Goal: Task Accomplishment & Management: Complete application form

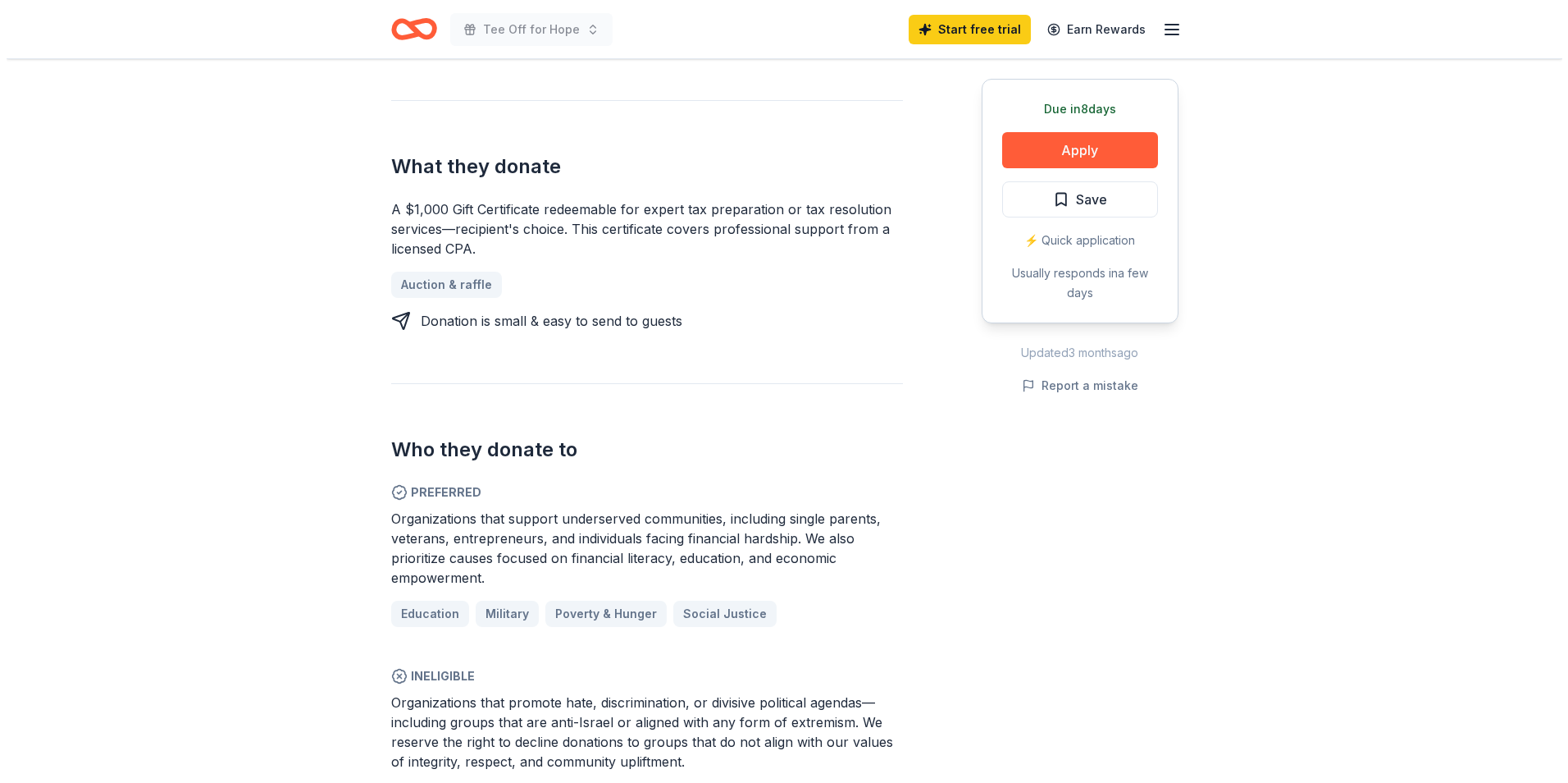
scroll to position [328, 0]
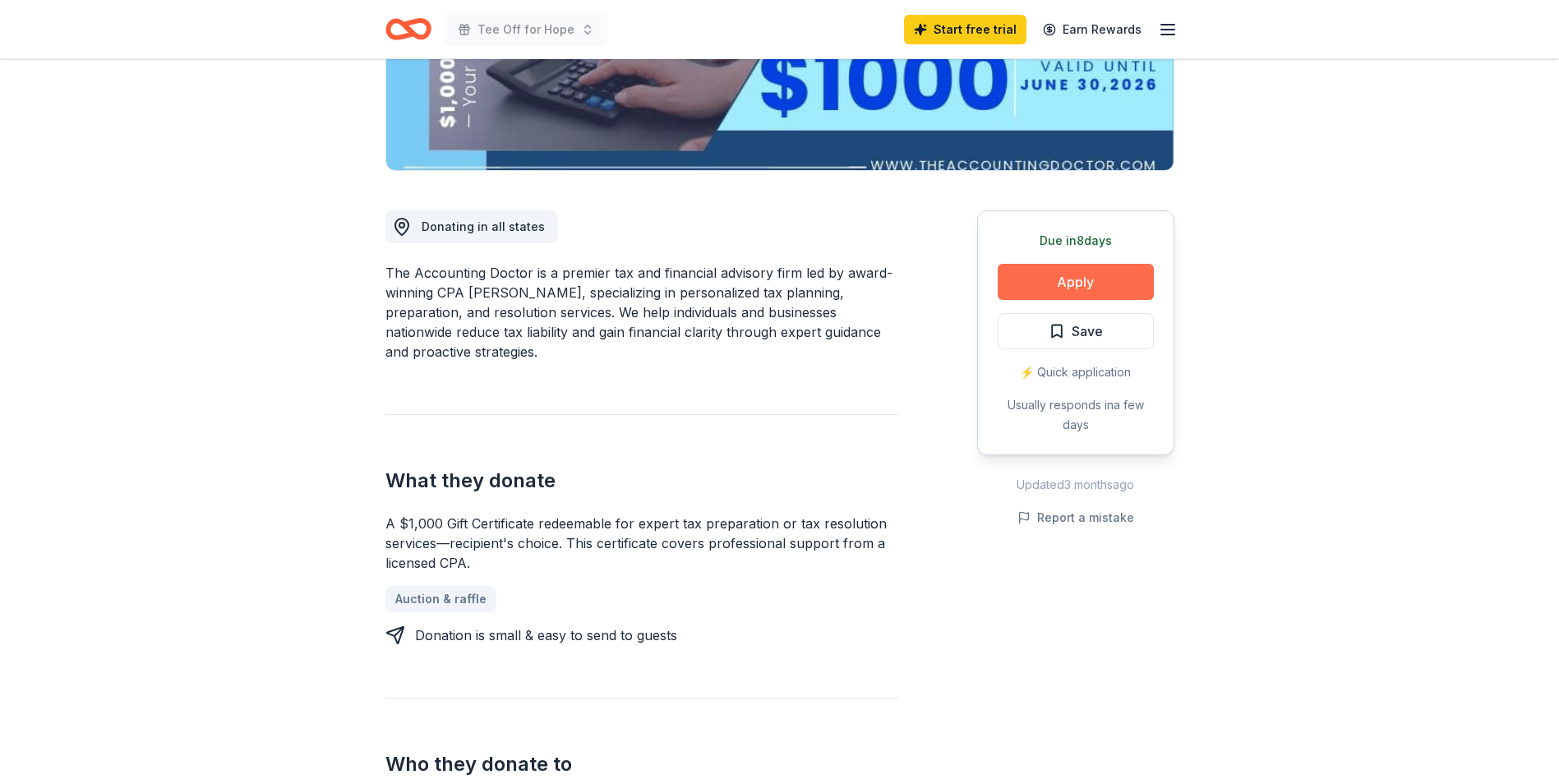
click at [1068, 288] on button "Apply" at bounding box center [1076, 282] width 156 height 36
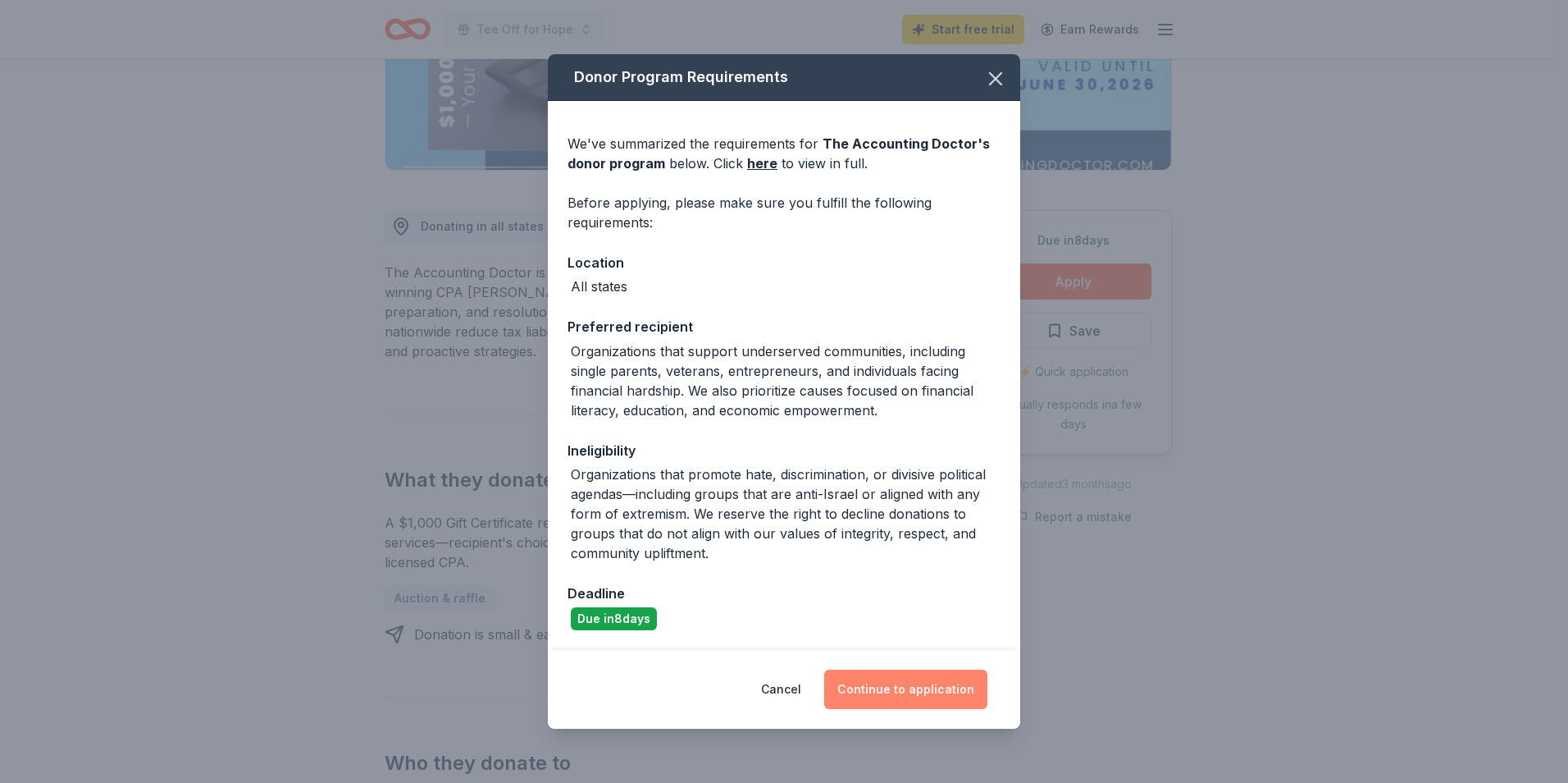
click at [928, 696] on button "Continue to application" at bounding box center [906, 689] width 163 height 39
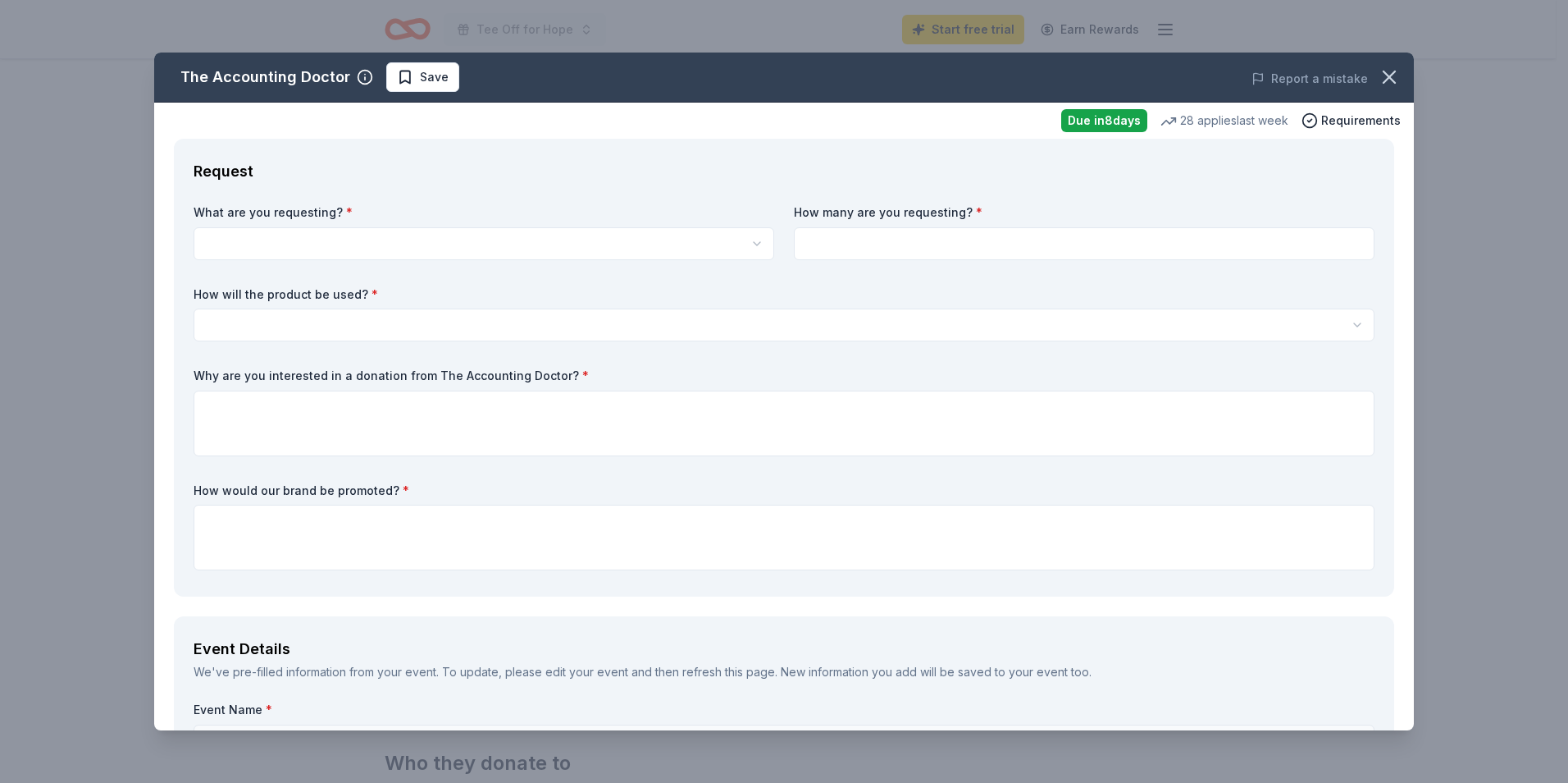
scroll to position [0, 0]
click at [756, 246] on html "Tee Off for Hope Start free trial Earn Rewards Due in 8 days Share The Accounti…" at bounding box center [784, 392] width 1568 height 783
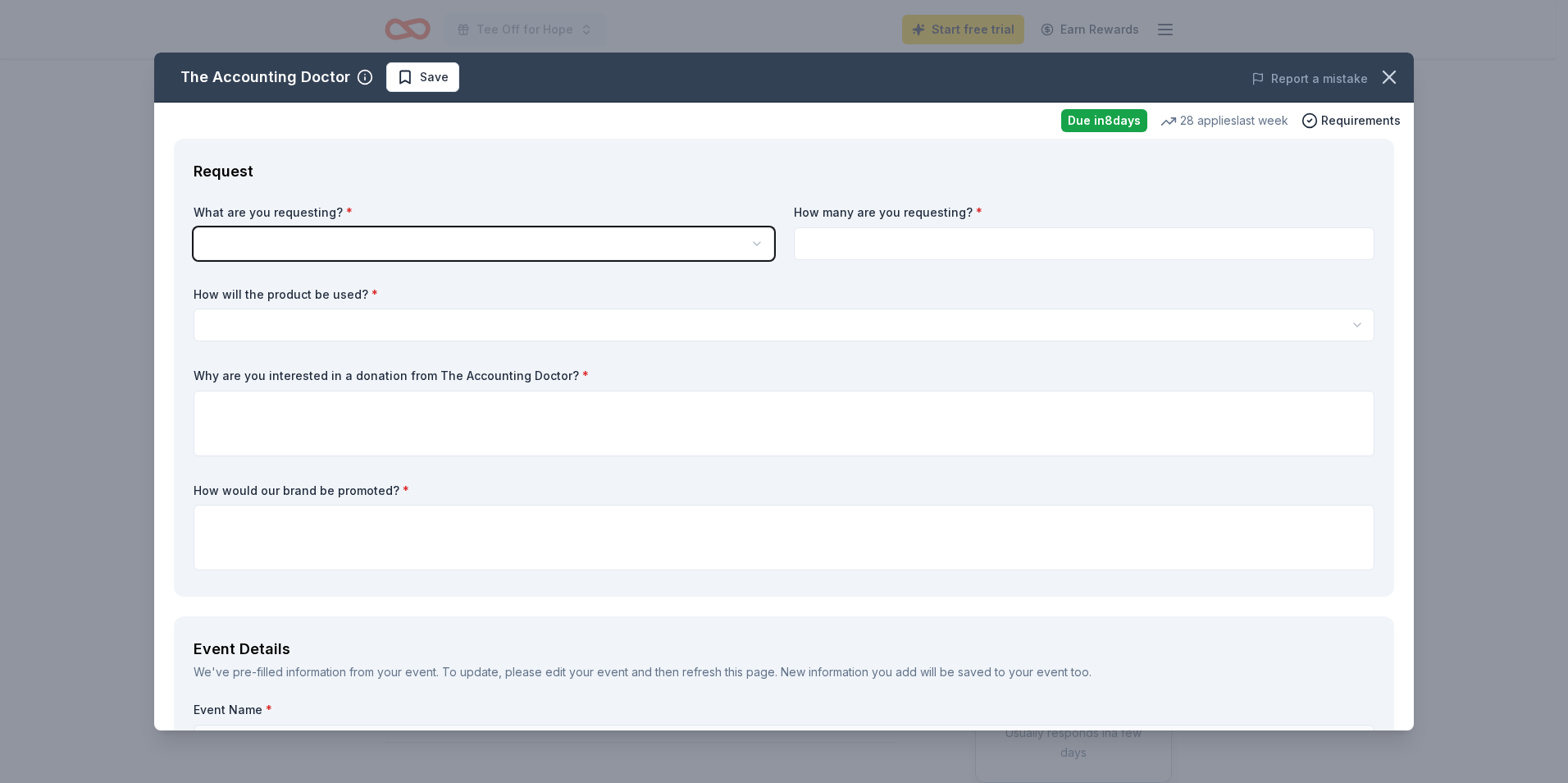
click at [756, 246] on html "Tee Off for Hope Start free trial Earn Rewards Due in 8 days Share The Accounti…" at bounding box center [784, 392] width 1568 height 783
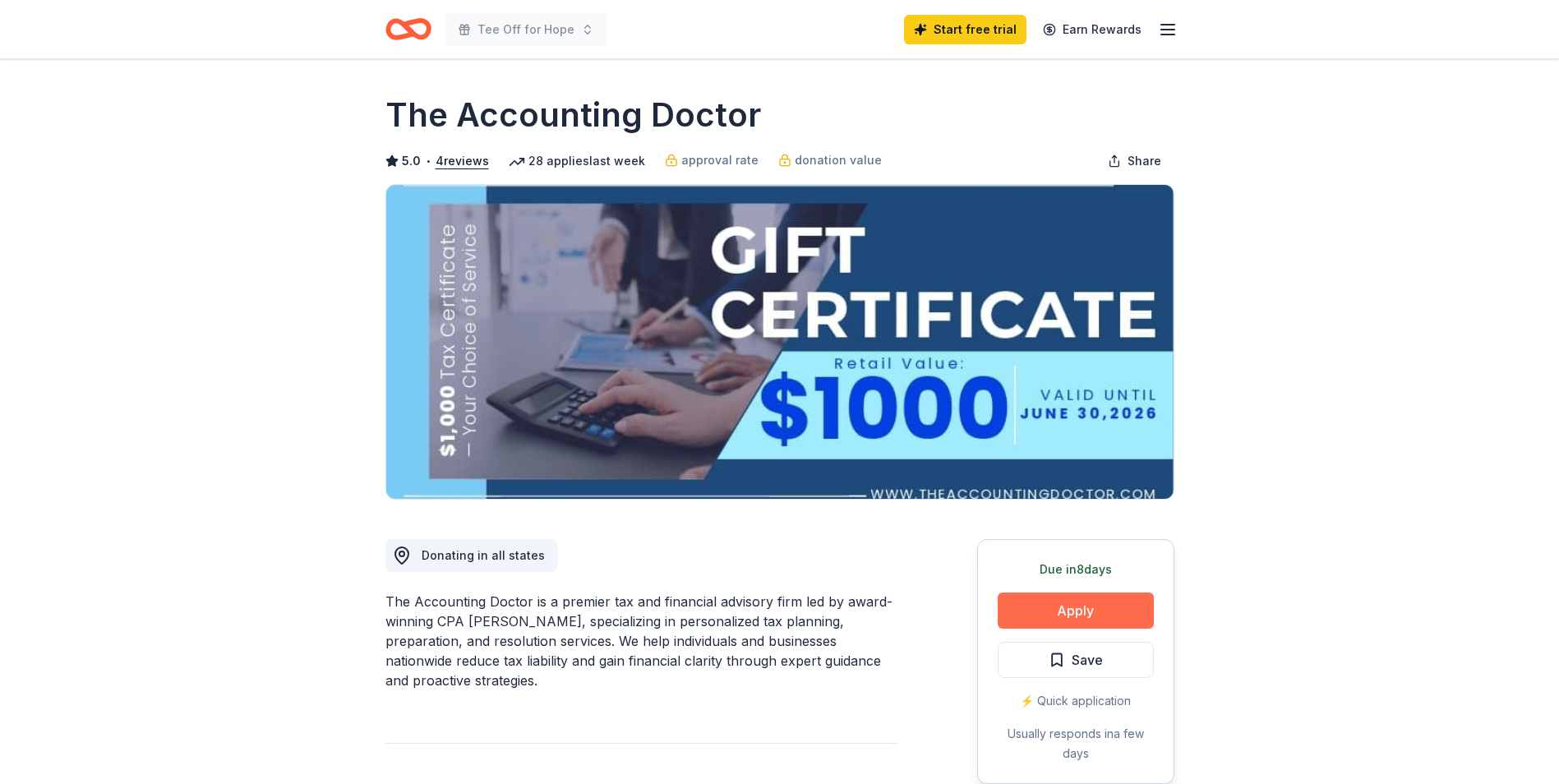
click at [1086, 603] on button "Apply" at bounding box center [1076, 611] width 156 height 36
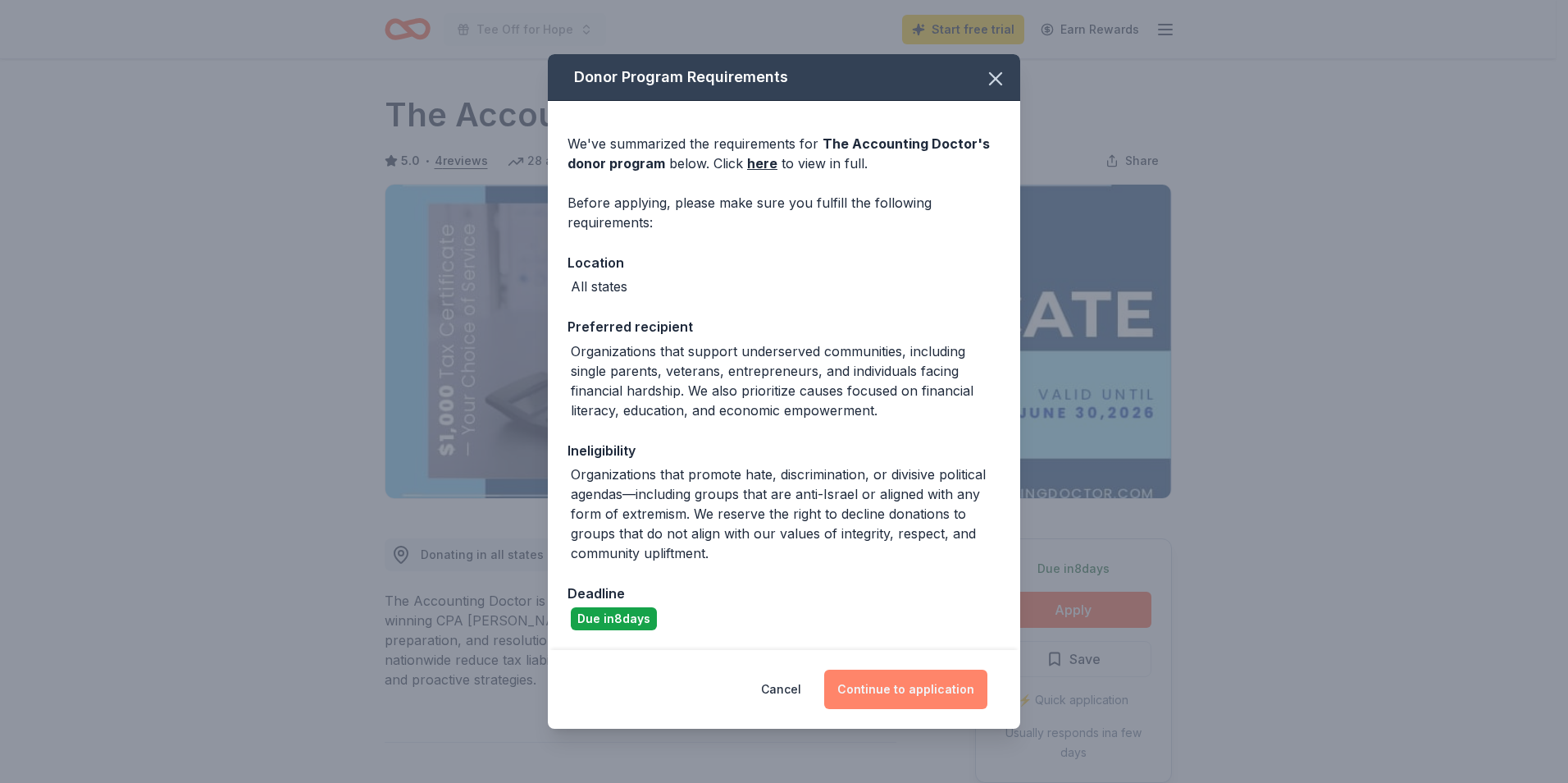
click at [919, 686] on button "Continue to application" at bounding box center [906, 689] width 163 height 39
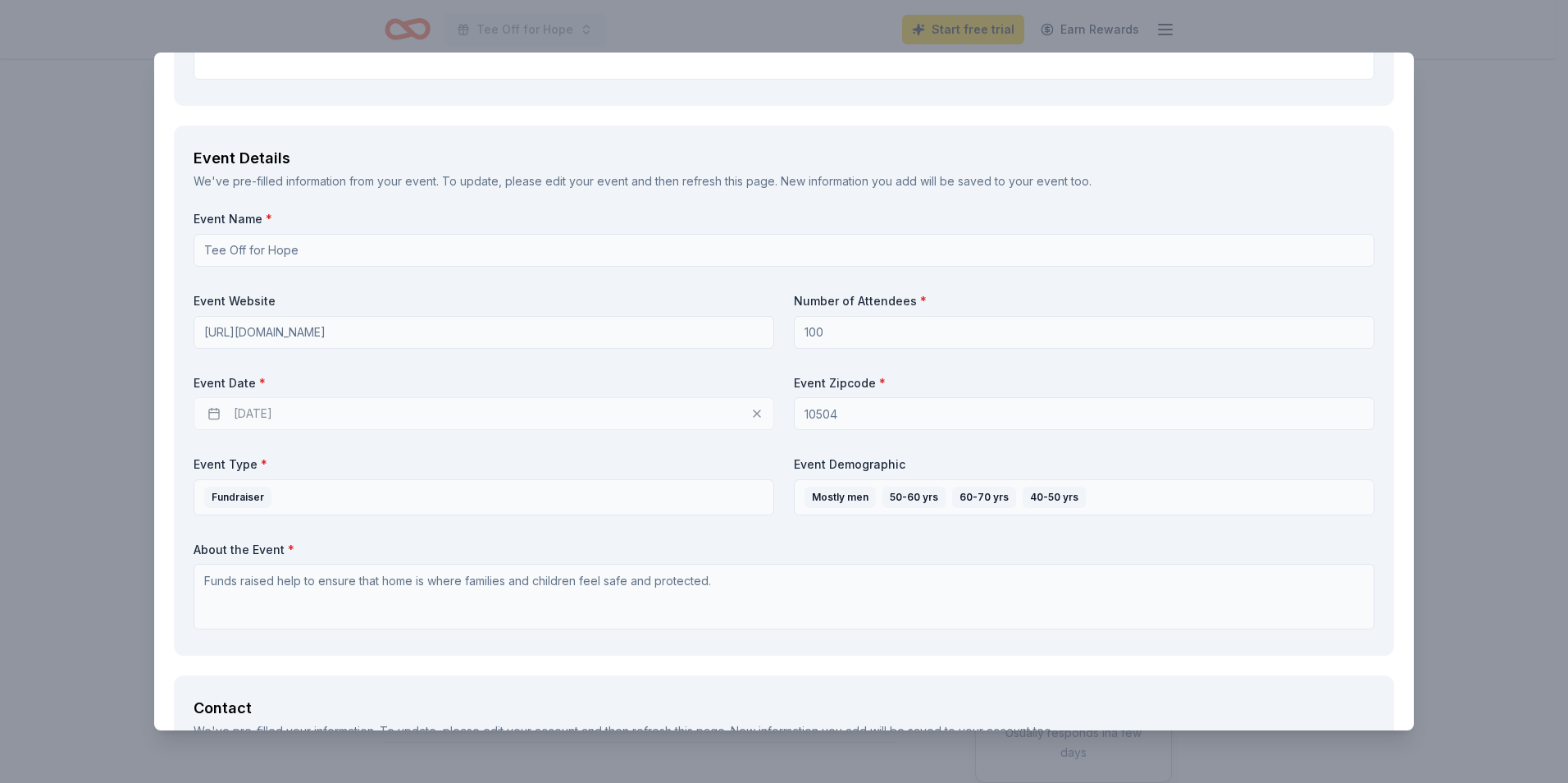
scroll to position [492, 0]
click at [547, 411] on div "09/29/2025" at bounding box center [484, 411] width 581 height 33
click at [752, 414] on div "09/29/2025" at bounding box center [484, 411] width 581 height 33
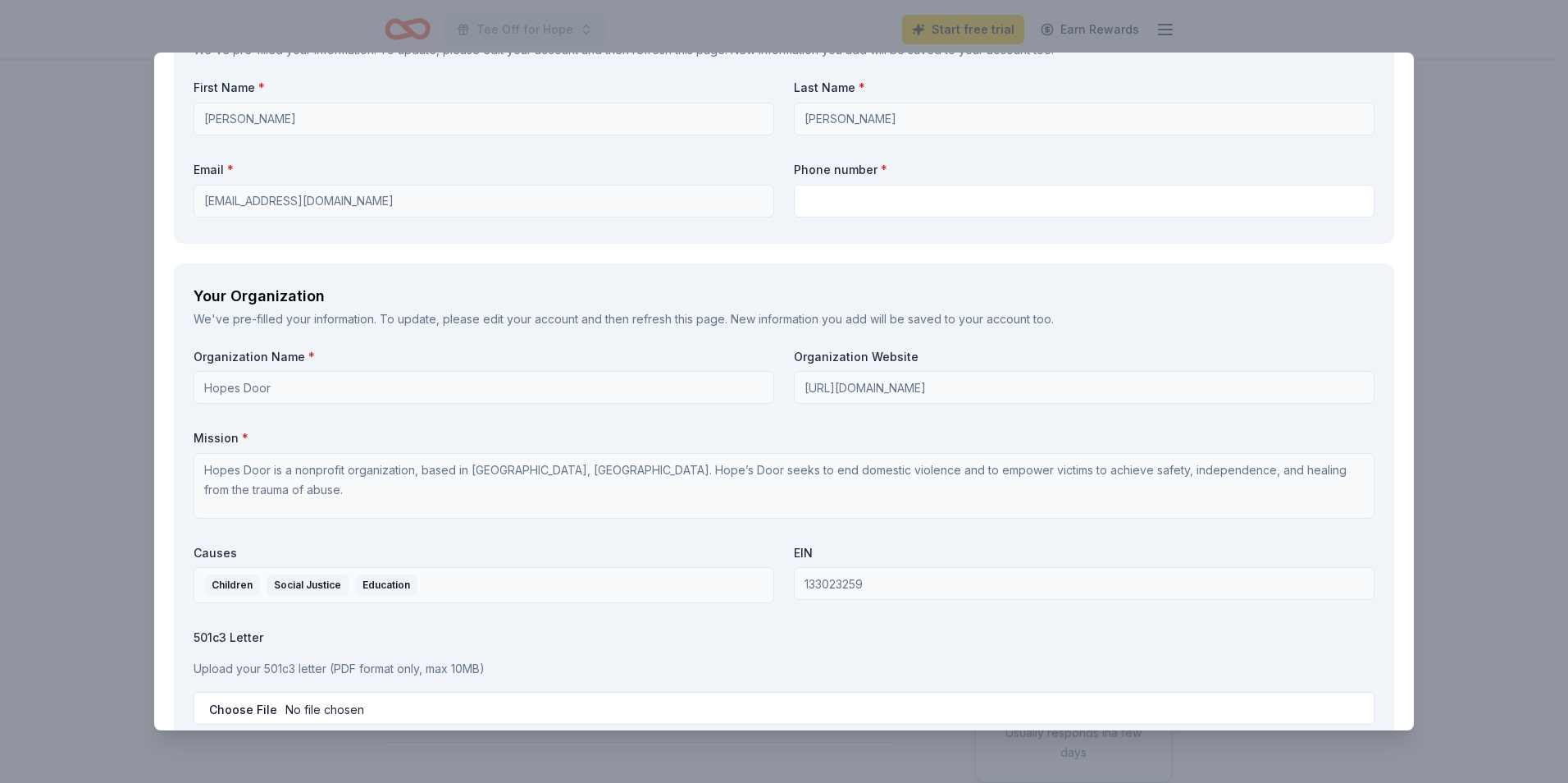
scroll to position [516, 0]
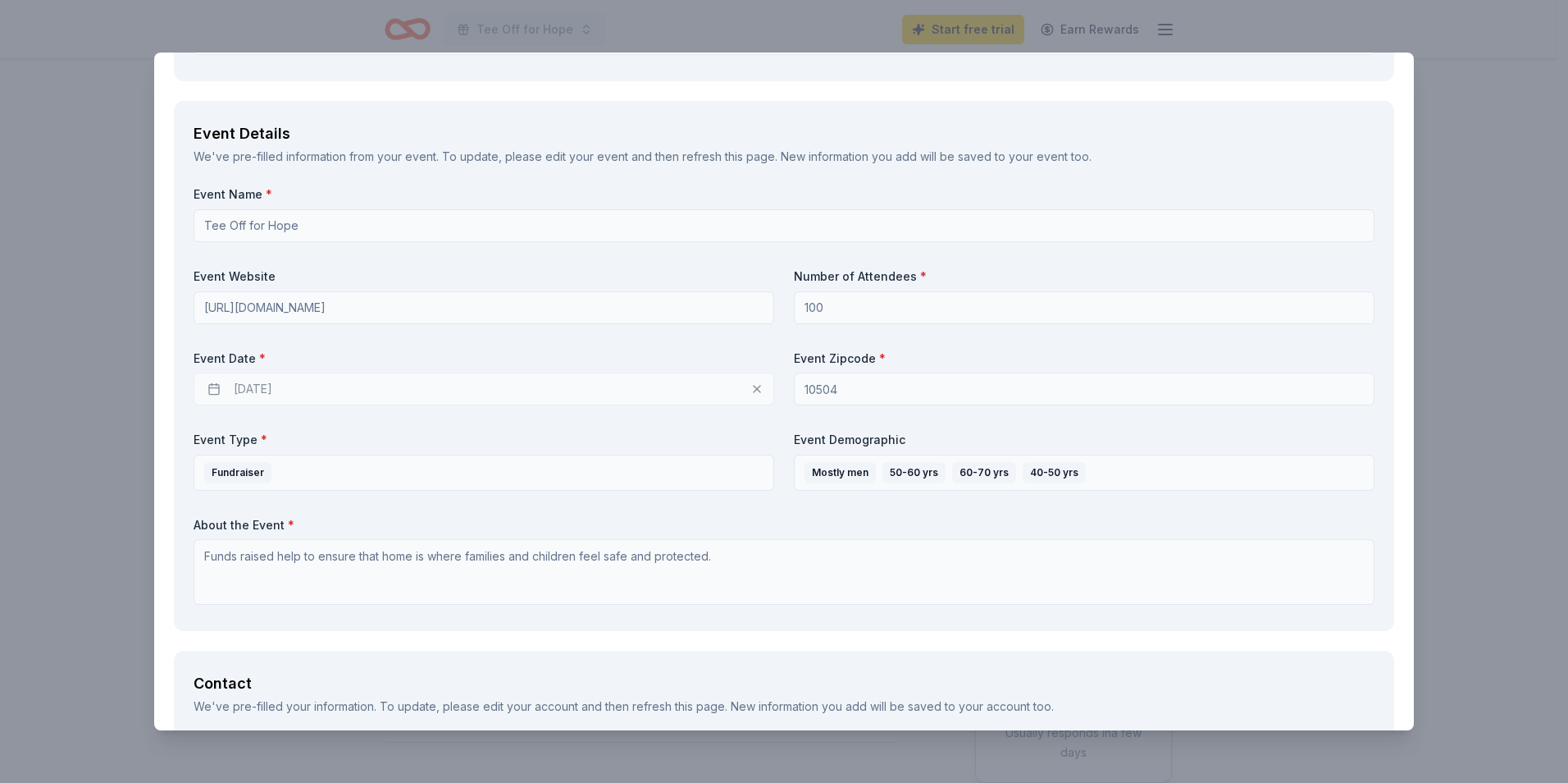
click at [1533, 167] on div "The Accounting Doctor Save Report a mistake Due in 8 days 28 applies last week …" at bounding box center [784, 392] width 1568 height 783
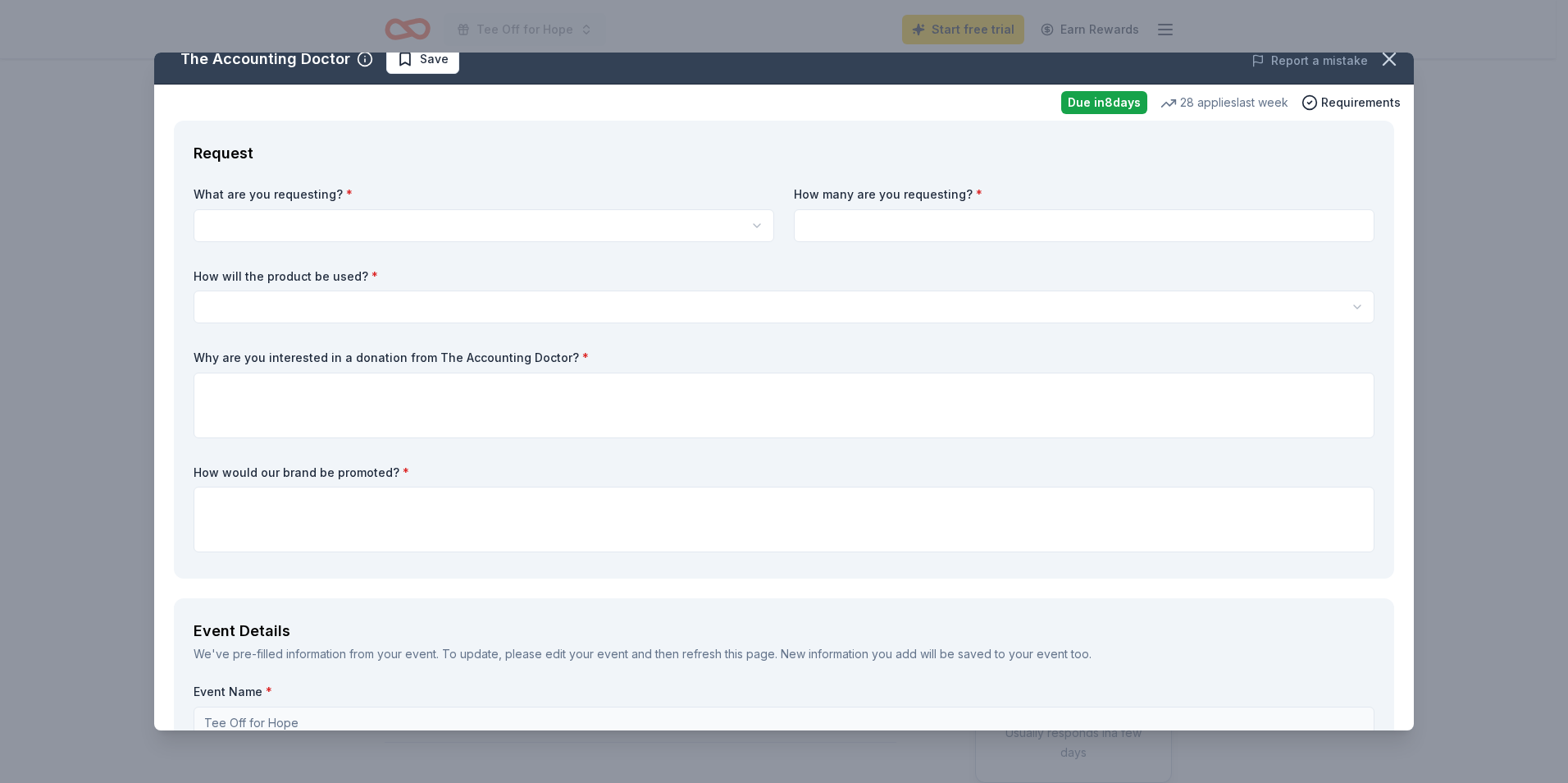
scroll to position [0, 0]
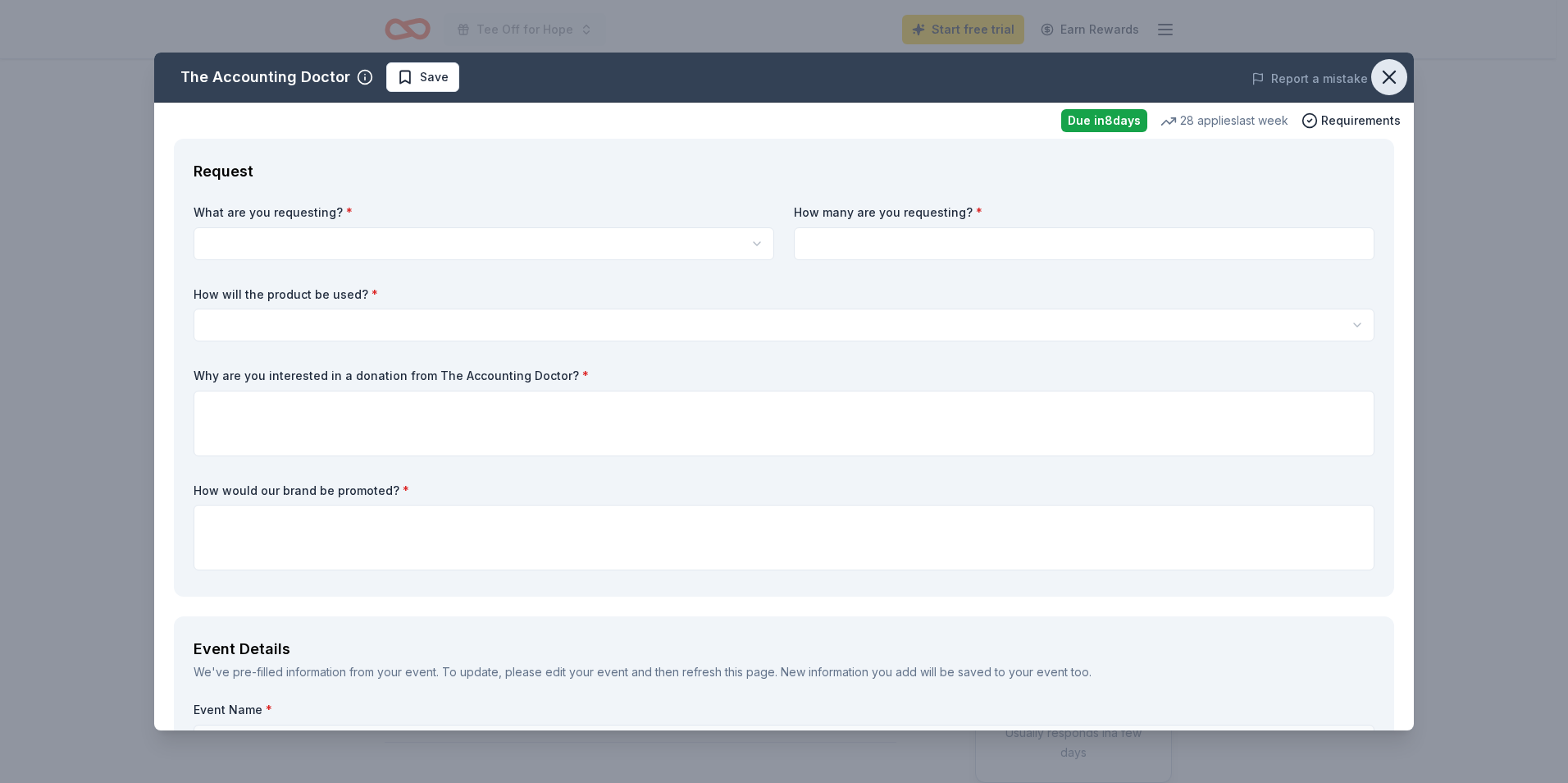
click at [1380, 72] on icon "button" at bounding box center [1389, 76] width 23 height 23
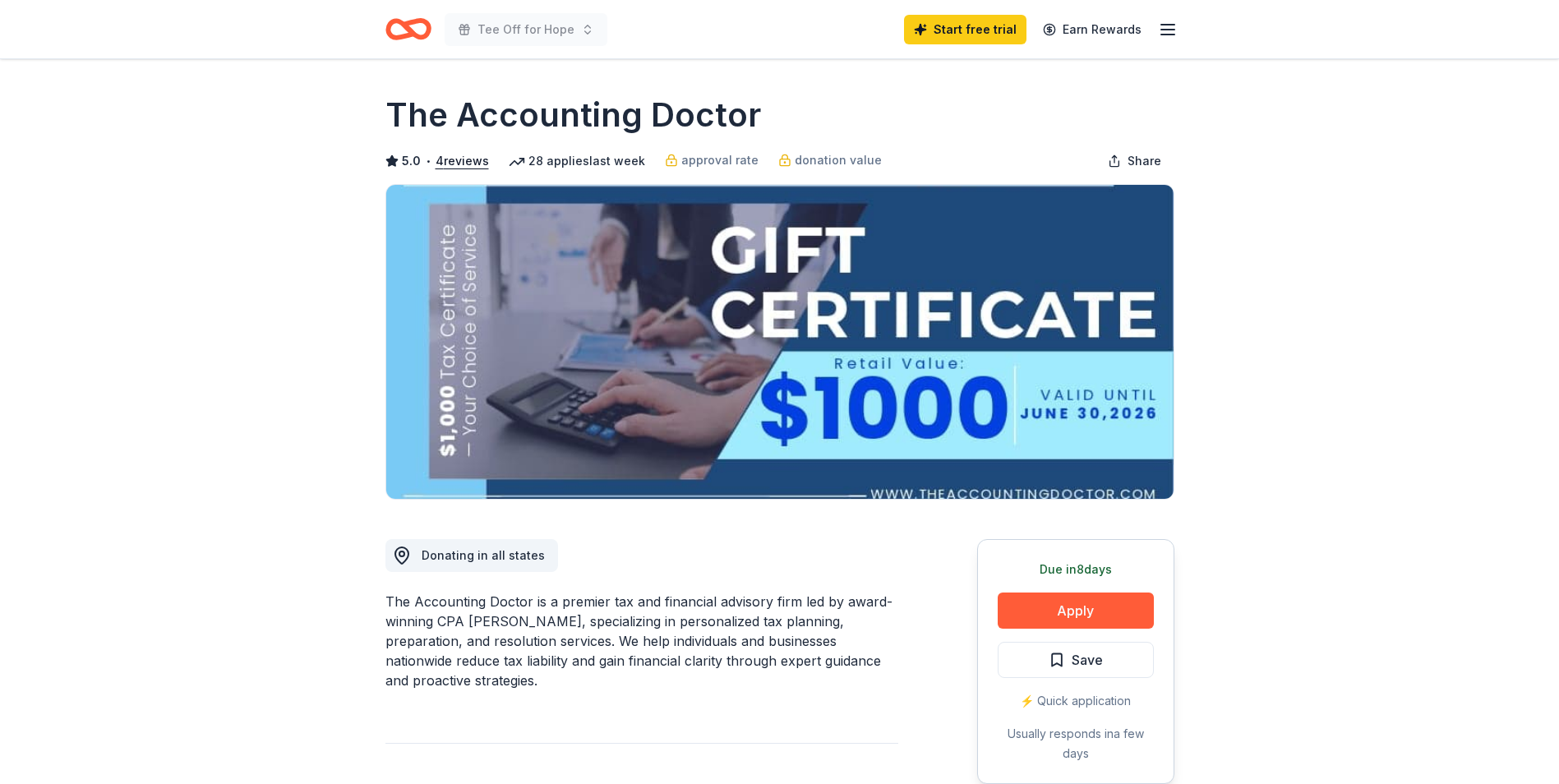
click at [418, 30] on icon "Home" at bounding box center [409, 29] width 46 height 39
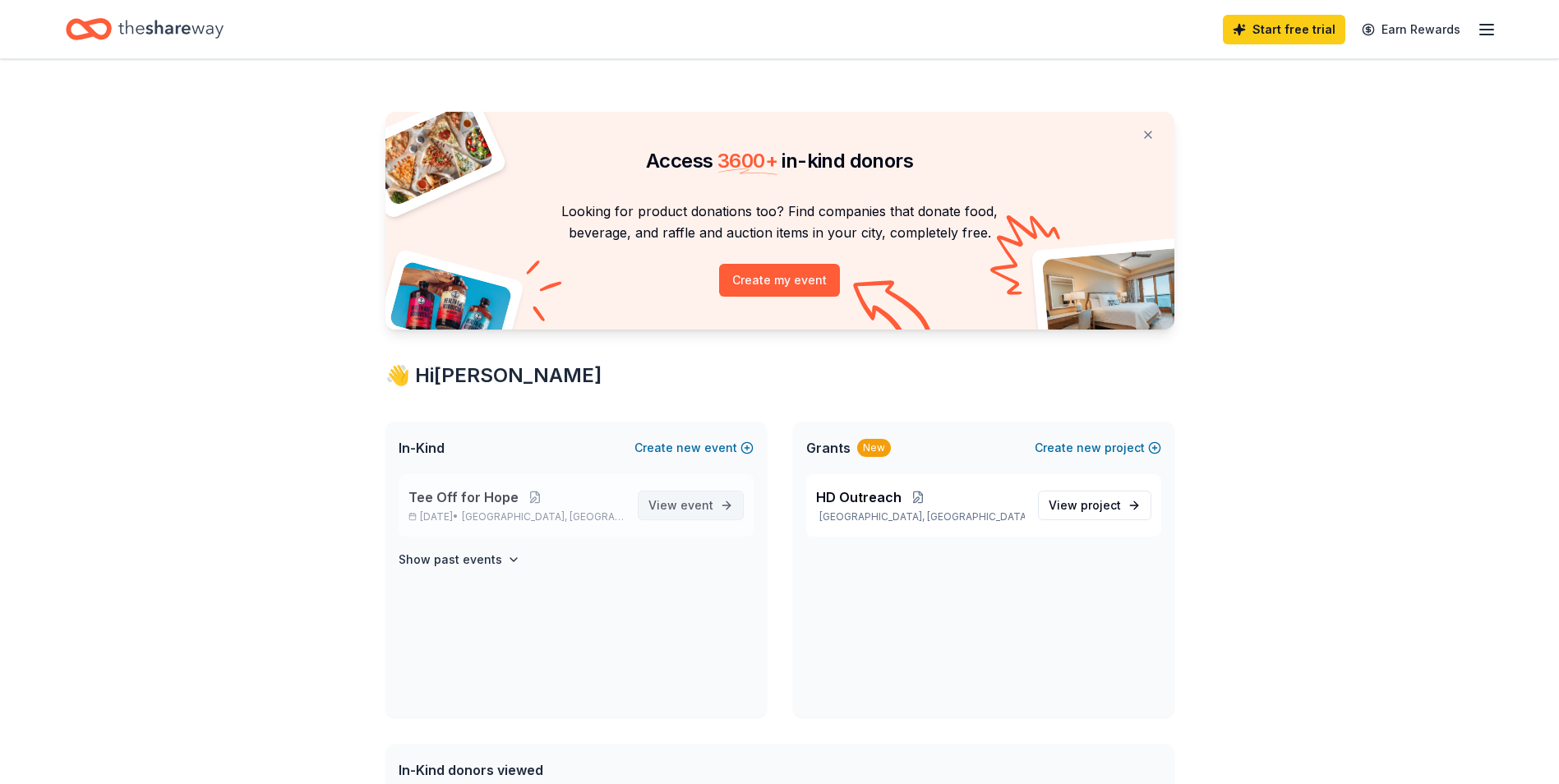
click at [689, 505] on span "event" at bounding box center [697, 505] width 33 height 14
click at [527, 499] on button at bounding box center [535, 496] width 33 height 13
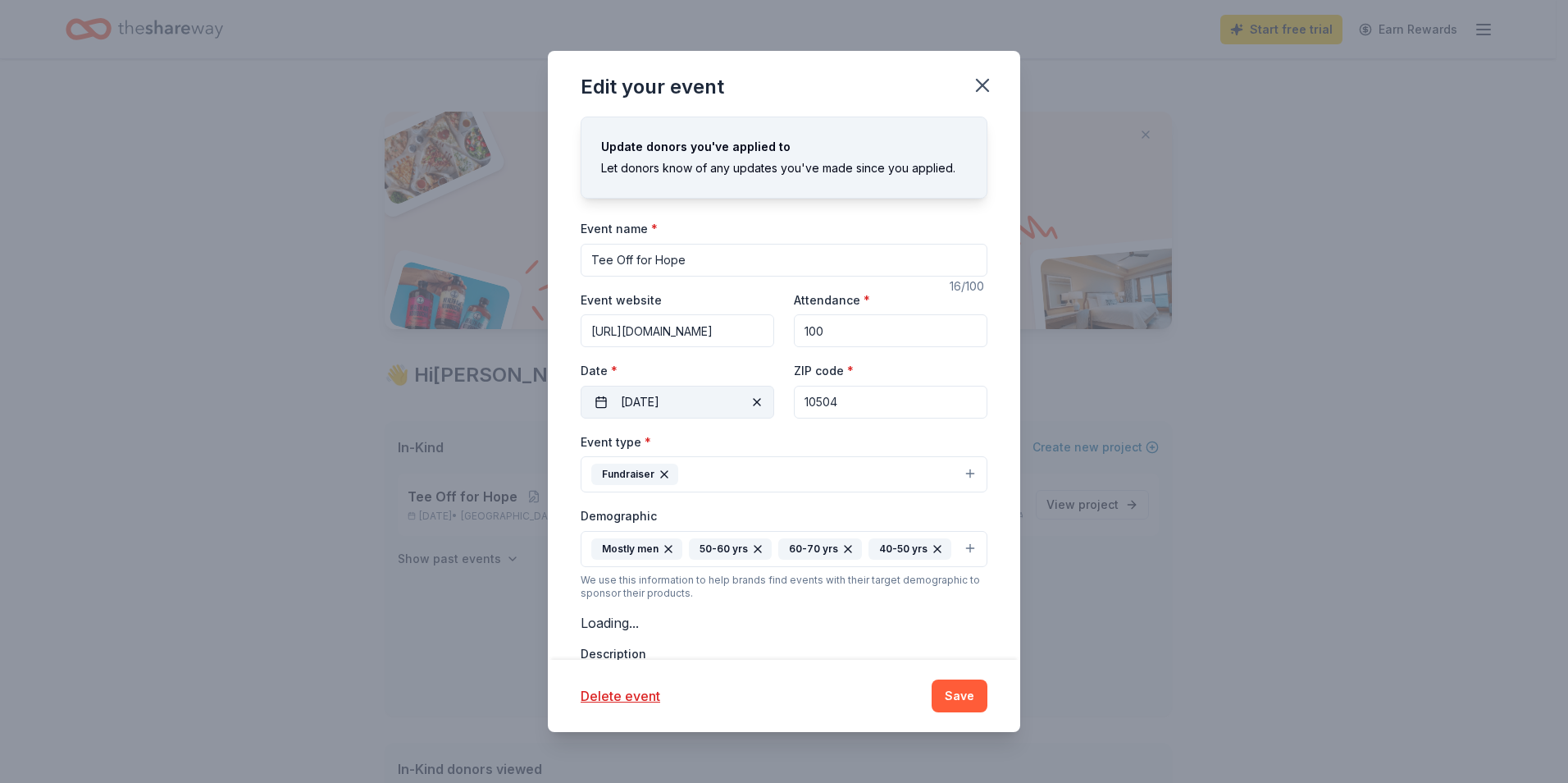
click at [709, 399] on button "09/30/2025" at bounding box center [678, 401] width 194 height 33
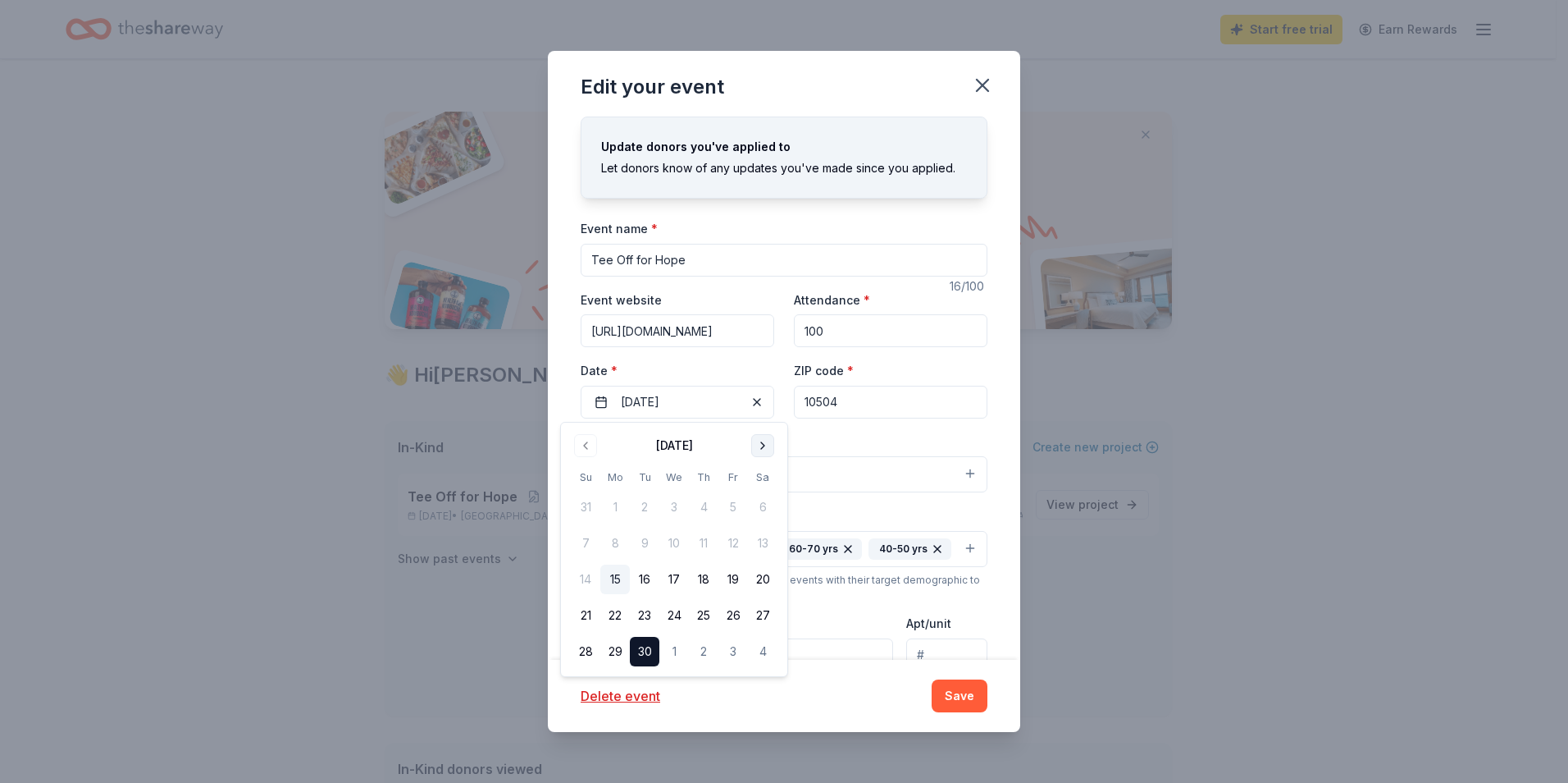
click at [765, 443] on button "Go to next month" at bounding box center [762, 445] width 23 height 23
click at [706, 611] on button "23" at bounding box center [703, 615] width 30 height 30
click at [668, 612] on button "22" at bounding box center [674, 615] width 30 height 30
click at [881, 707] on div "Delete event Save" at bounding box center [784, 696] width 407 height 33
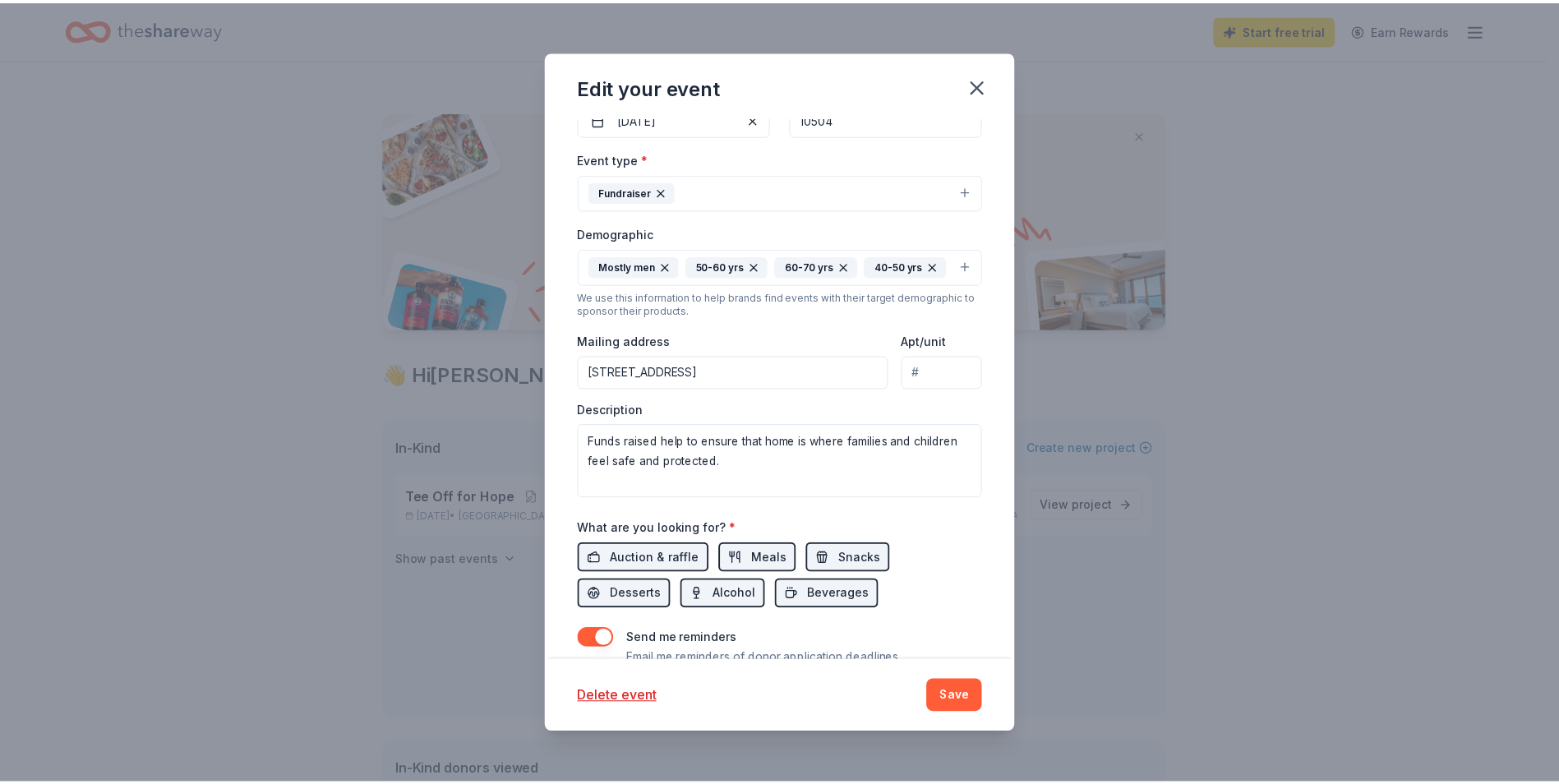
scroll to position [375, 0]
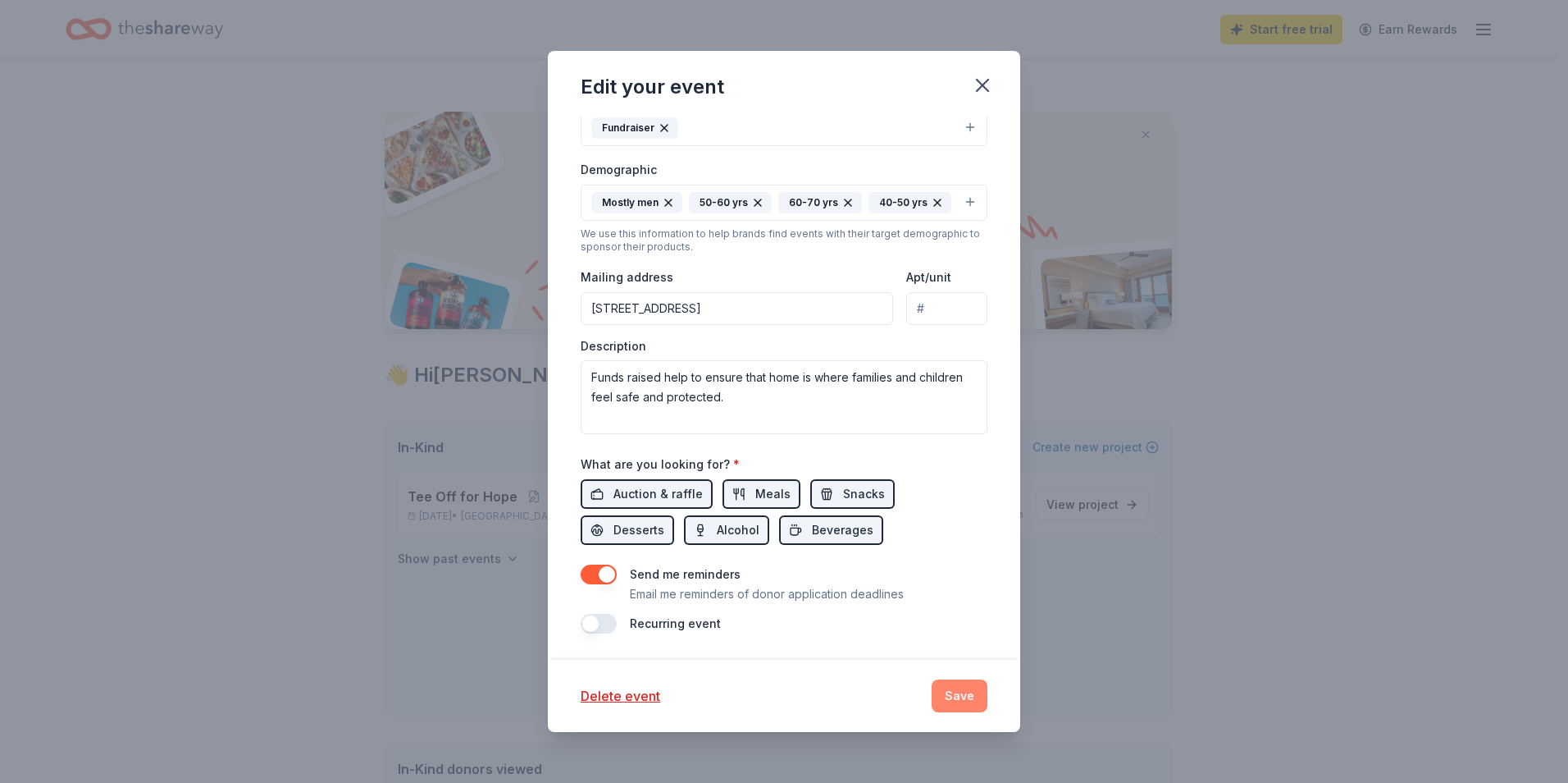
click at [970, 700] on button "Save" at bounding box center [959, 696] width 56 height 33
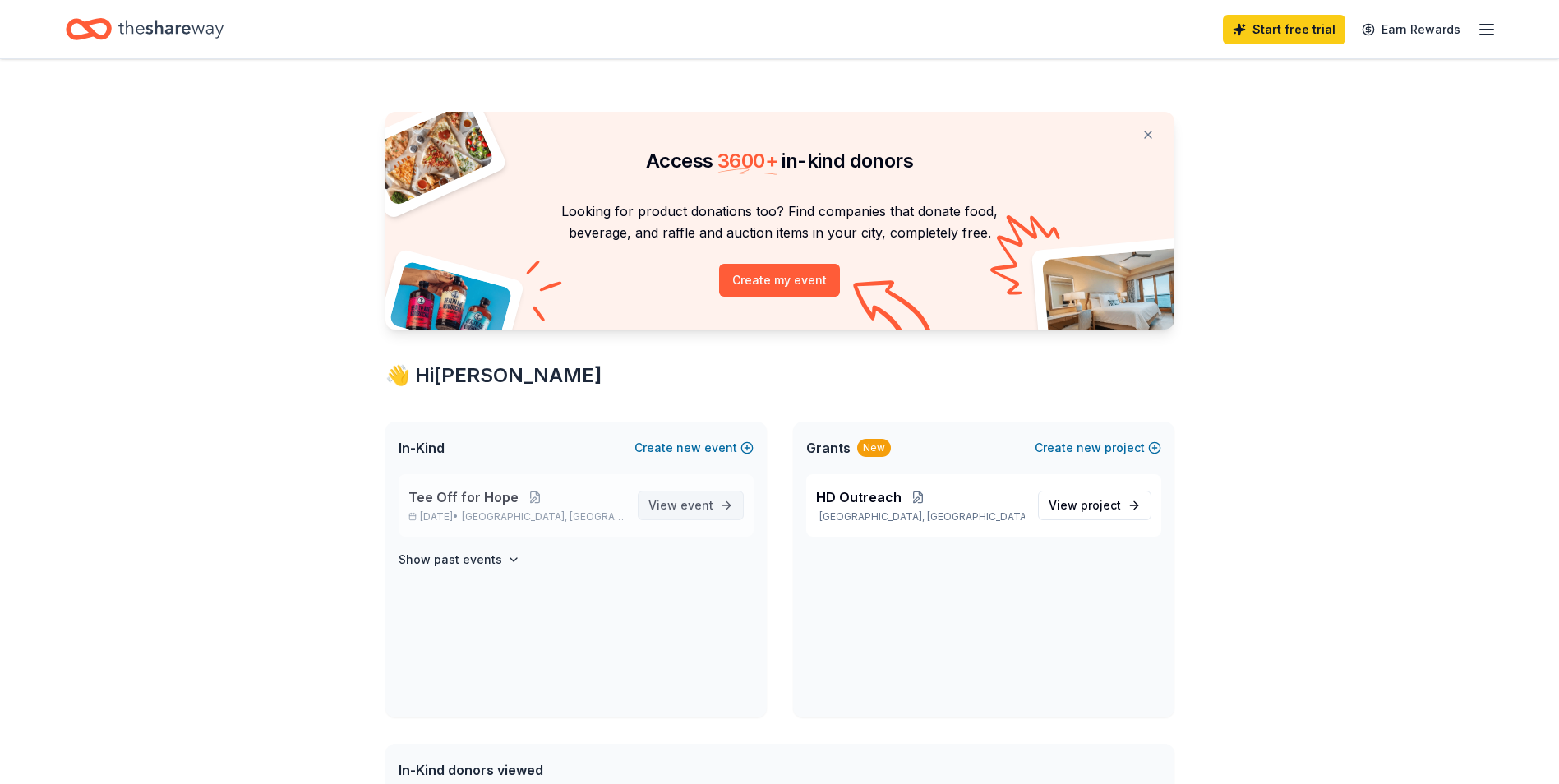
click at [676, 511] on span "View event" at bounding box center [681, 505] width 65 height 20
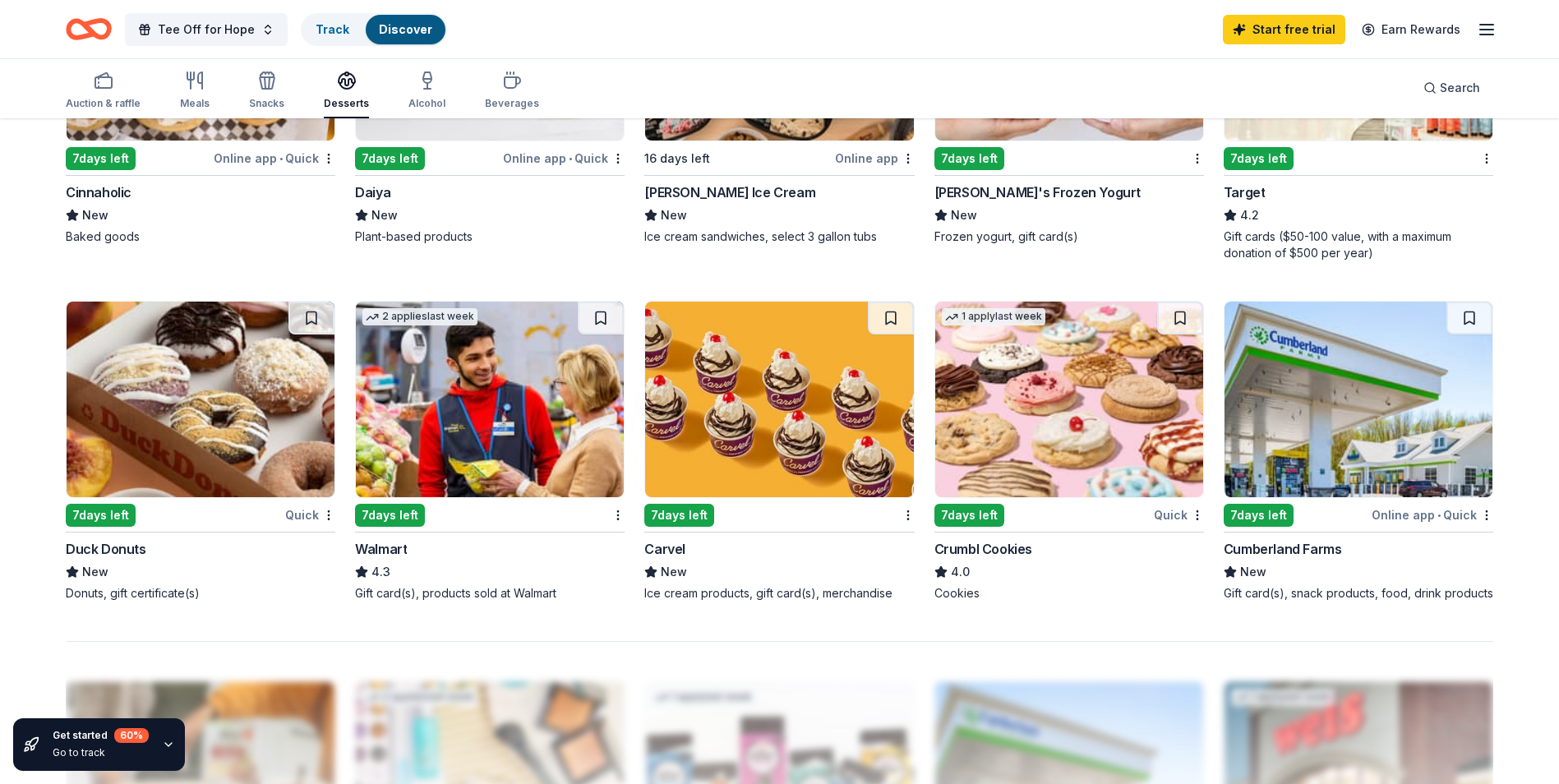
scroll to position [1068, 0]
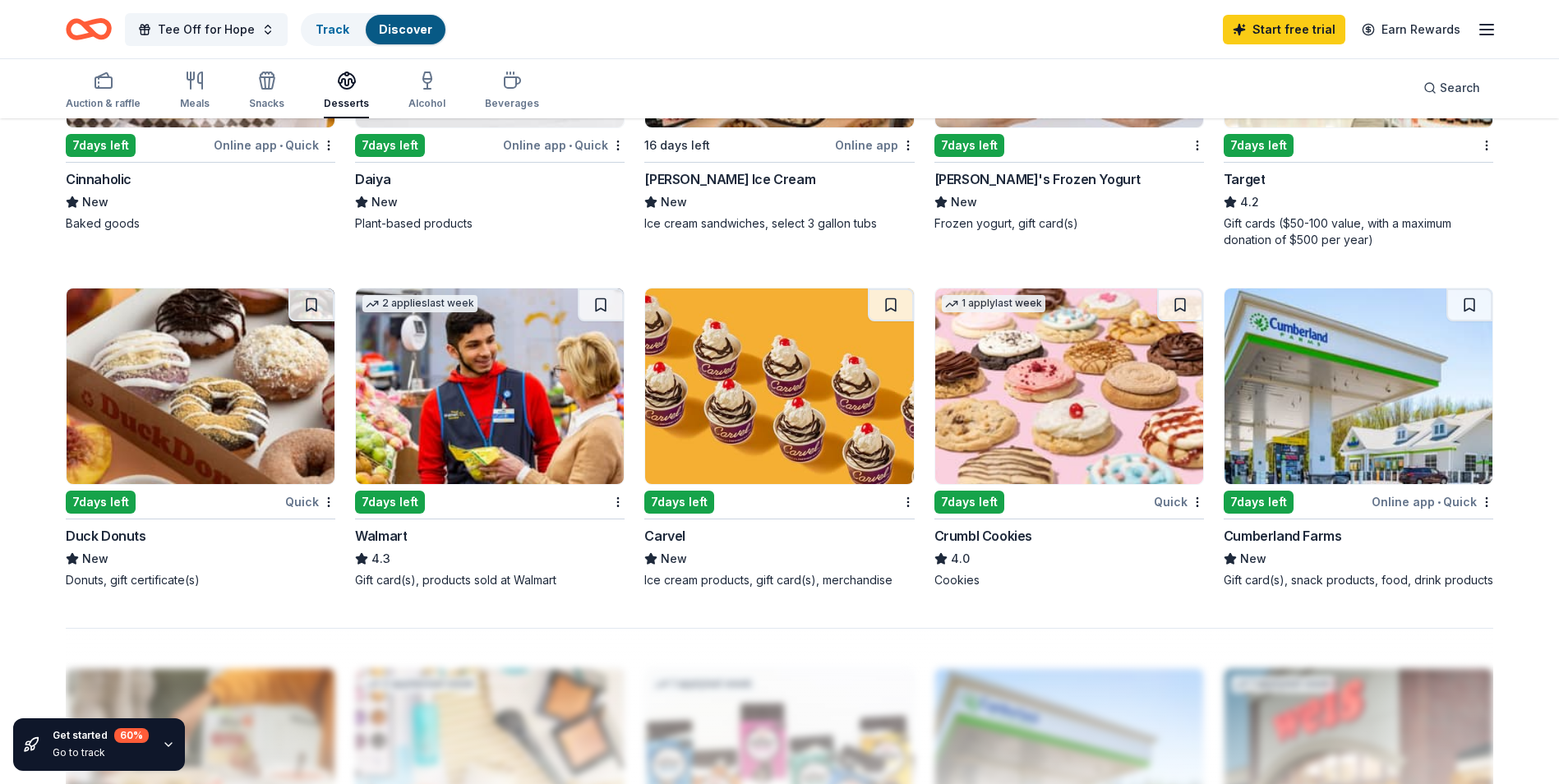
click at [1055, 434] on img at bounding box center [1069, 386] width 268 height 195
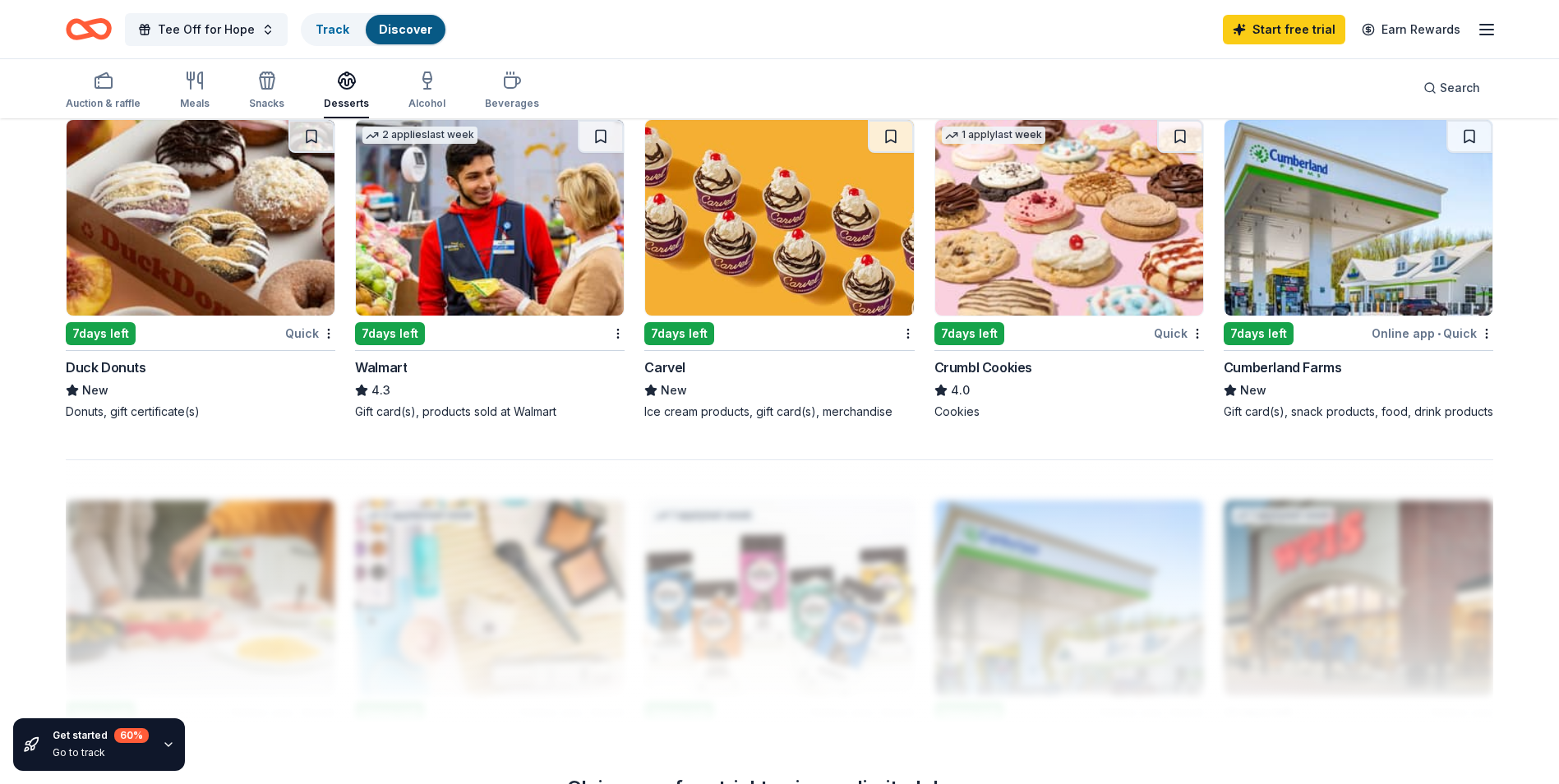
scroll to position [1314, 0]
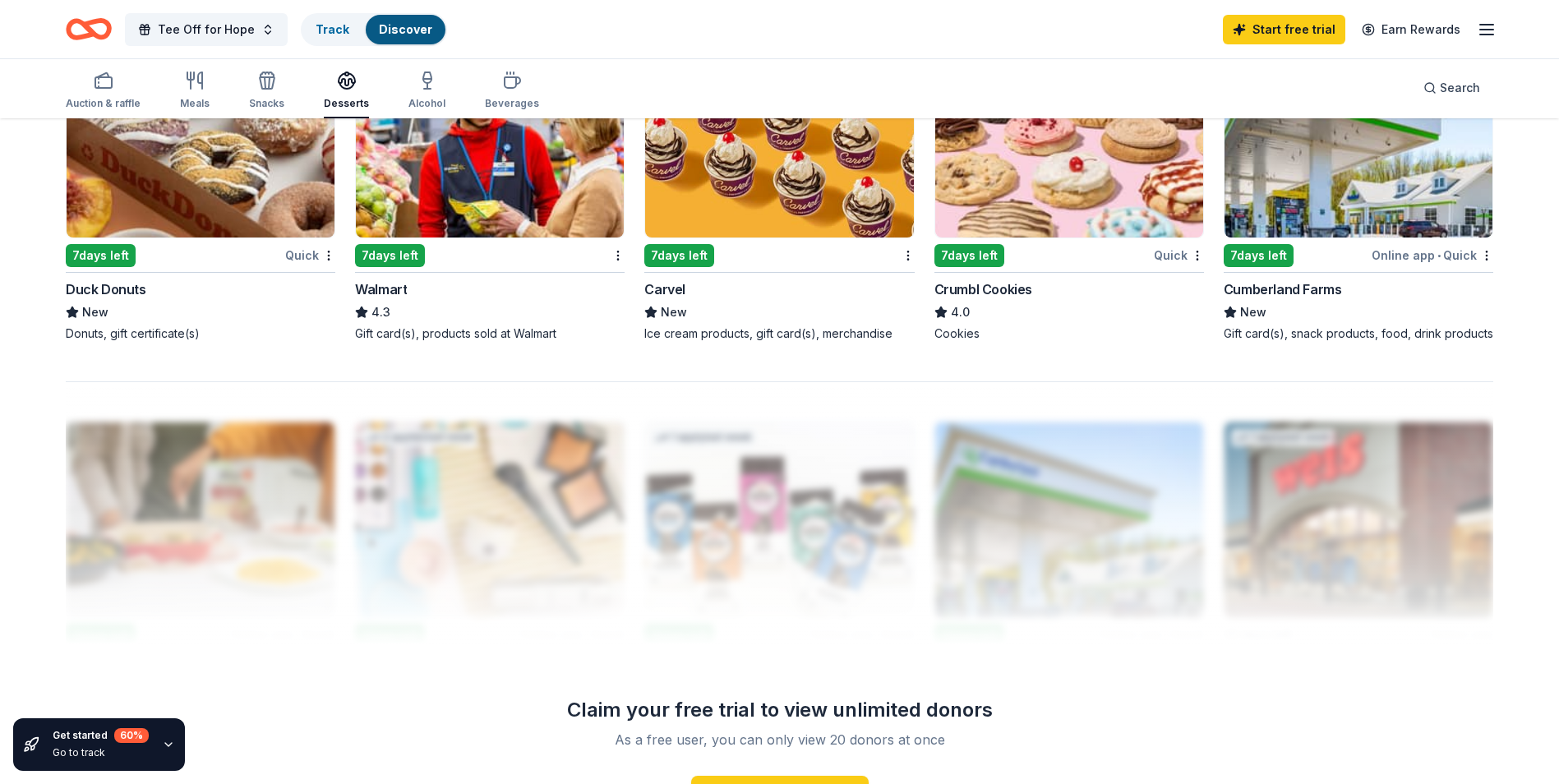
click at [169, 190] on img at bounding box center [200, 139] width 268 height 195
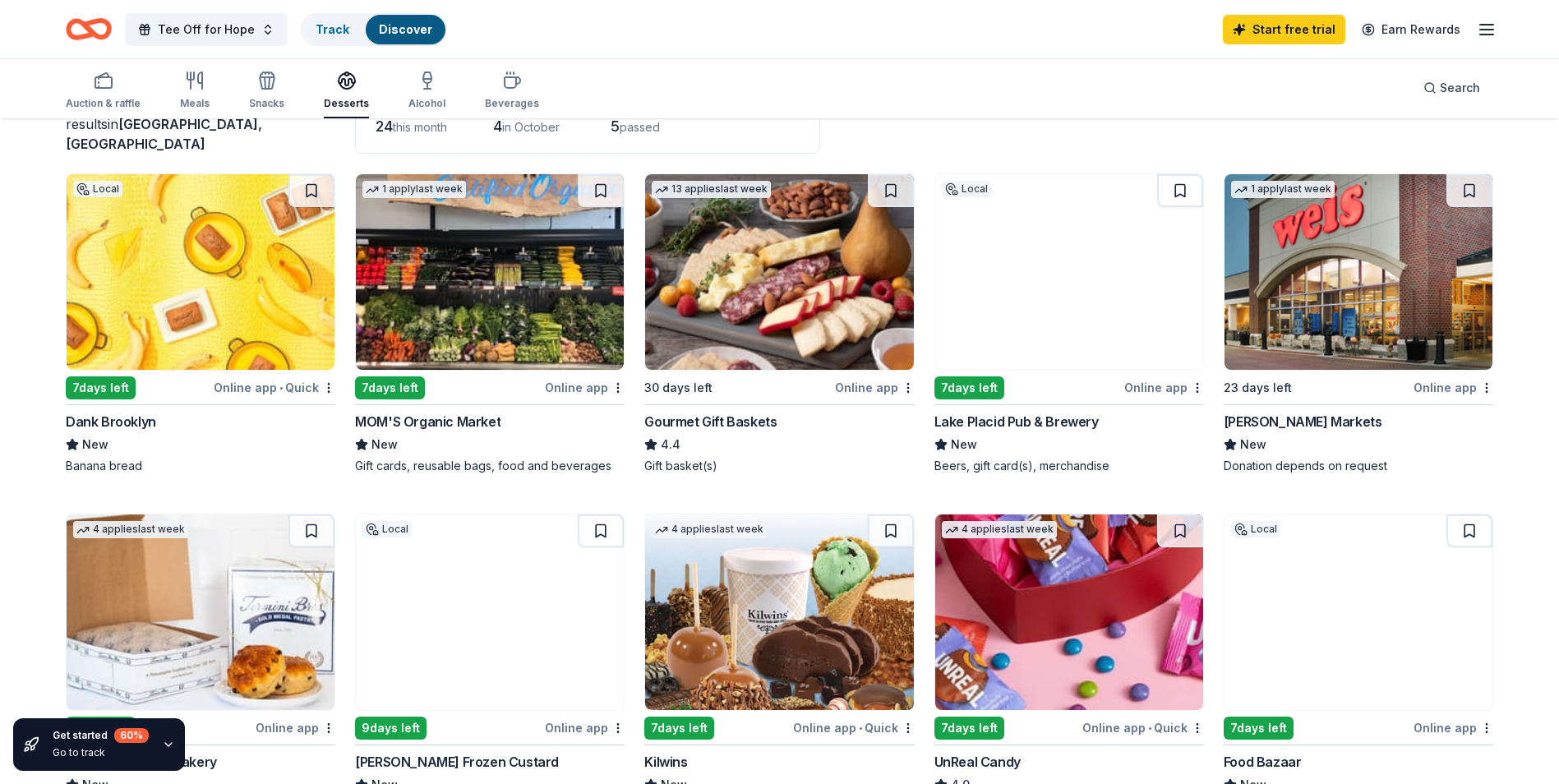
scroll to position [0, 0]
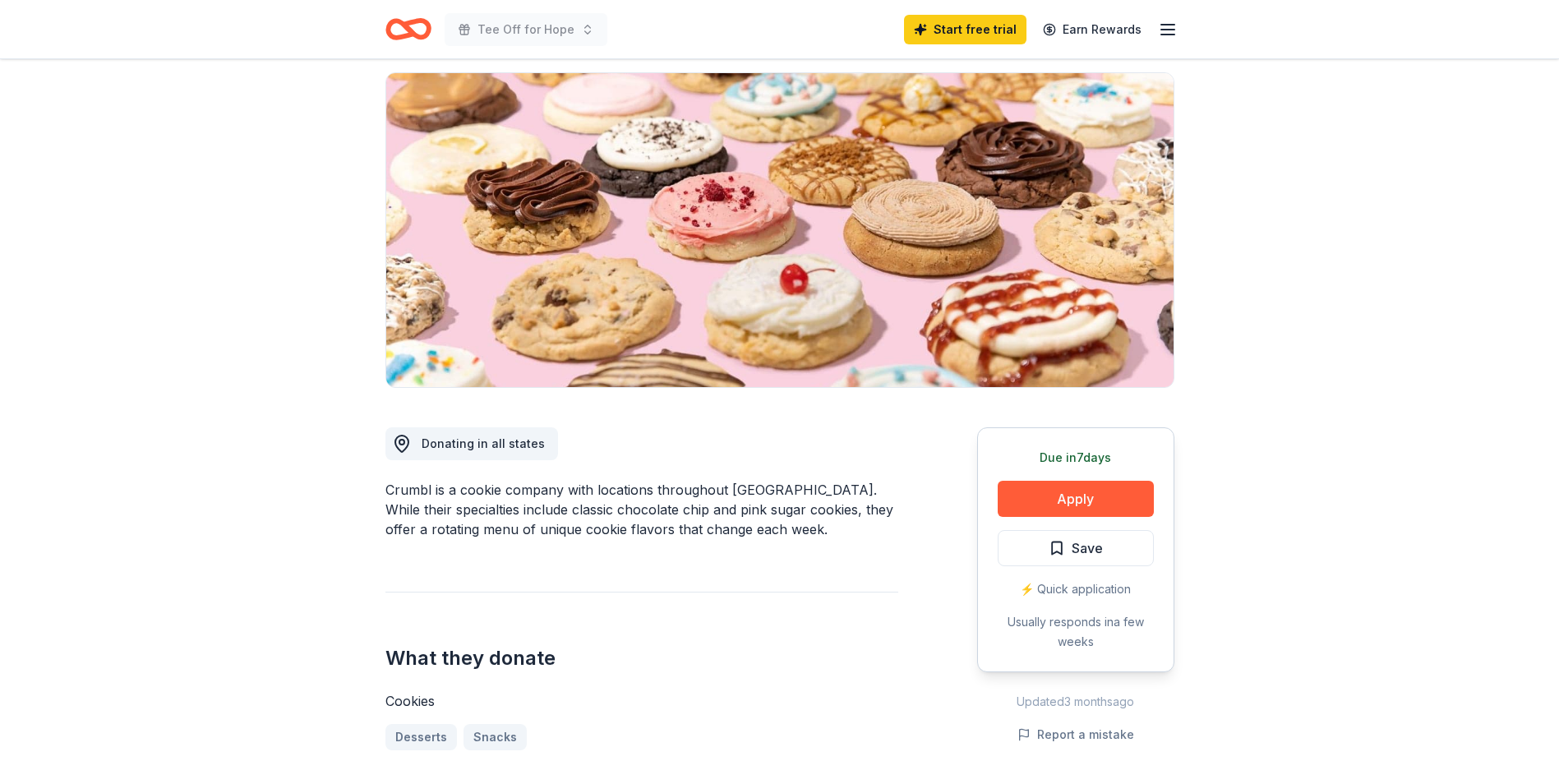
scroll to position [83, 0]
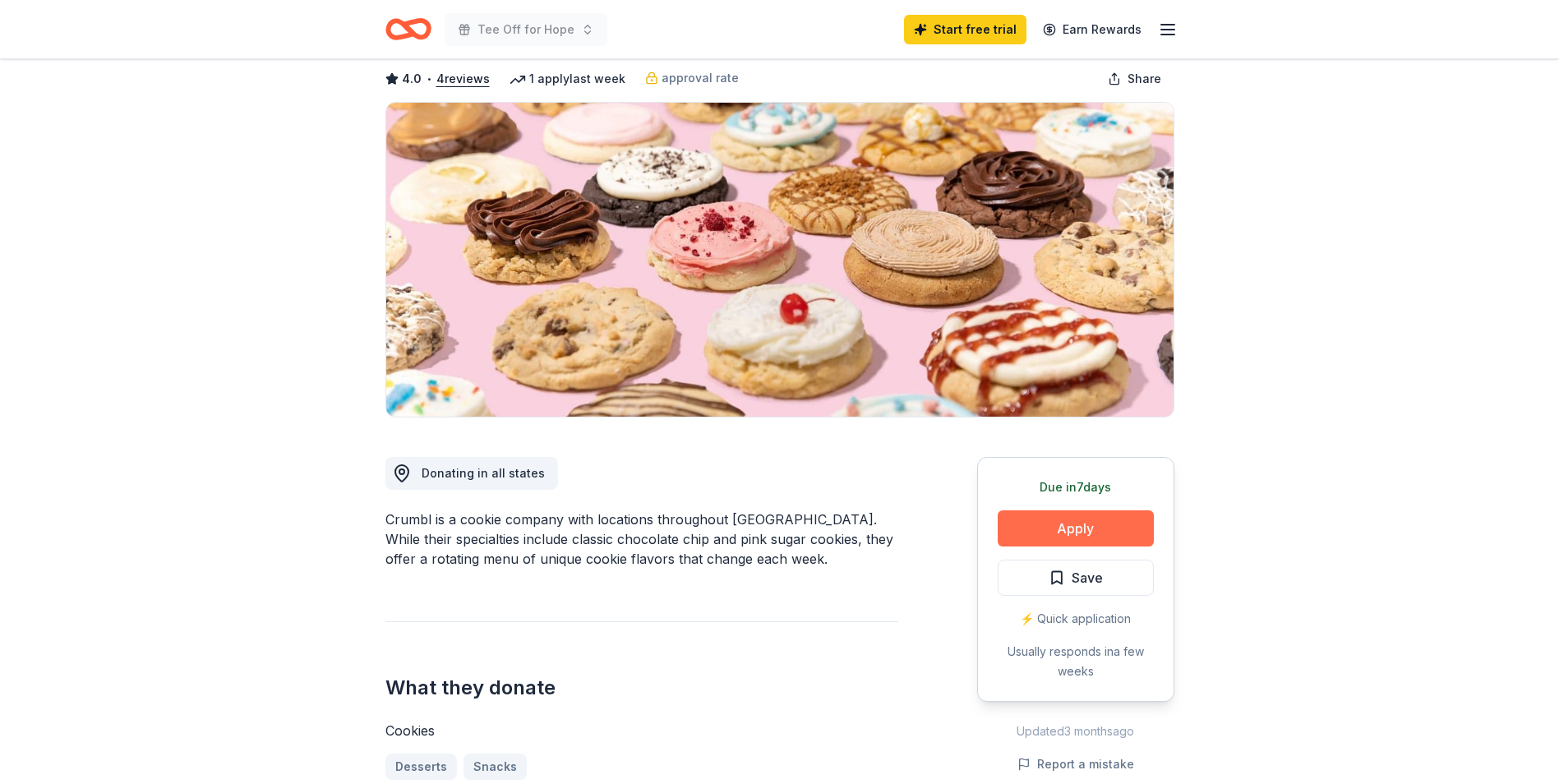
click at [1123, 515] on button "Apply" at bounding box center [1076, 528] width 156 height 36
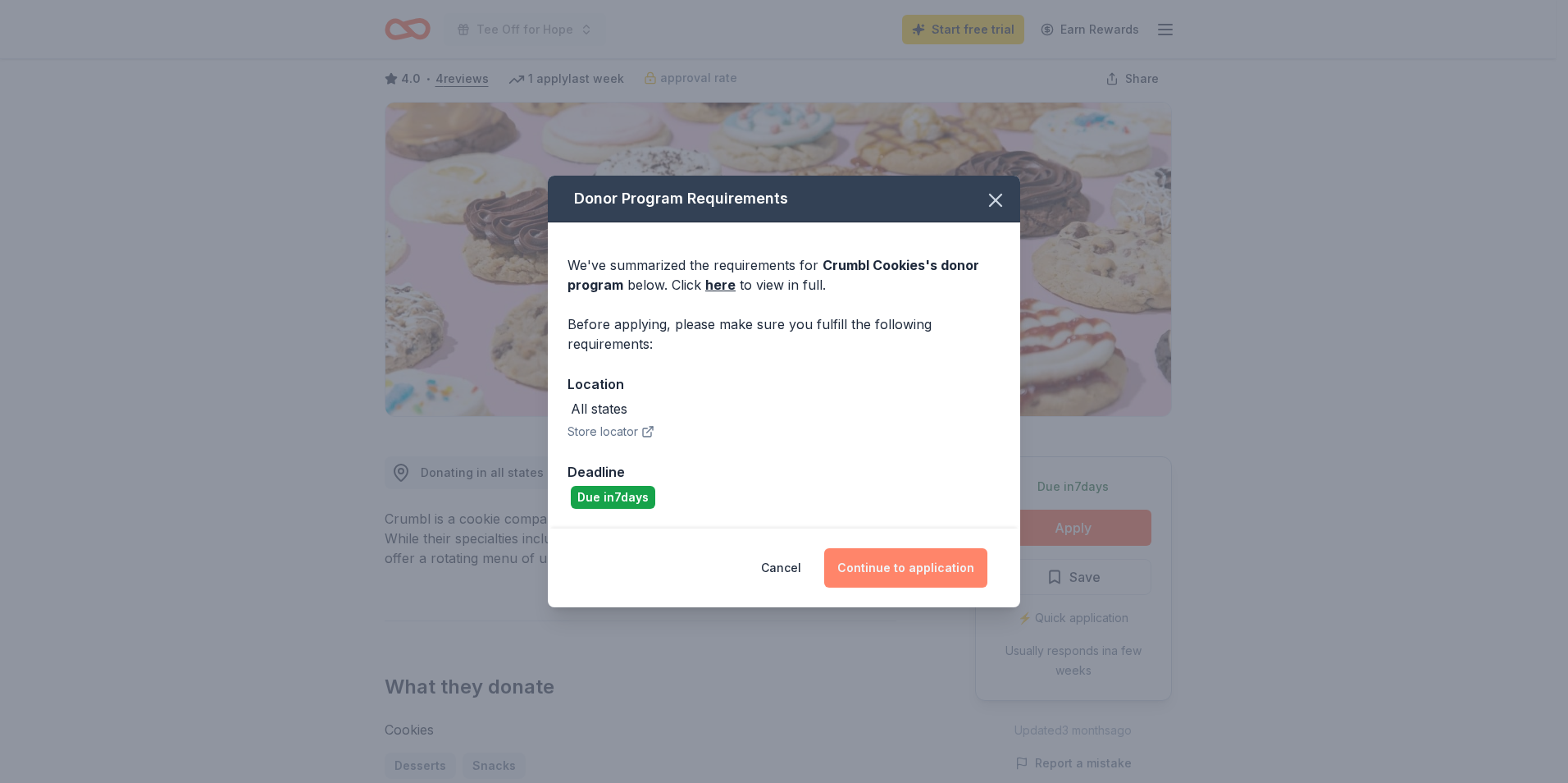
click at [894, 564] on button "Continue to application" at bounding box center [906, 567] width 163 height 39
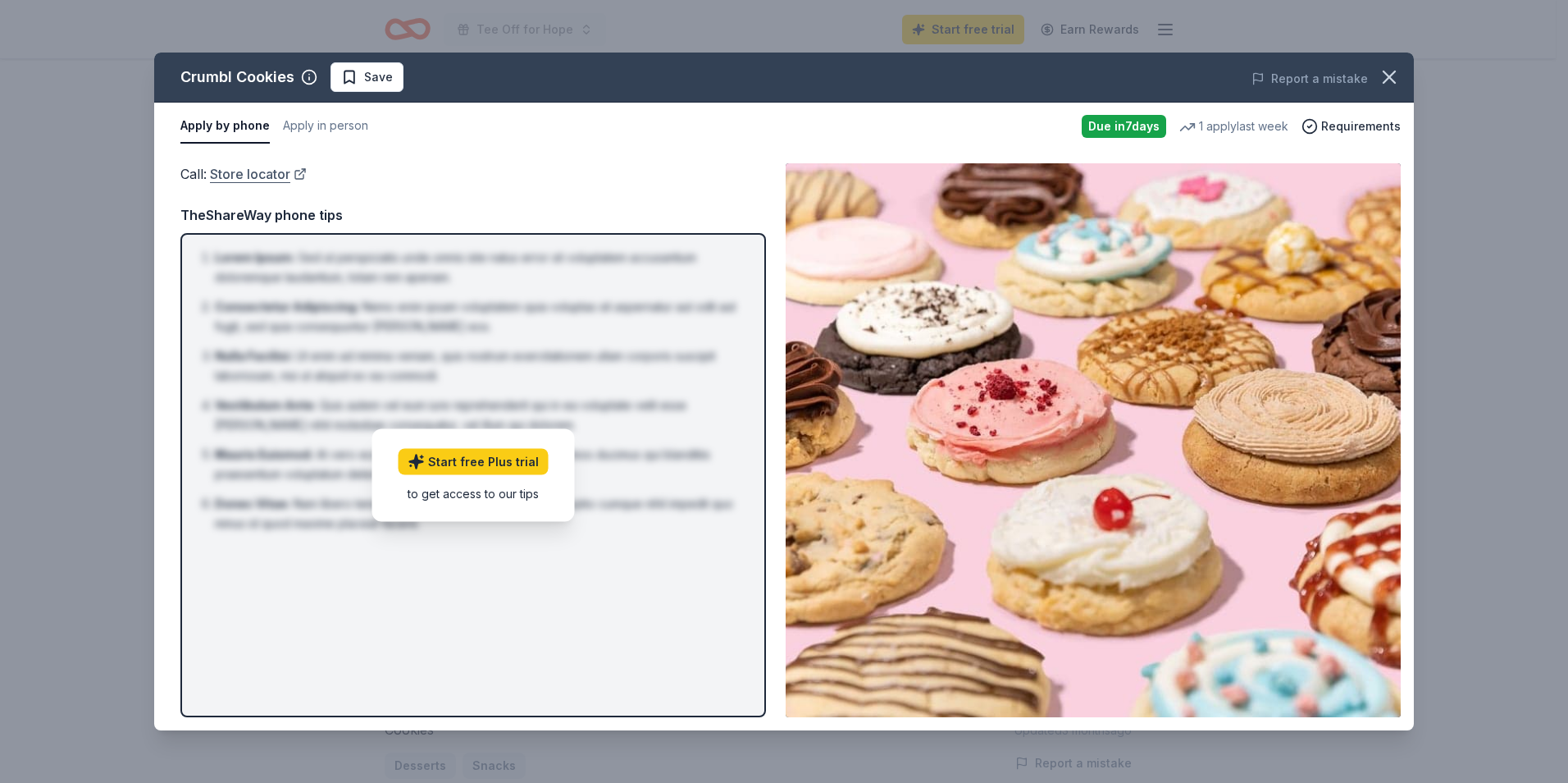
click at [229, 173] on link "Store locator" at bounding box center [258, 174] width 97 height 22
click at [1358, 128] on span "Requirements" at bounding box center [1361, 127] width 80 height 20
click at [1386, 82] on icon "button" at bounding box center [1389, 76] width 23 height 23
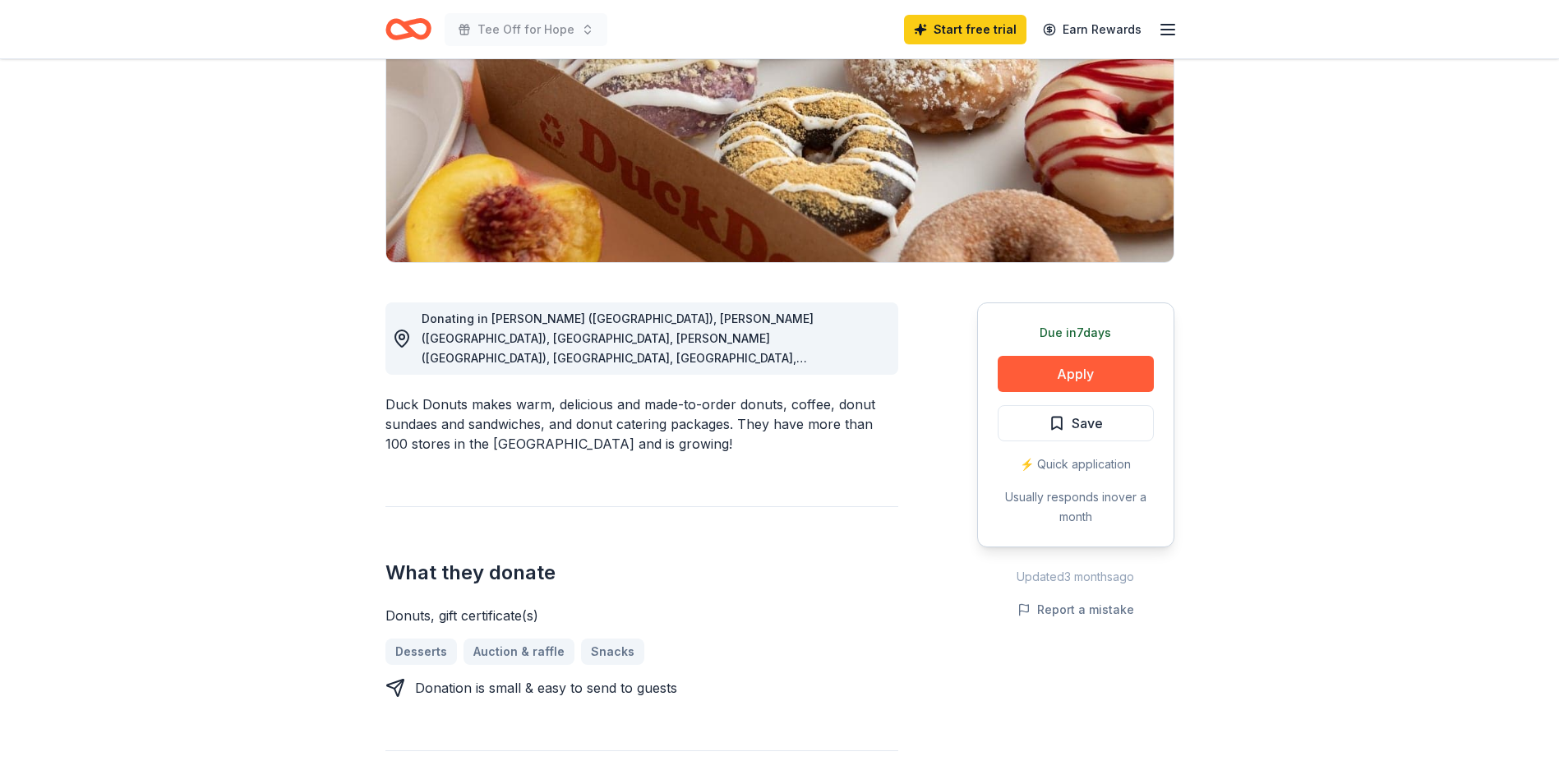
scroll to position [164, 0]
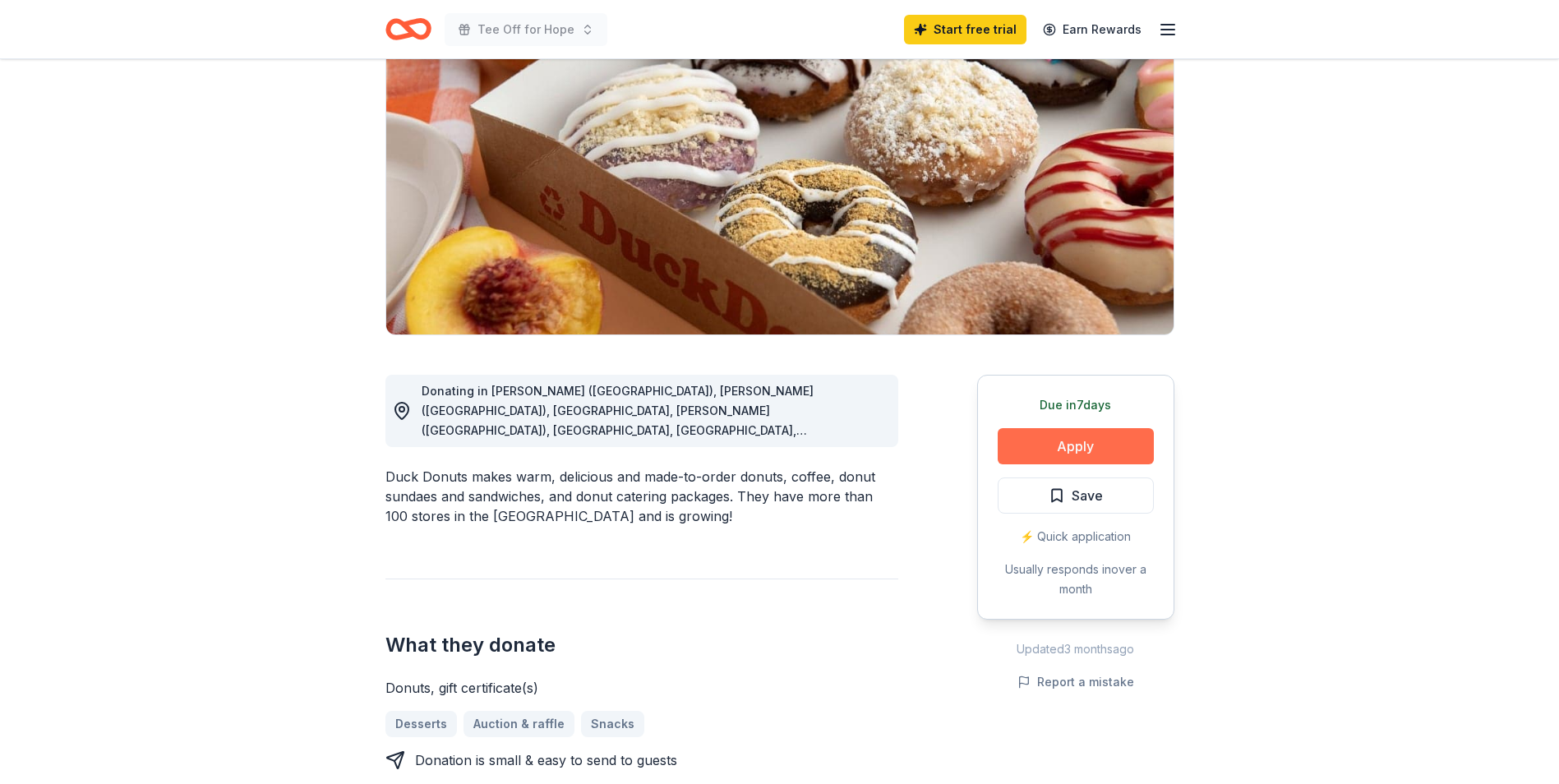
click at [1080, 443] on button "Apply" at bounding box center [1076, 446] width 156 height 36
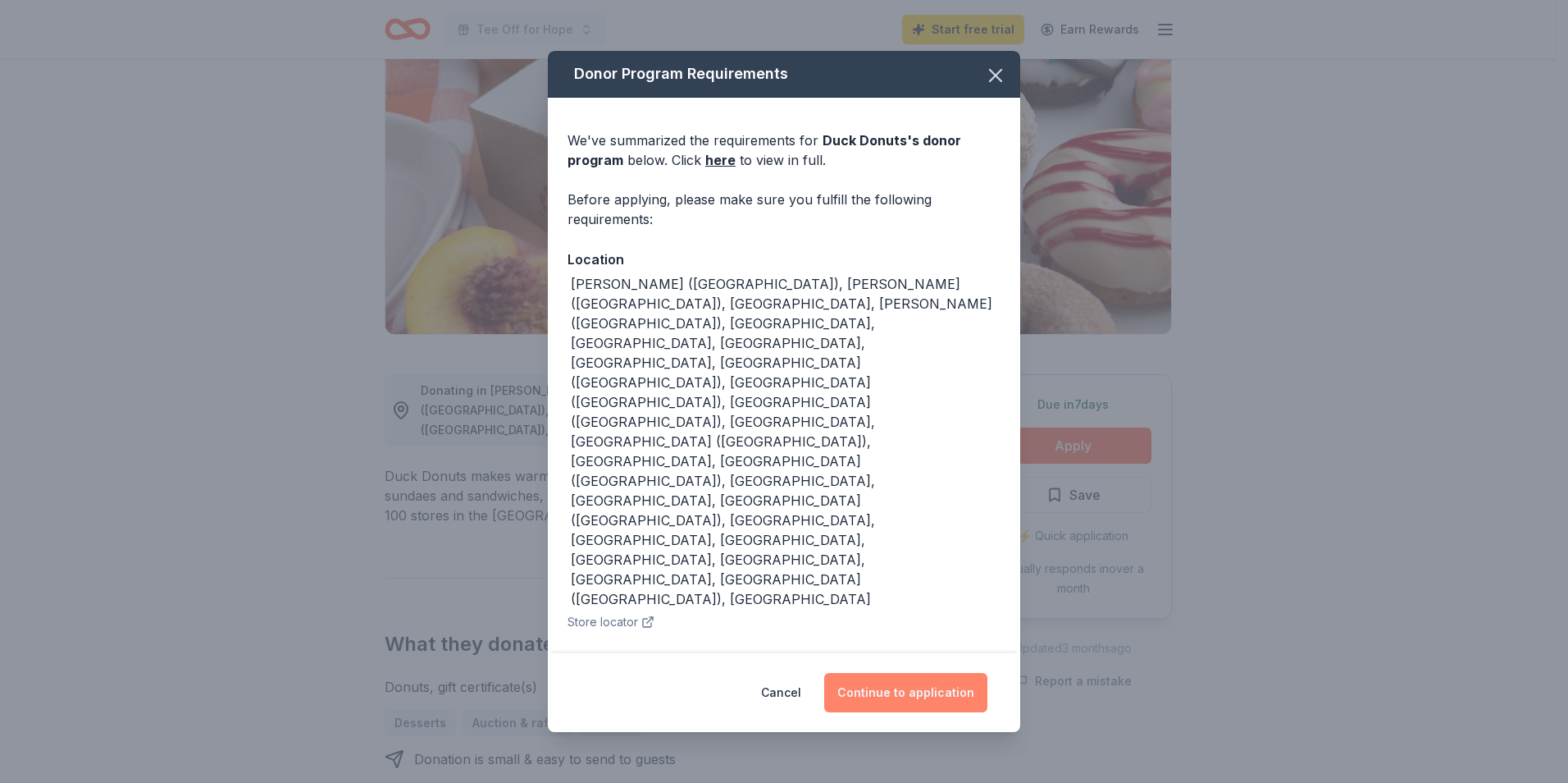
click at [886, 672] on button "Continue to application" at bounding box center [906, 691] width 163 height 39
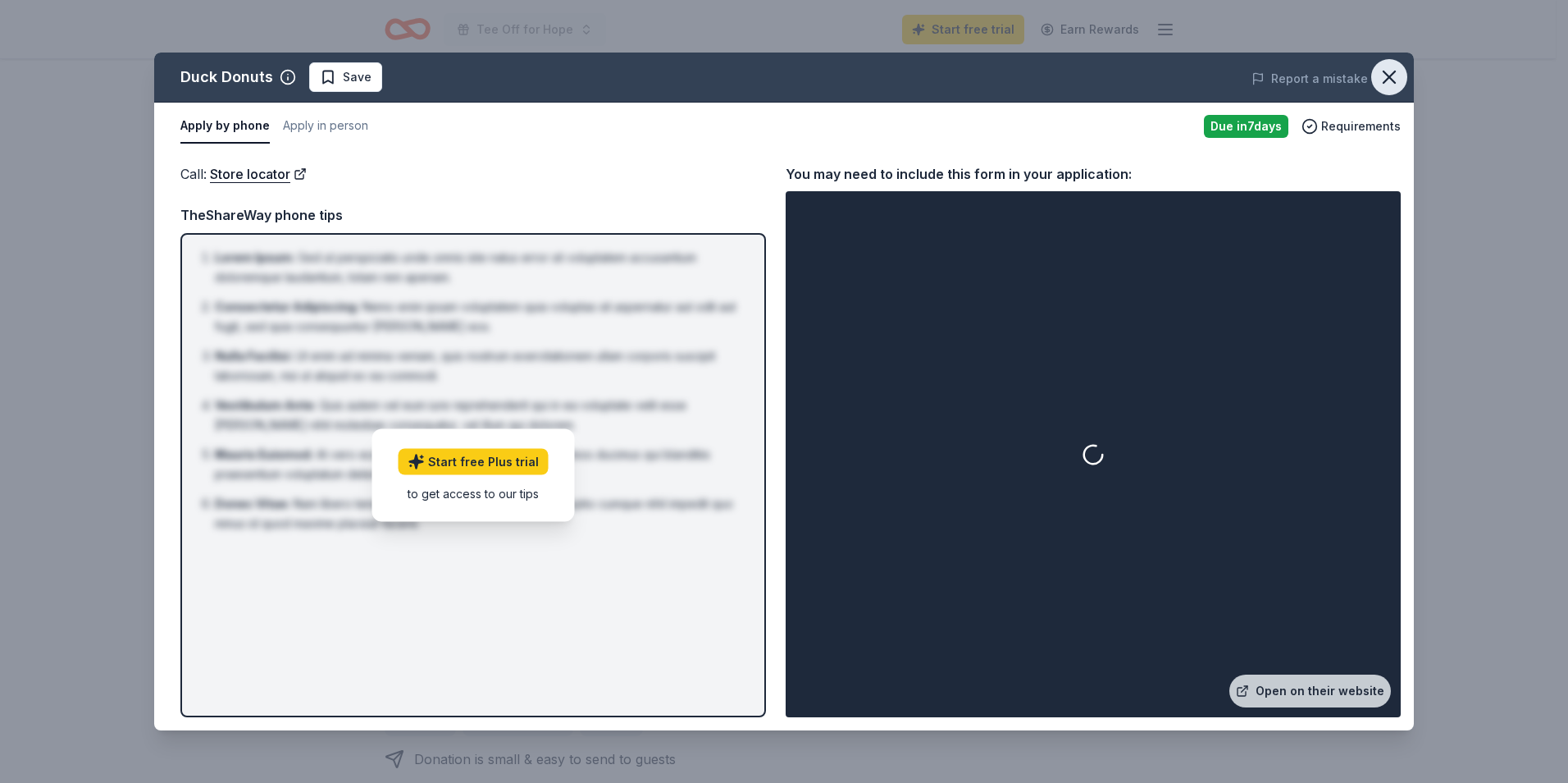
click at [1392, 73] on icon "button" at bounding box center [1389, 77] width 12 height 12
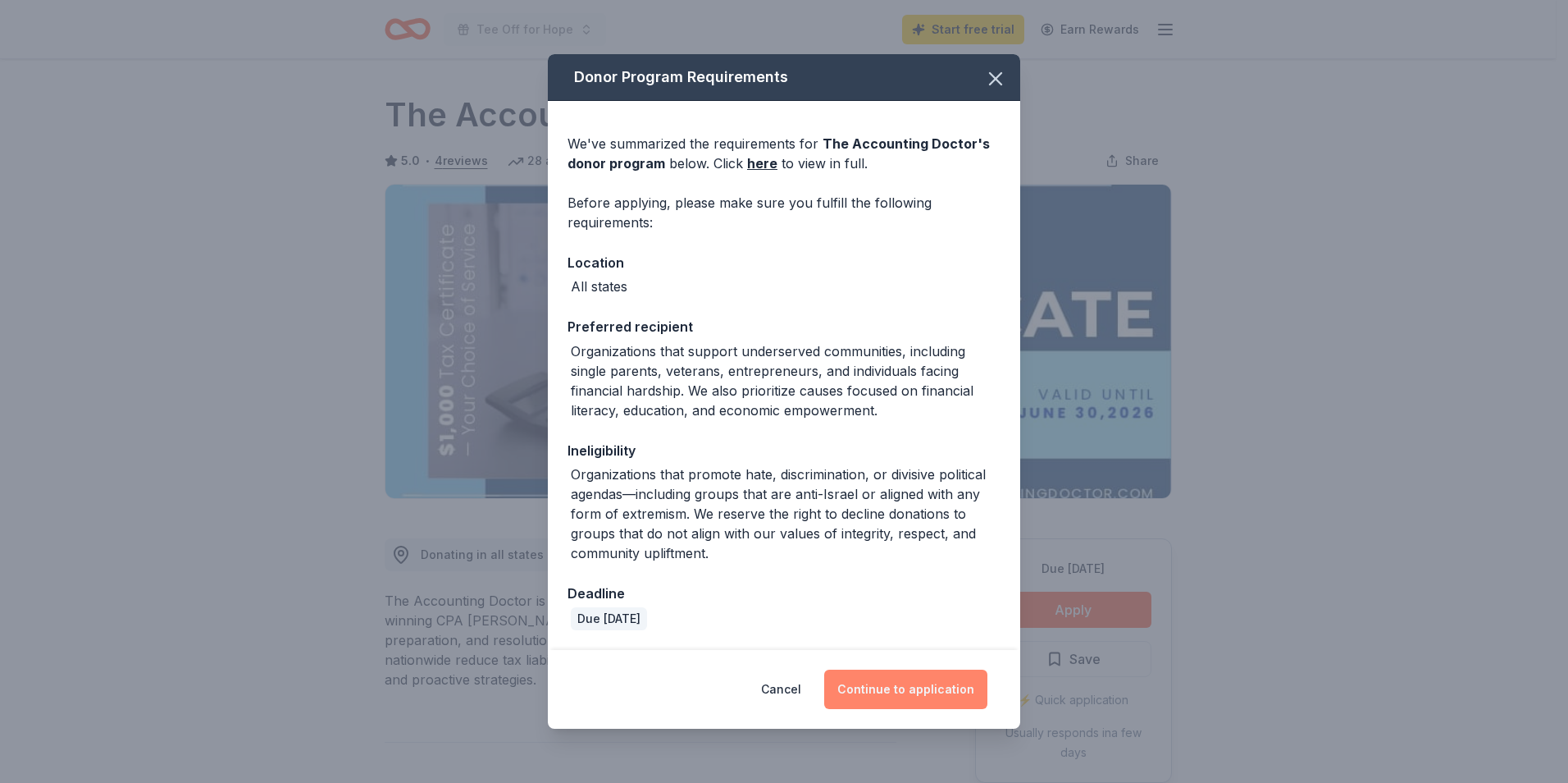
click at [945, 696] on button "Continue to application" at bounding box center [906, 689] width 163 height 39
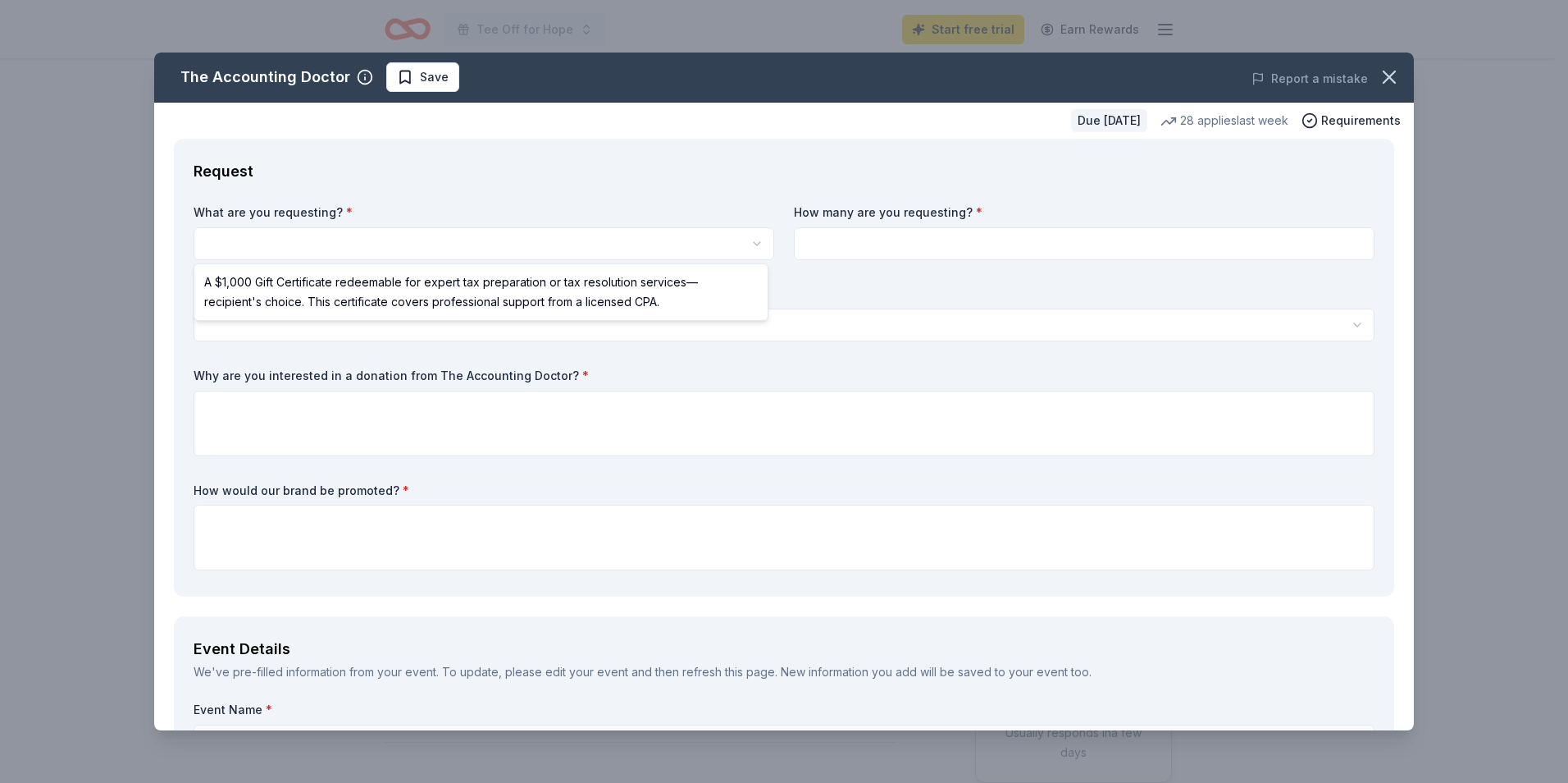
click at [753, 247] on html "Tee Off for Hope Start free trial Earn Rewards Due [DATE] Share The Accounting …" at bounding box center [784, 392] width 1568 height 783
select select "A $1,000 Gift Certificate redeemable for expert tax preparation or tax resoluti…"
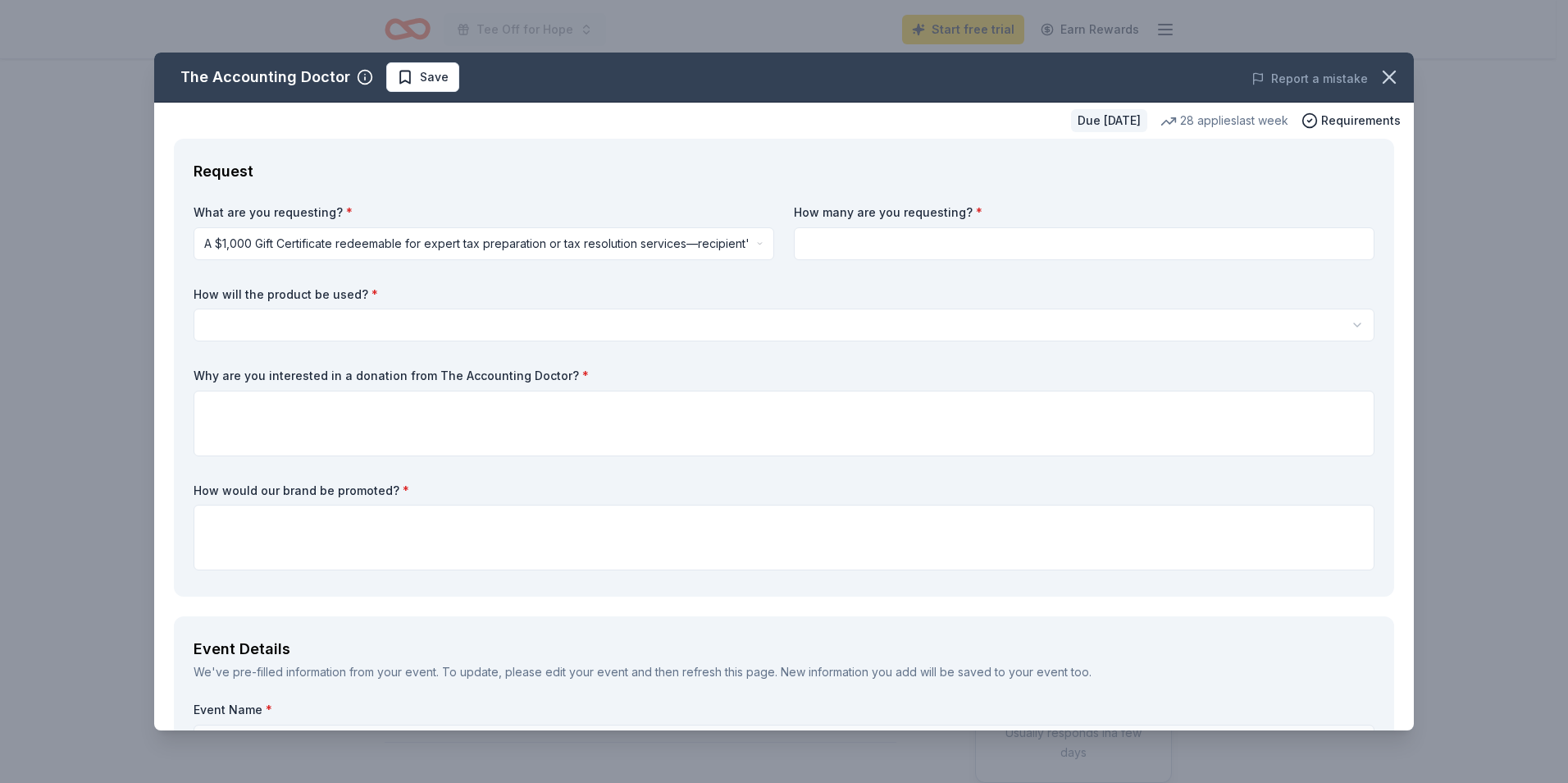
click at [873, 240] on input at bounding box center [1083, 244] width 581 height 33
type input "3"
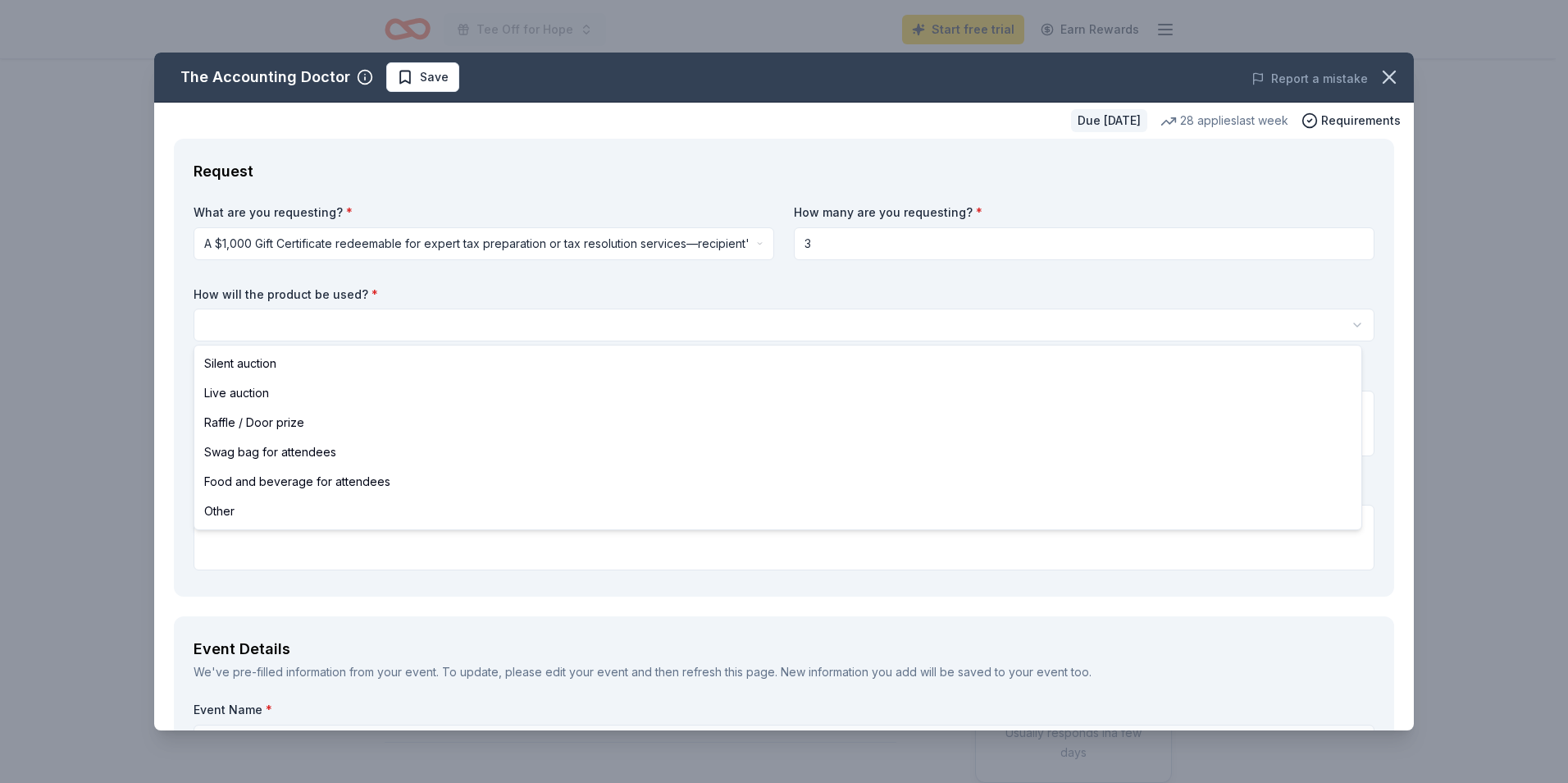
click at [389, 324] on html "Tee Off for Hope Start free trial Earn Rewards Due in 30 days Share The Account…" at bounding box center [784, 392] width 1568 height 783
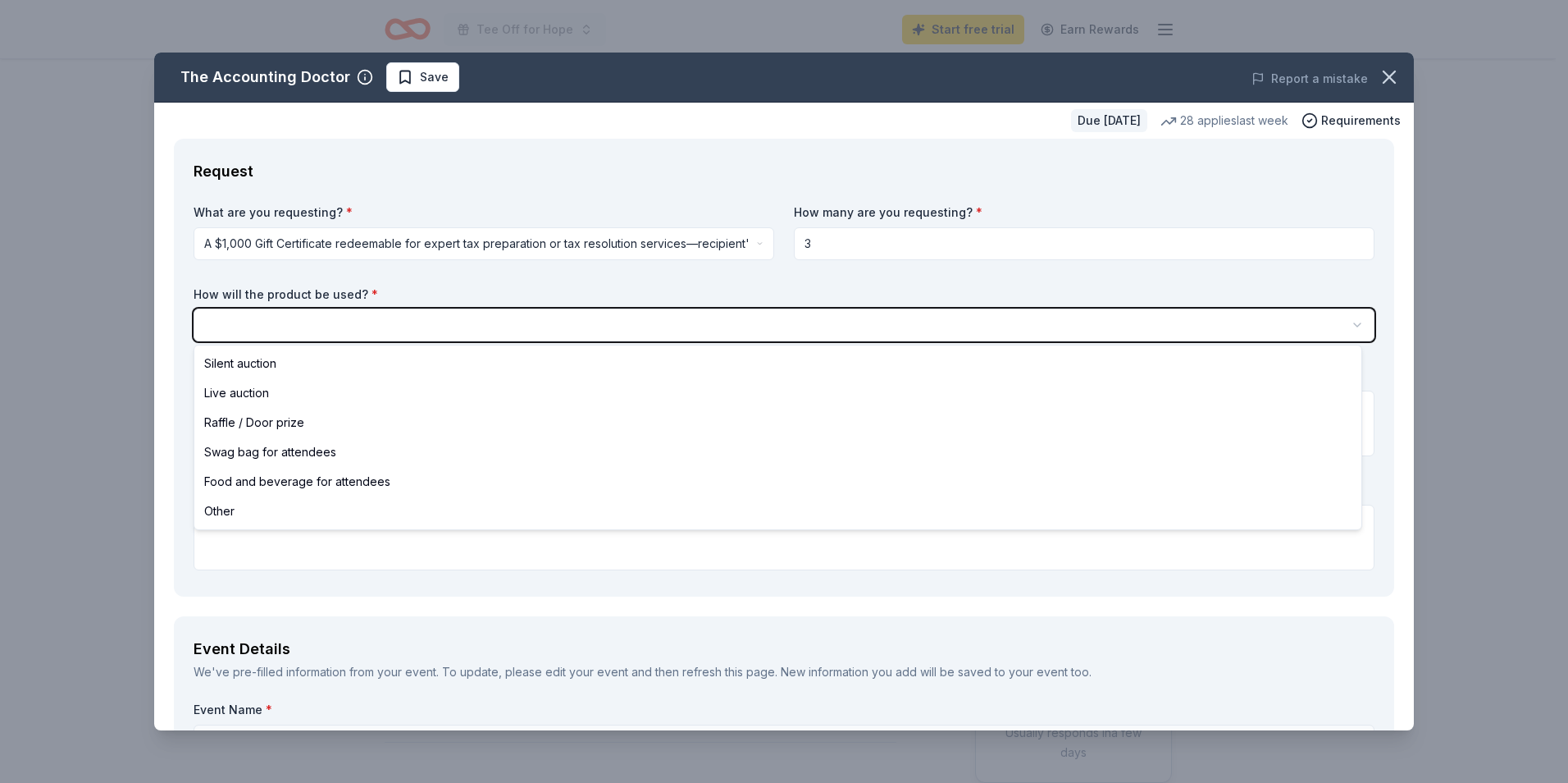
click at [909, 246] on html "Tee Off for Hope Start free trial Earn Rewards Due in 30 days Share The Account…" at bounding box center [784, 392] width 1568 height 783
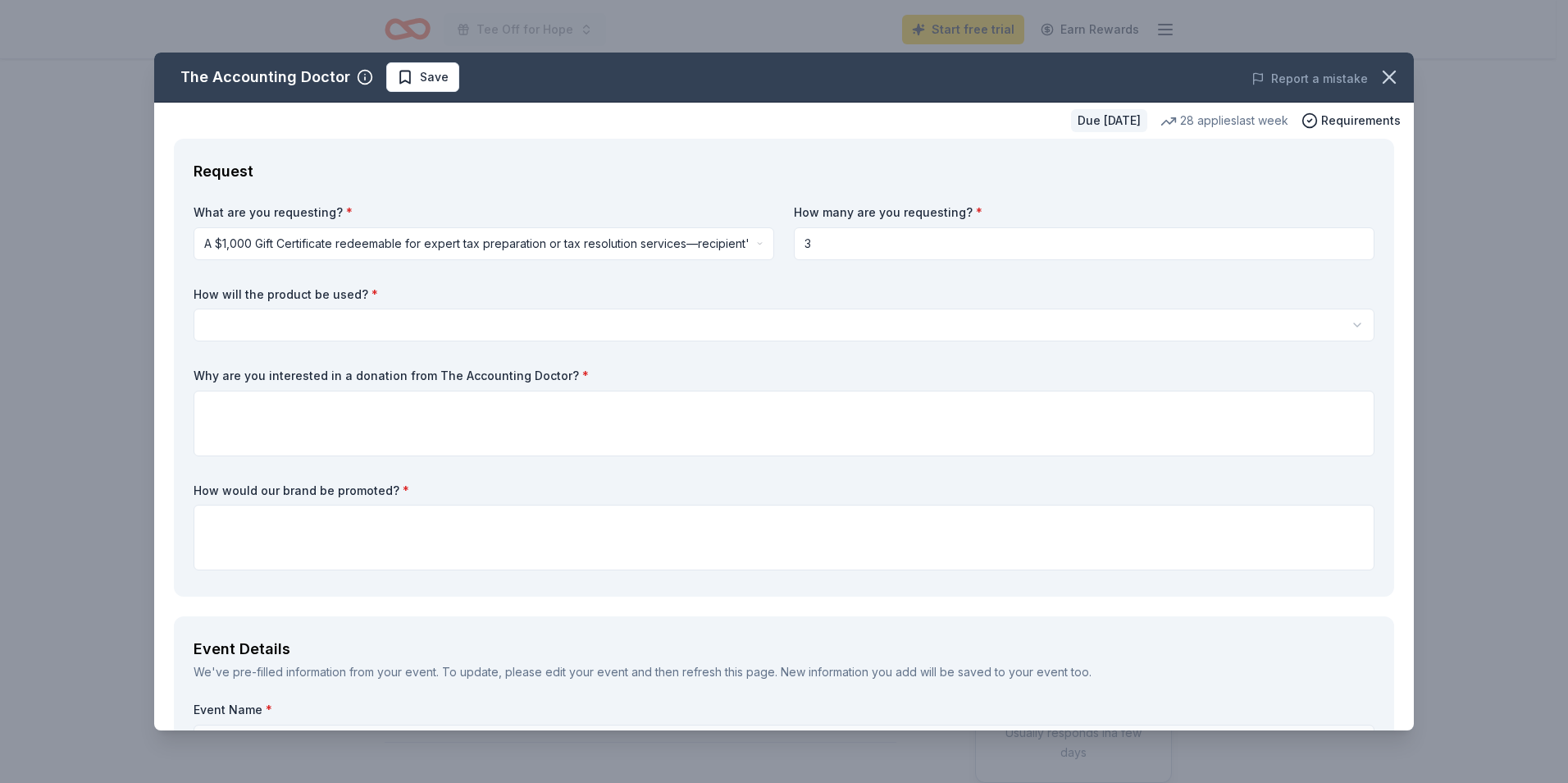
click at [835, 246] on input "3" at bounding box center [1083, 244] width 581 height 33
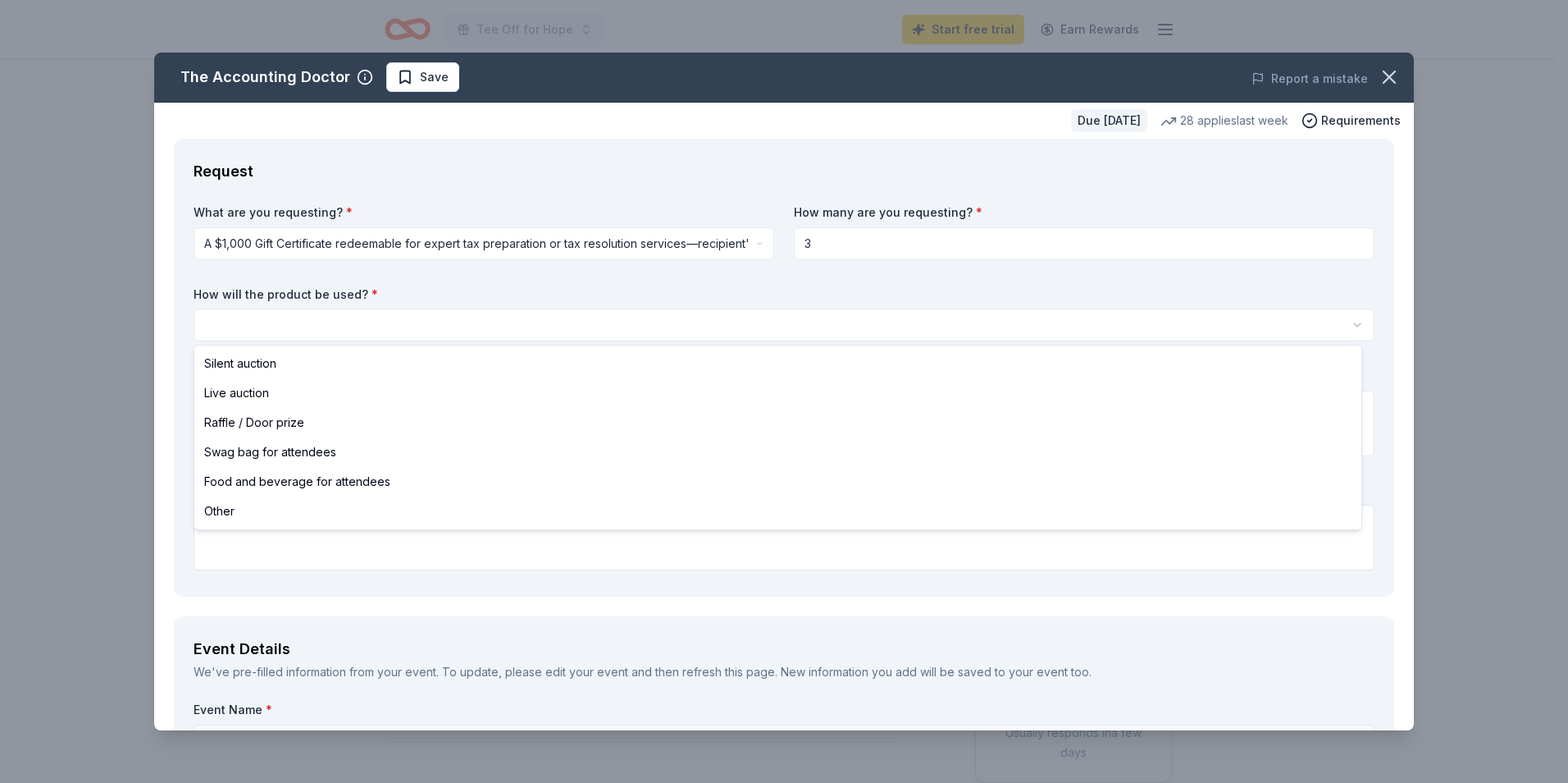
click at [591, 325] on html "Tee Off for Hope Start free trial Earn Rewards Due in 30 days Share The Account…" at bounding box center [784, 392] width 1568 height 783
select select "raffleDoorPrize"
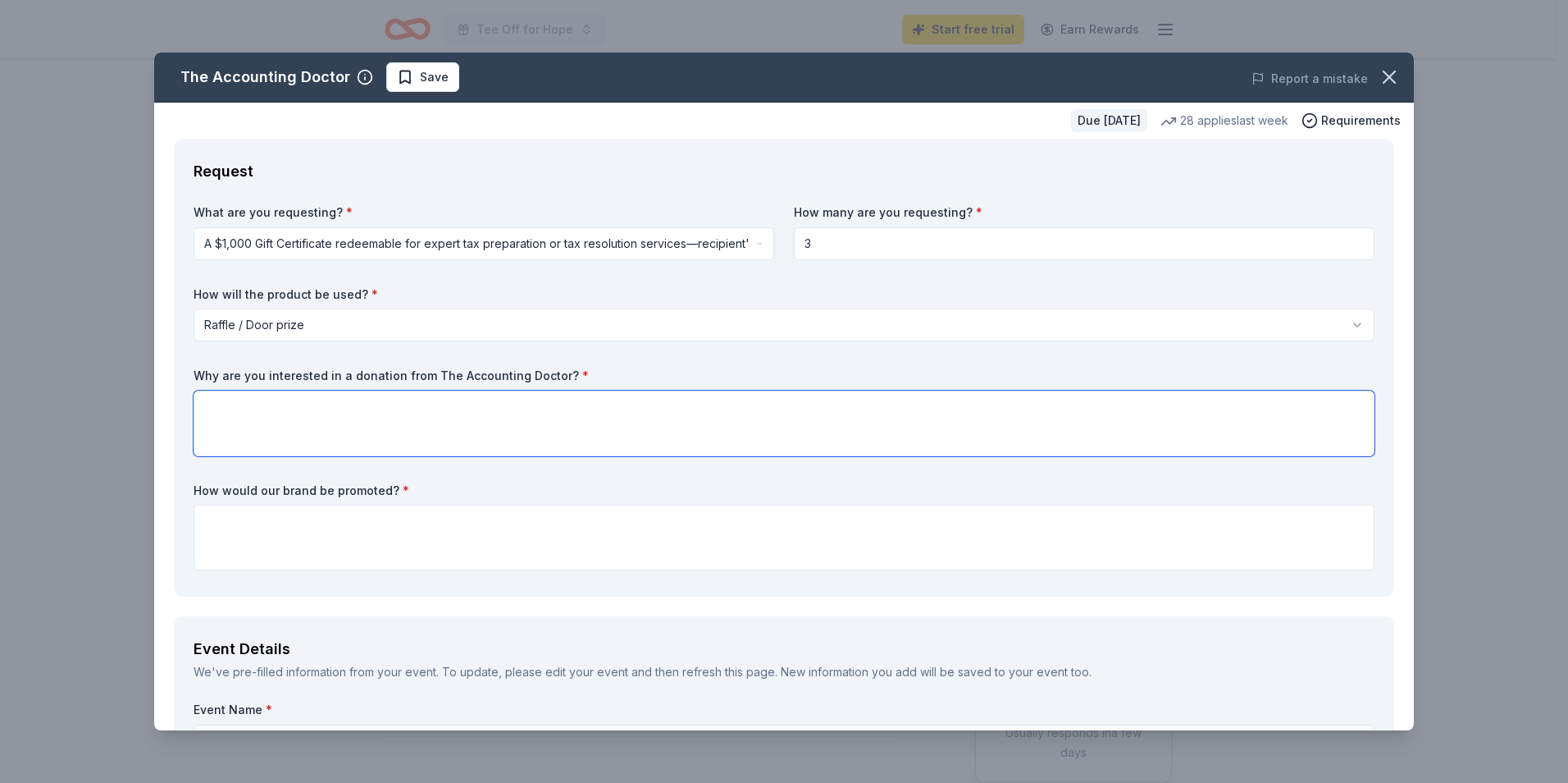
click at [274, 411] on textarea at bounding box center [784, 423] width 1181 height 65
click at [1383, 82] on icon "button" at bounding box center [1389, 77] width 12 height 12
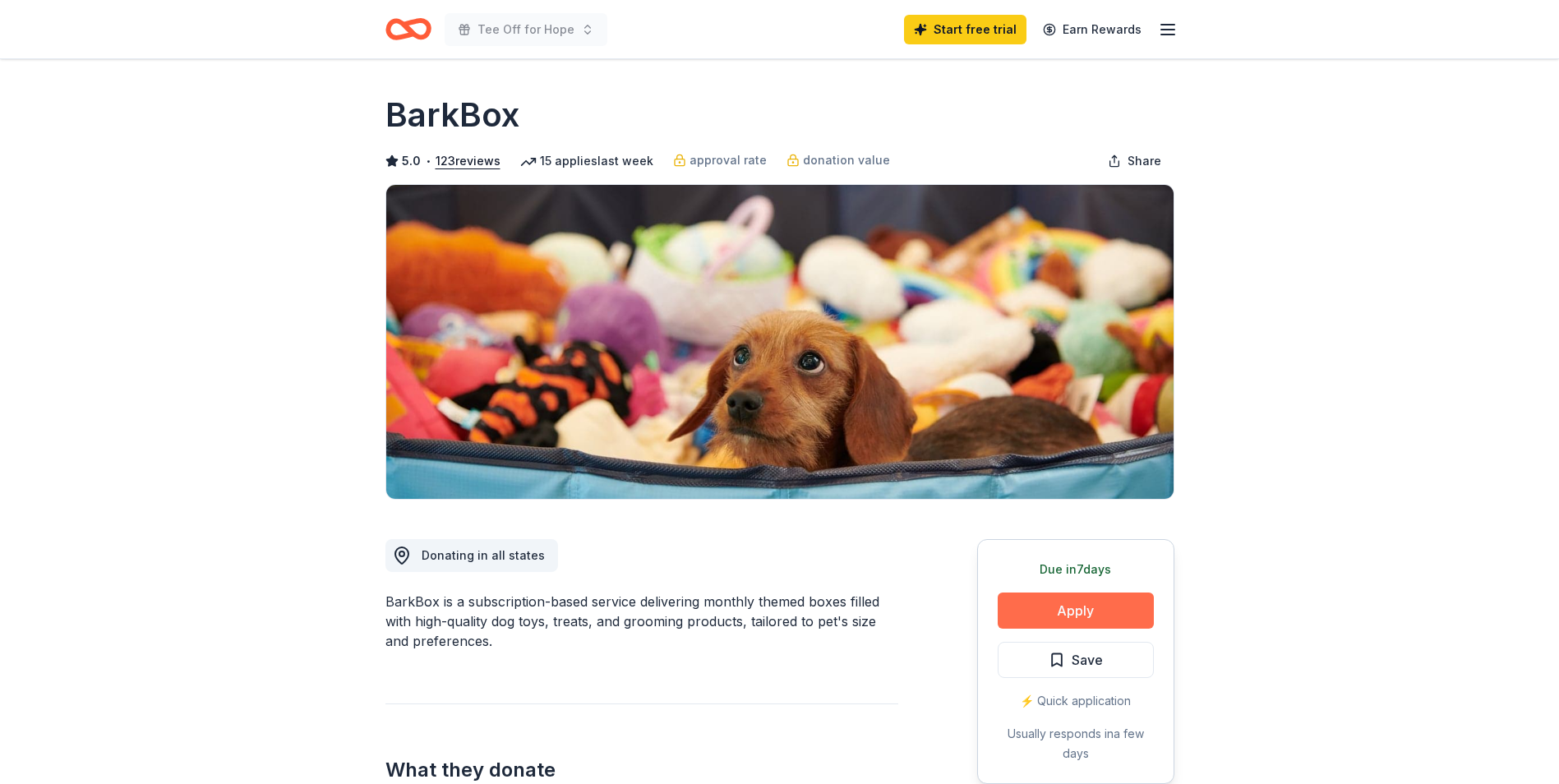
click at [1028, 612] on button "Apply" at bounding box center [1076, 611] width 156 height 36
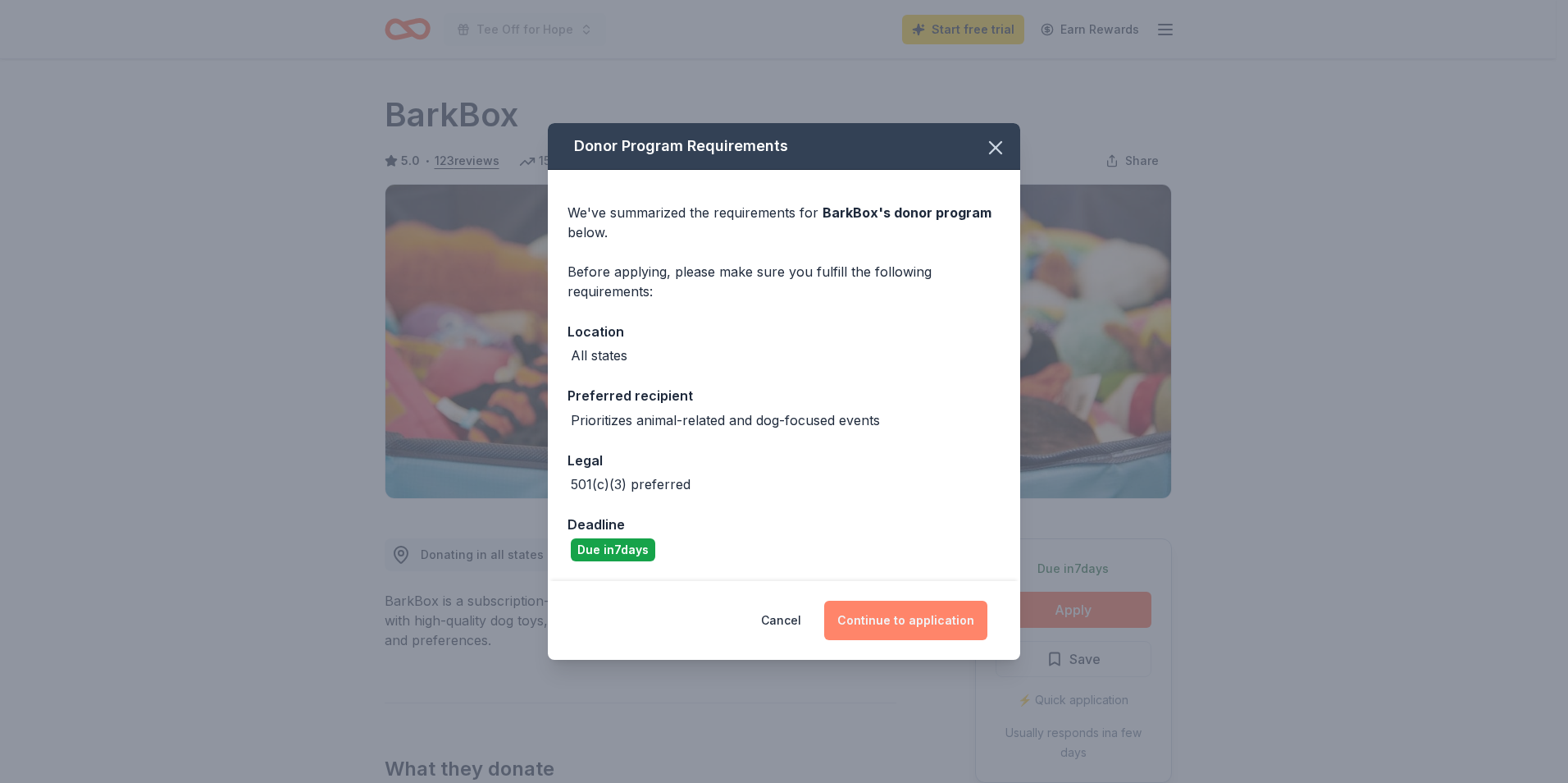
click at [914, 610] on button "Continue to application" at bounding box center [906, 620] width 163 height 39
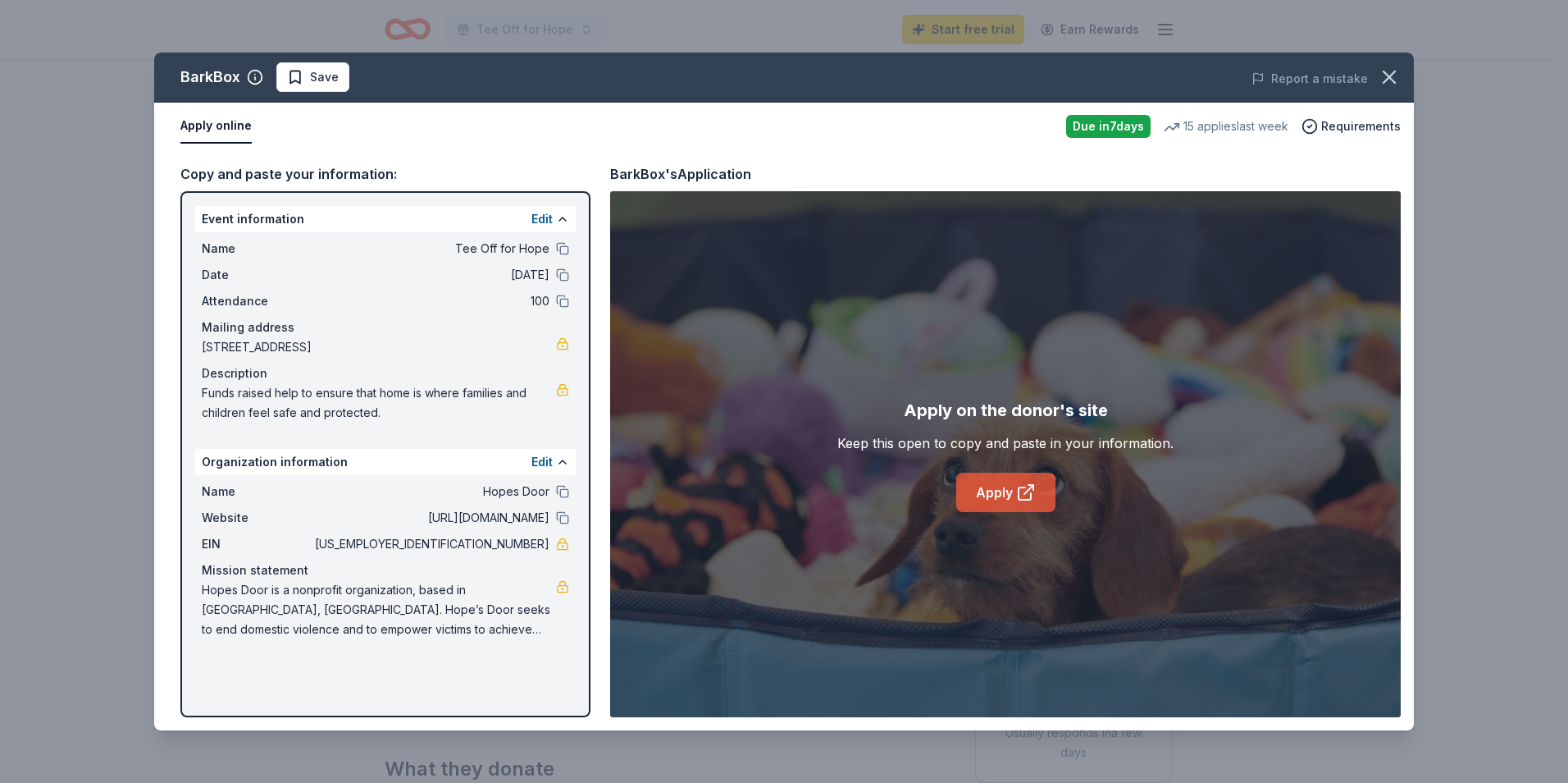
click at [1009, 503] on link "Apply" at bounding box center [1006, 491] width 100 height 39
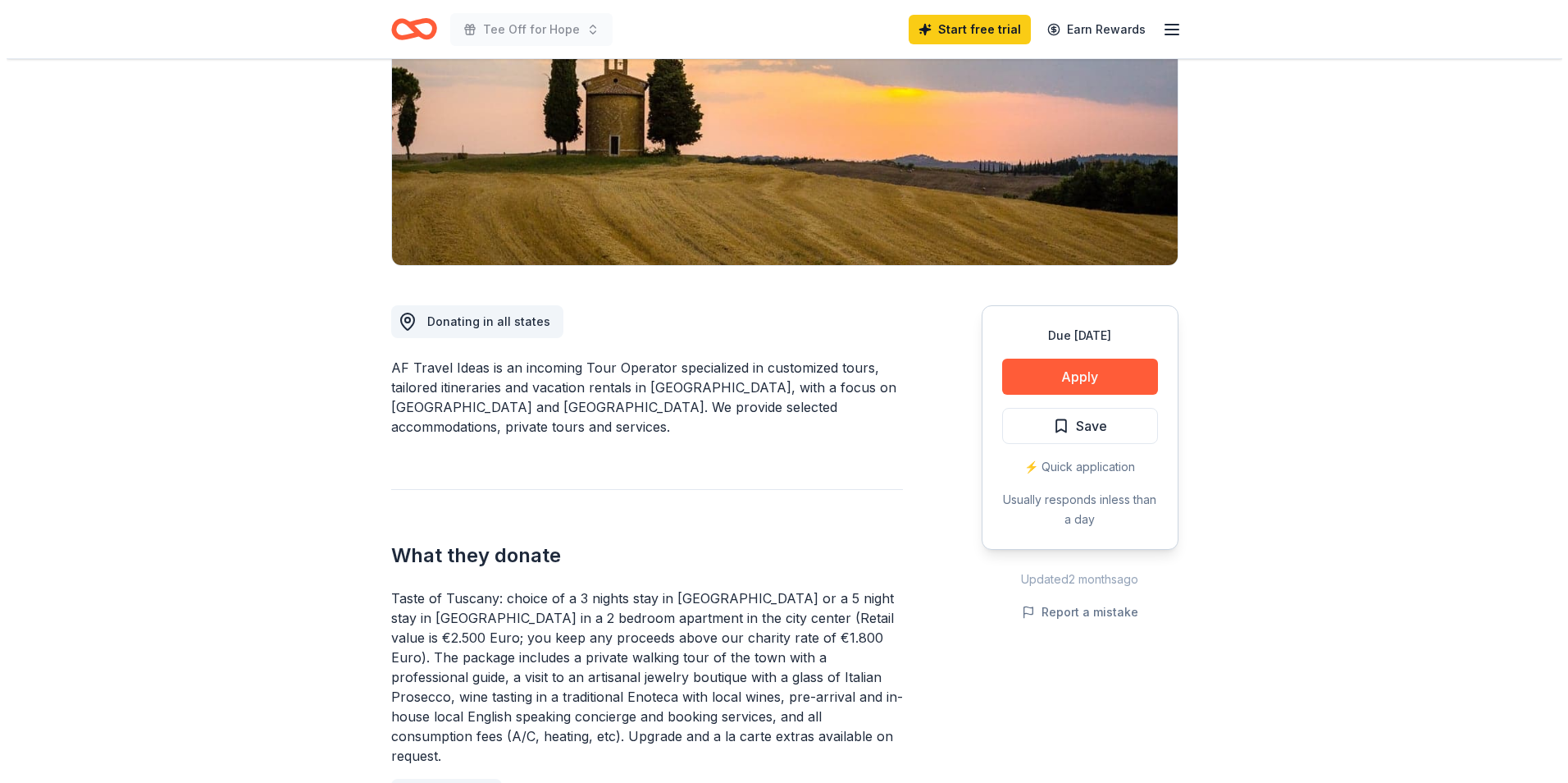
scroll to position [328, 0]
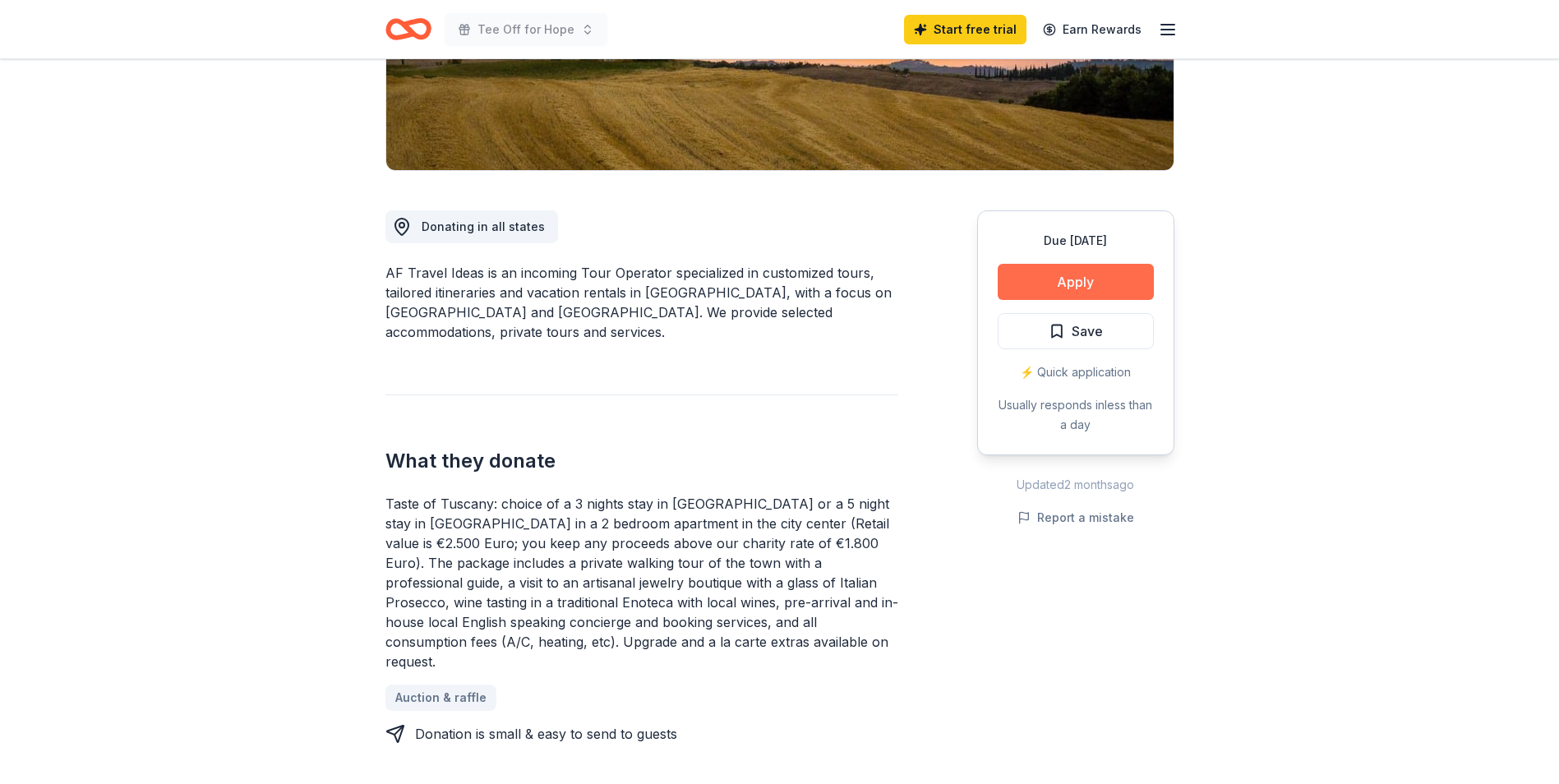
click at [1101, 288] on button "Apply" at bounding box center [1076, 282] width 156 height 36
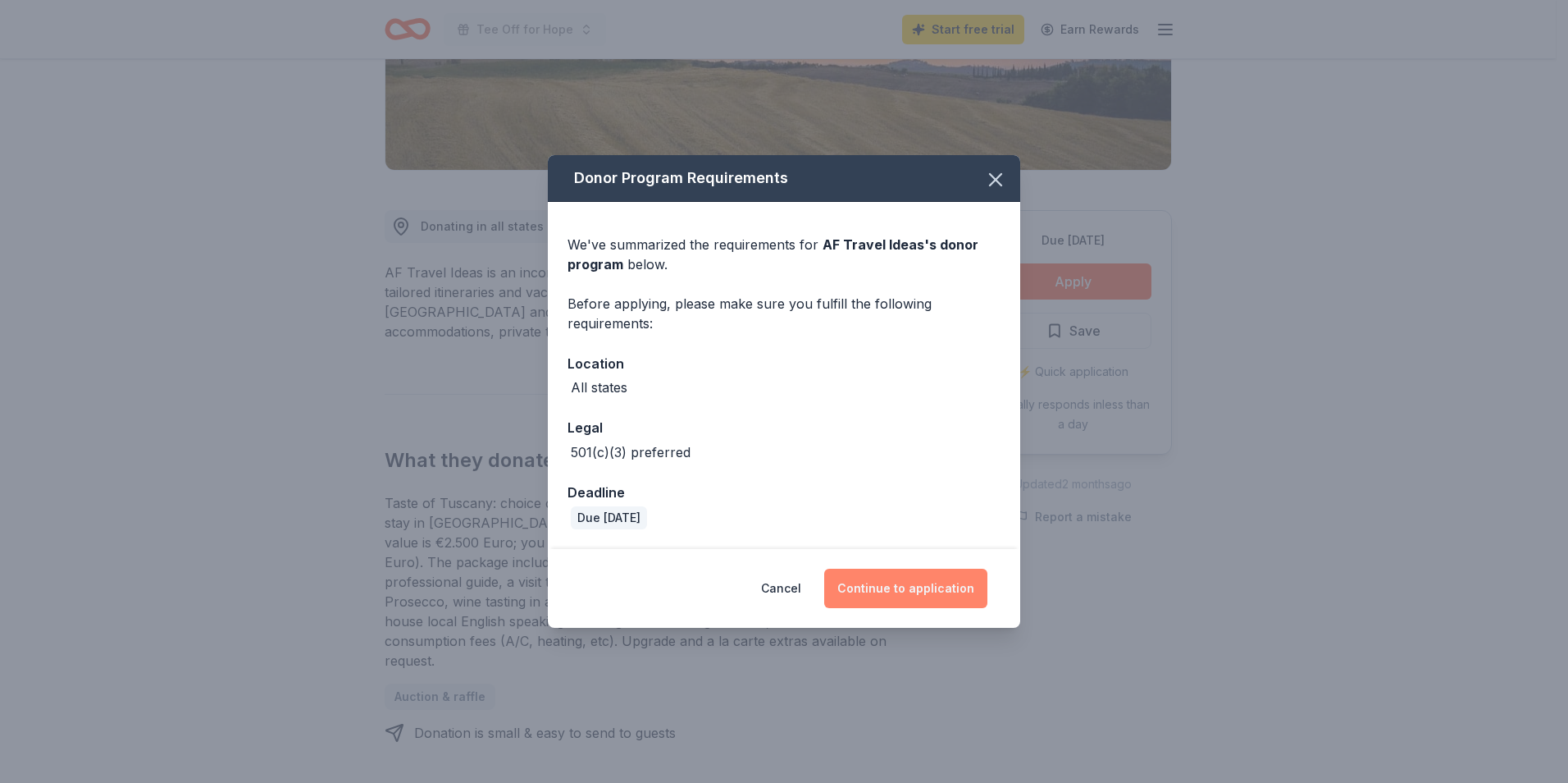
click at [915, 593] on button "Continue to application" at bounding box center [906, 587] width 163 height 39
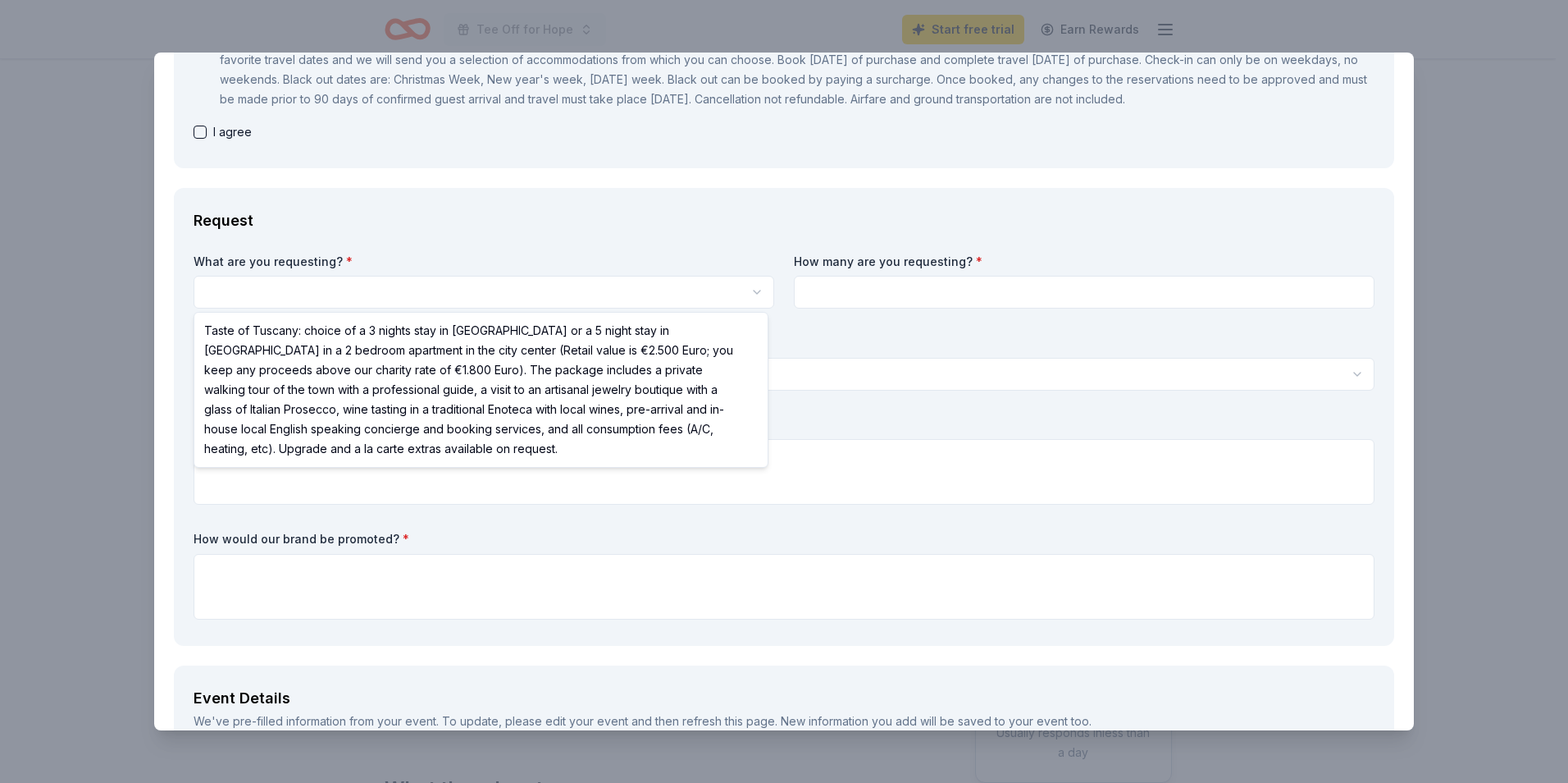
scroll to position [0, 0]
click at [749, 291] on html "Tee Off for Hope Start free trial Earn Rewards Due in 30 days Share AF Travel I…" at bounding box center [784, 392] width 1568 height 783
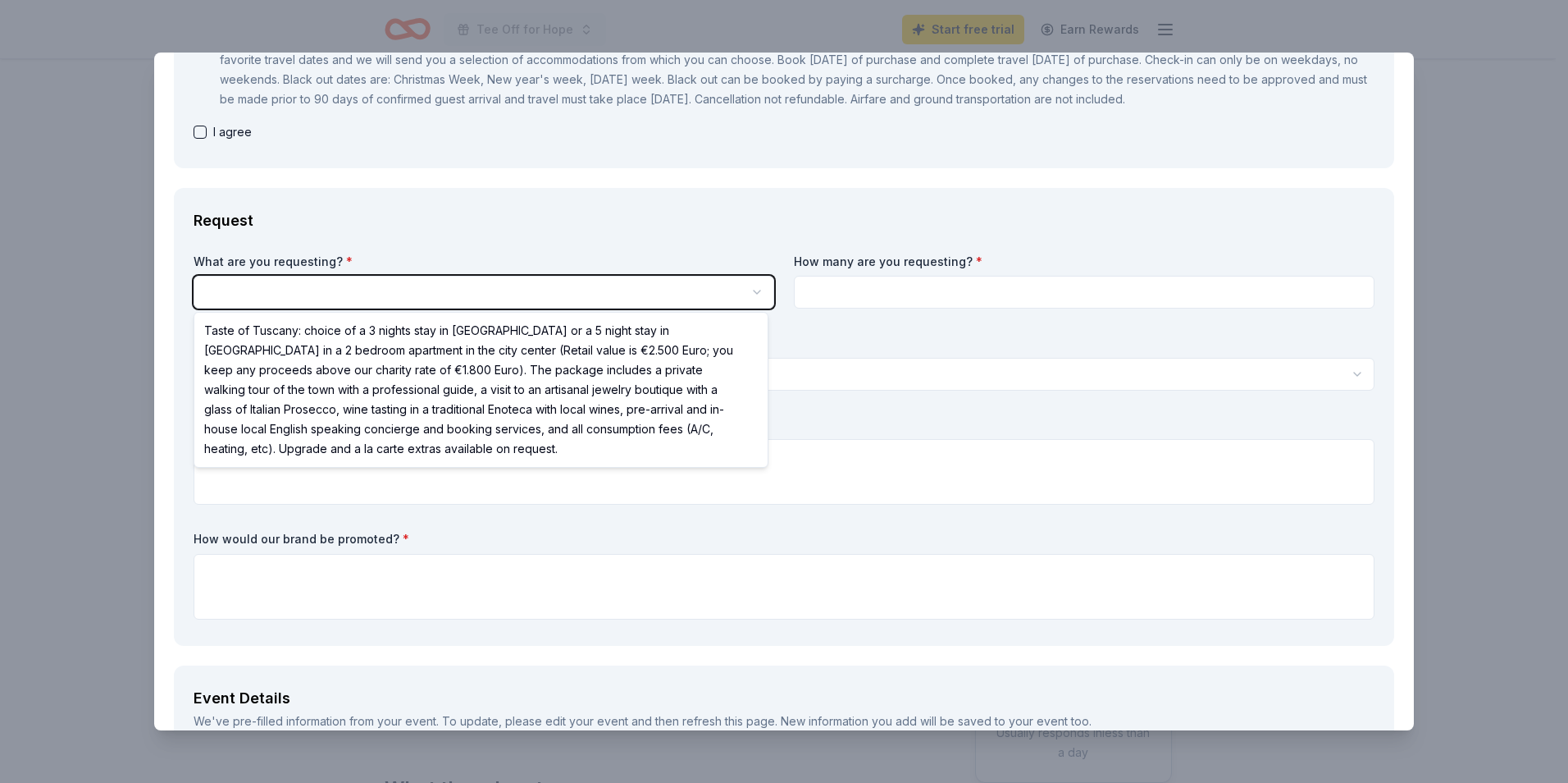
click at [744, 295] on html "Tee Off for Hope Start free trial Earn Rewards Due in 30 days Share AF Travel I…" at bounding box center [784, 392] width 1568 height 783
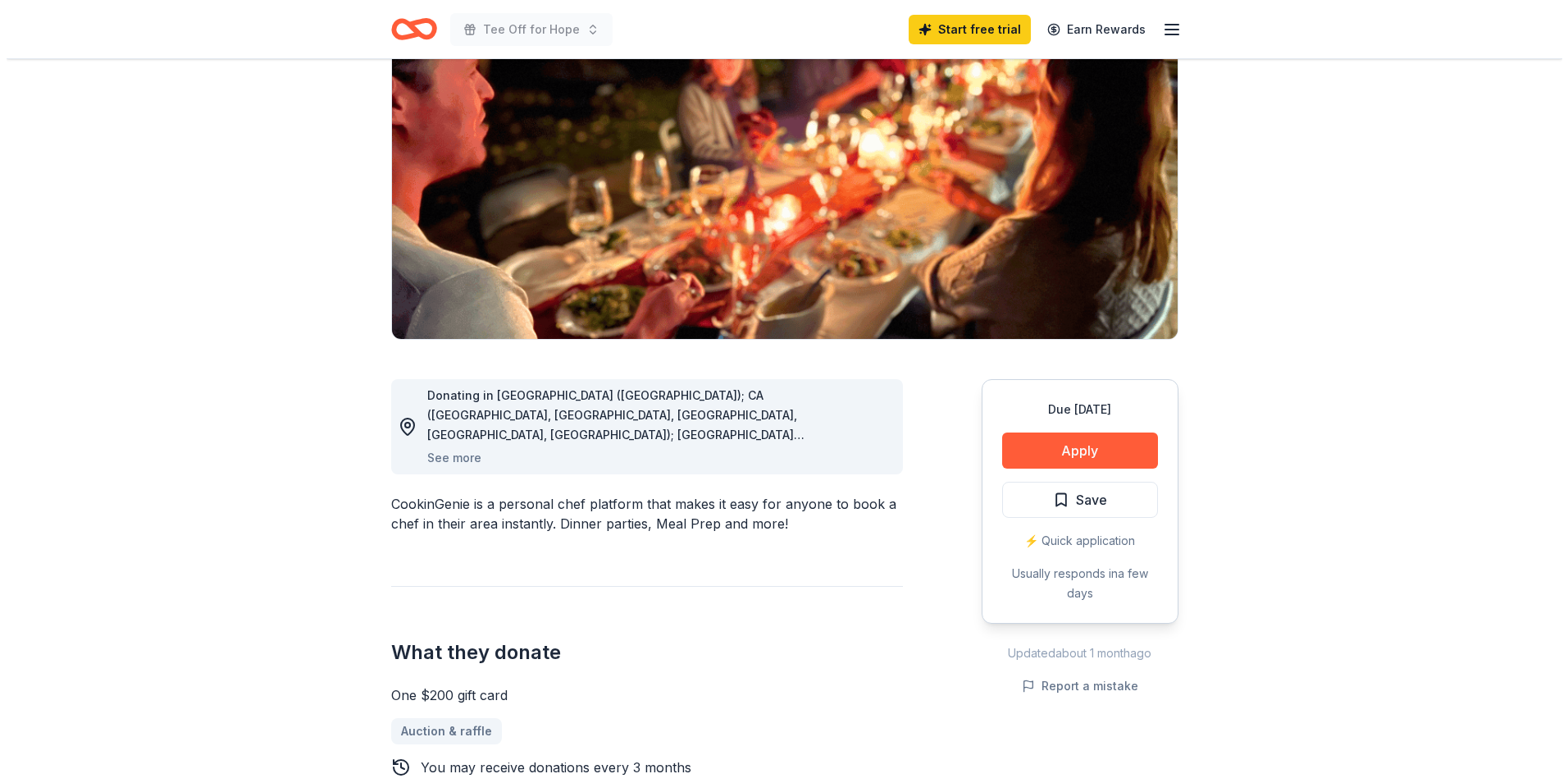
scroll to position [164, 0]
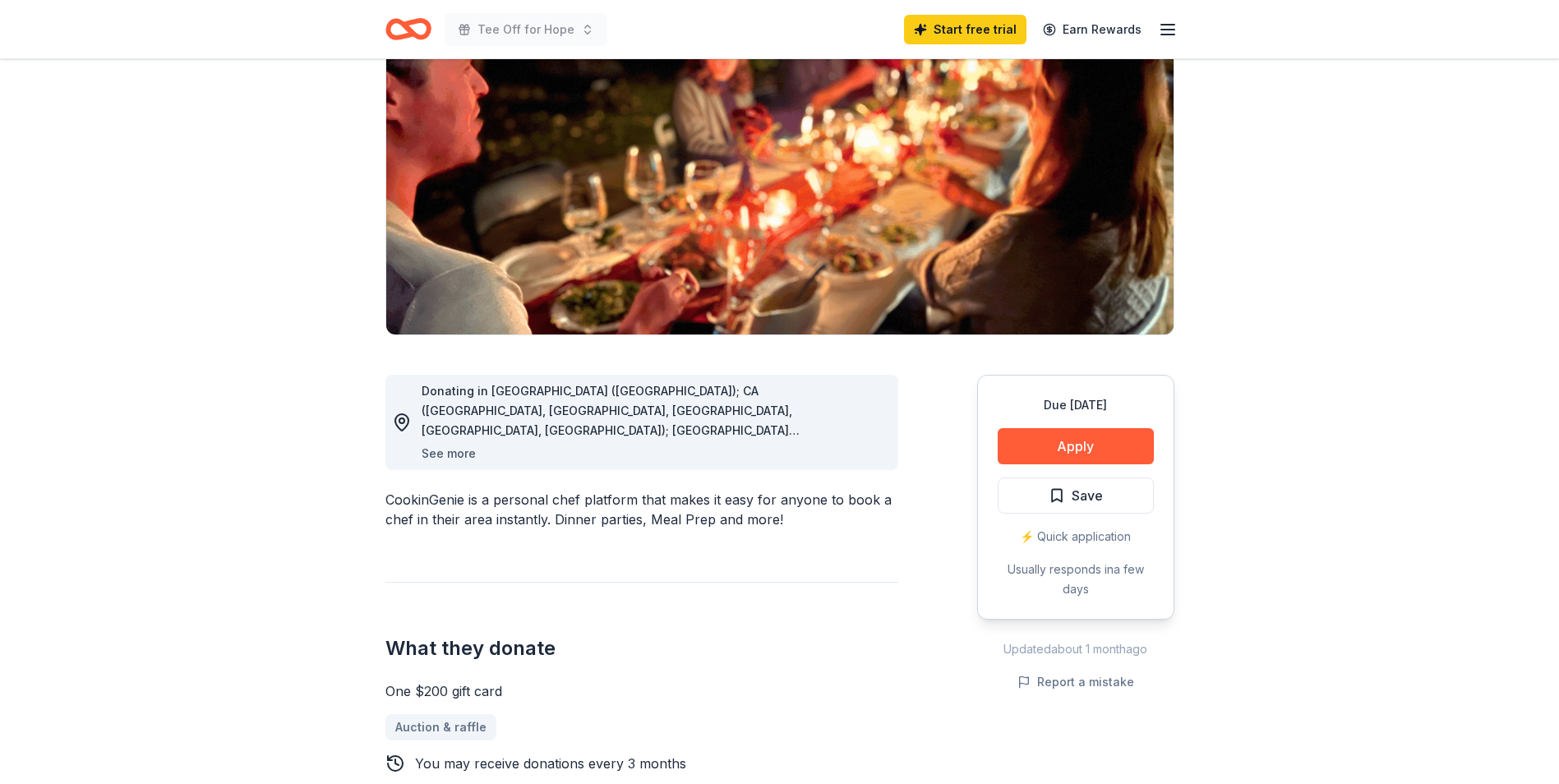
click at [442, 451] on button "See more" at bounding box center [449, 454] width 54 height 20
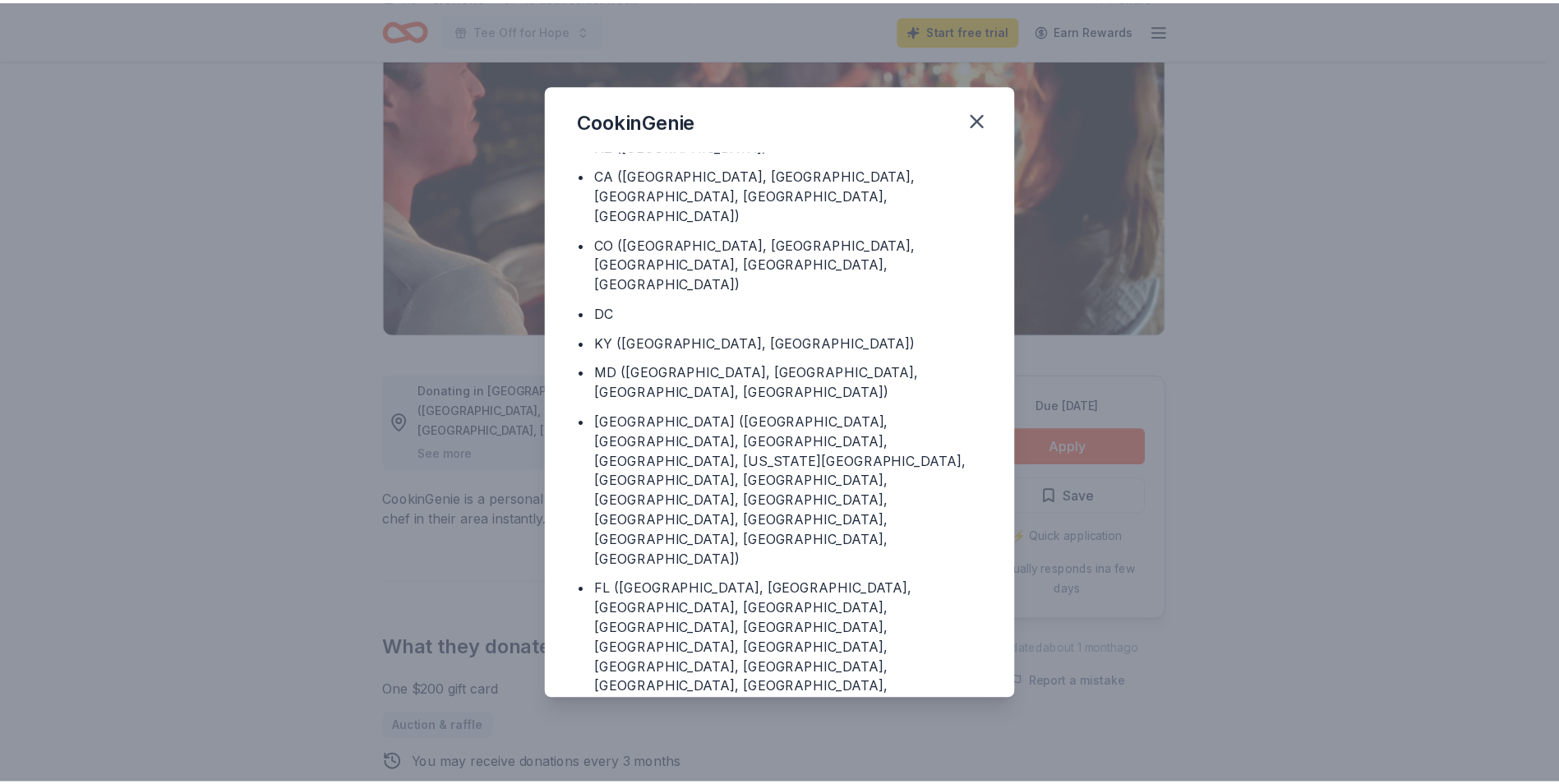
scroll to position [63, 0]
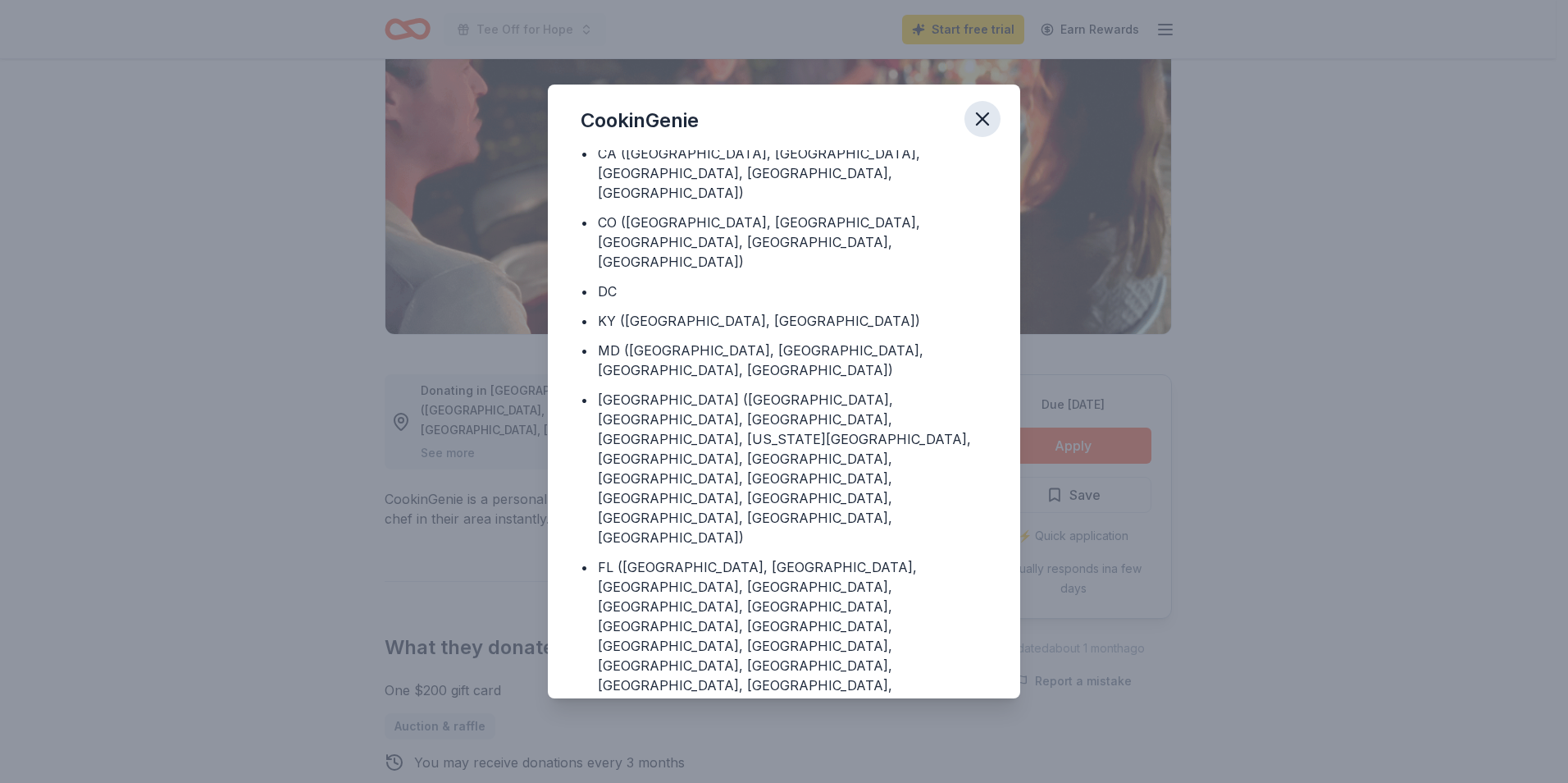
click at [980, 124] on icon "button" at bounding box center [982, 119] width 23 height 23
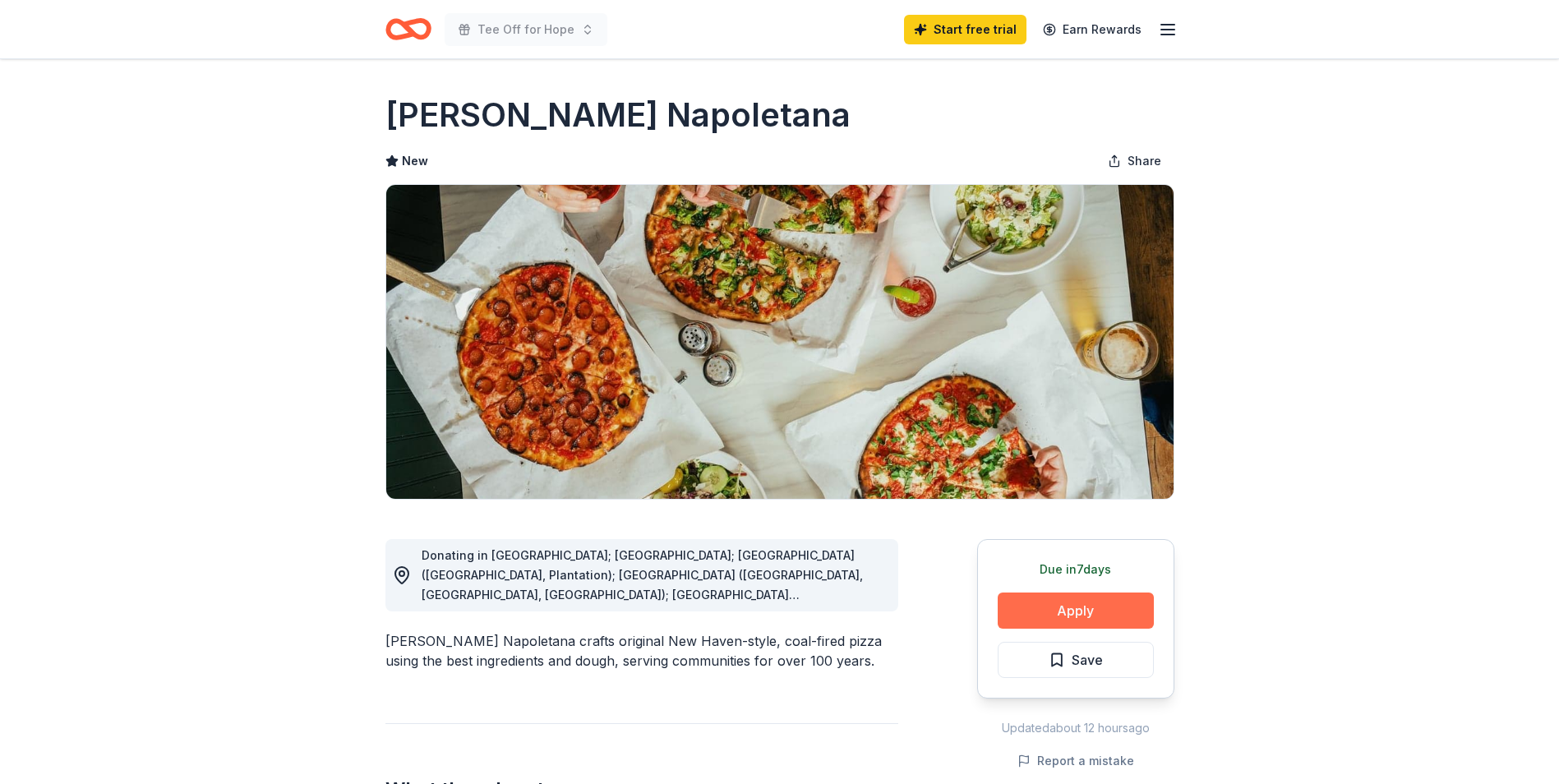
click at [1045, 603] on button "Apply" at bounding box center [1076, 611] width 156 height 36
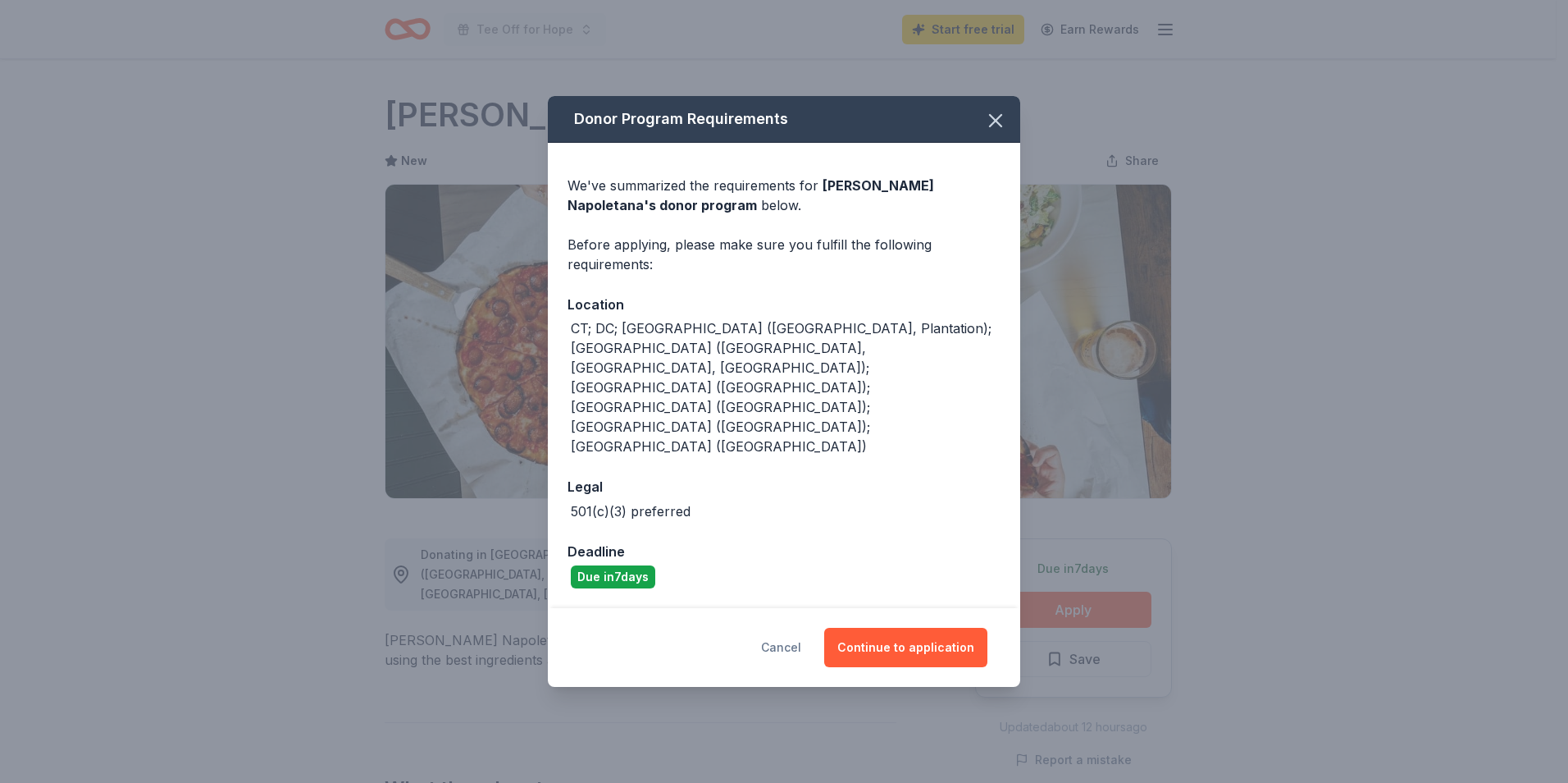
click at [787, 628] on button "Cancel" at bounding box center [781, 647] width 40 height 39
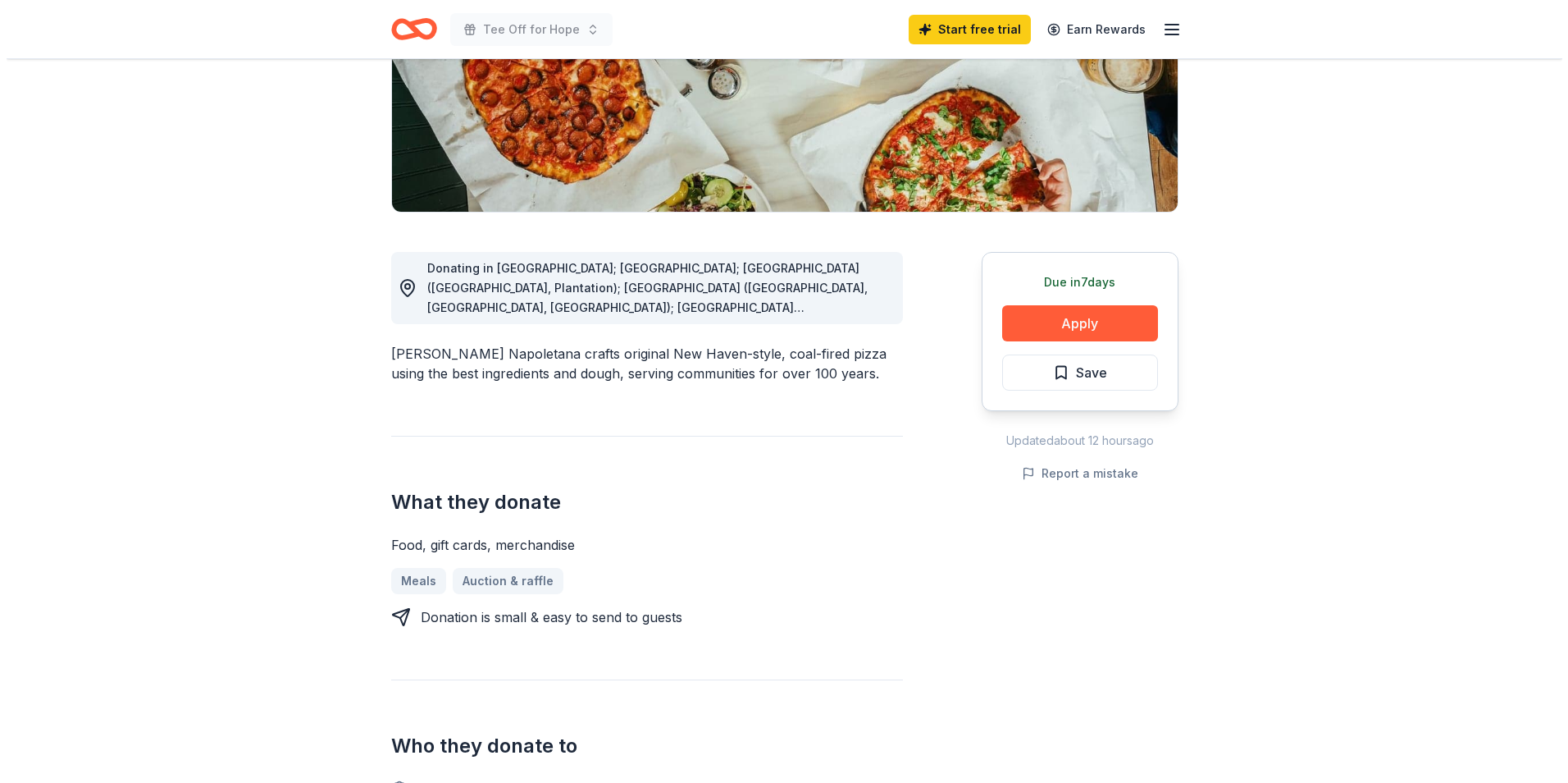
scroll to position [328, 0]
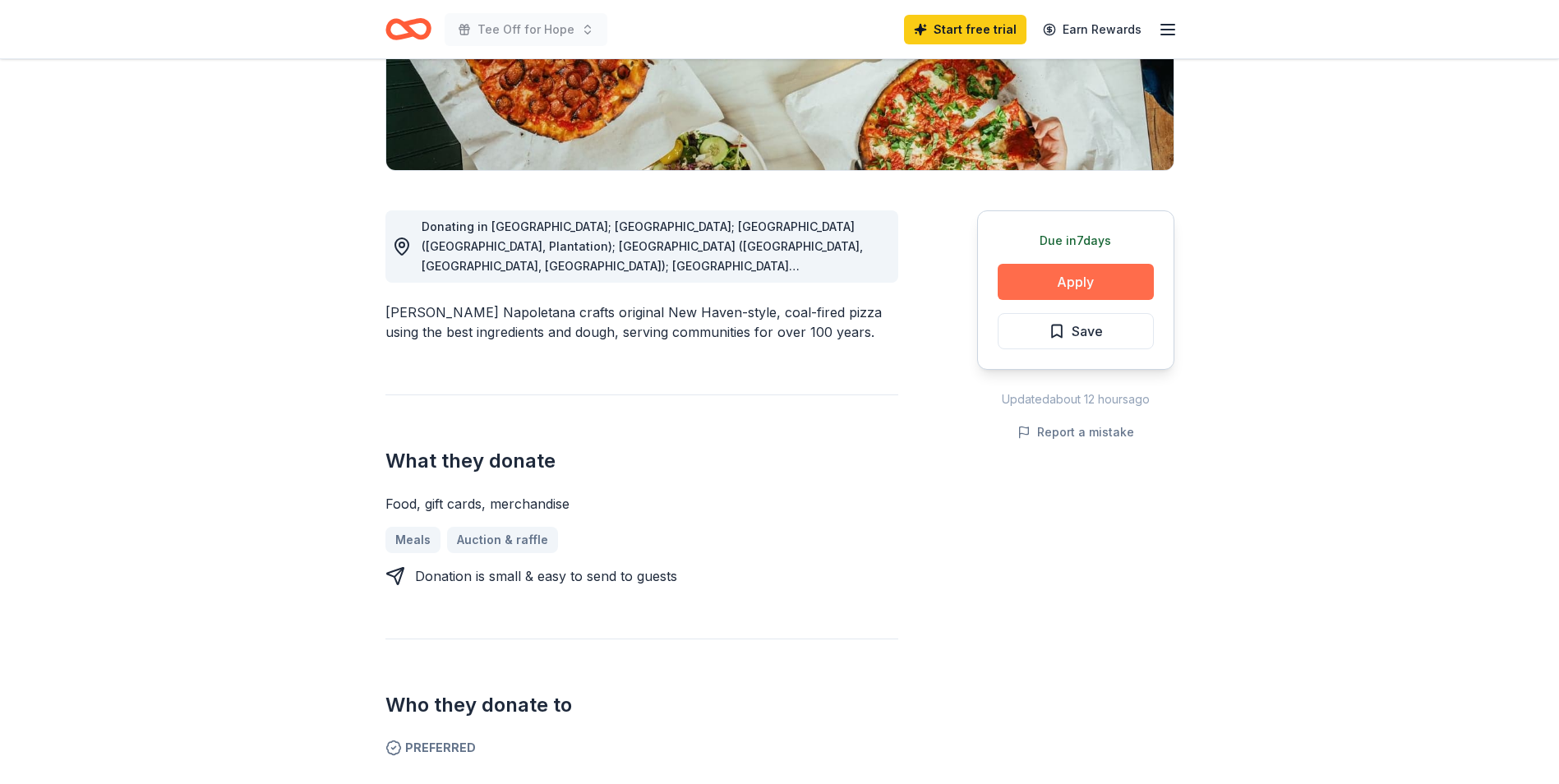
click at [1113, 282] on button "Apply" at bounding box center [1076, 282] width 156 height 36
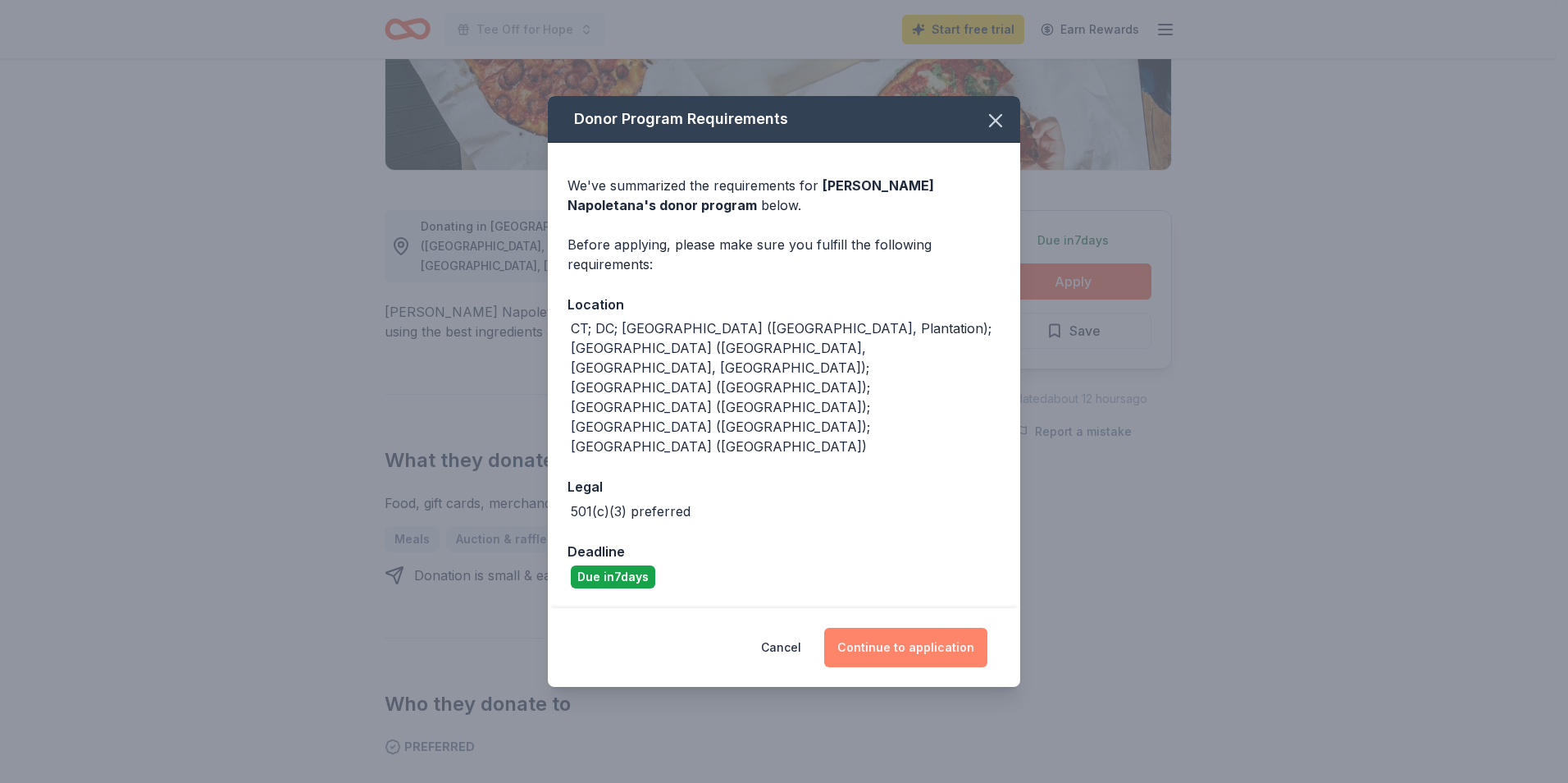
click at [871, 628] on button "Continue to application" at bounding box center [906, 647] width 163 height 39
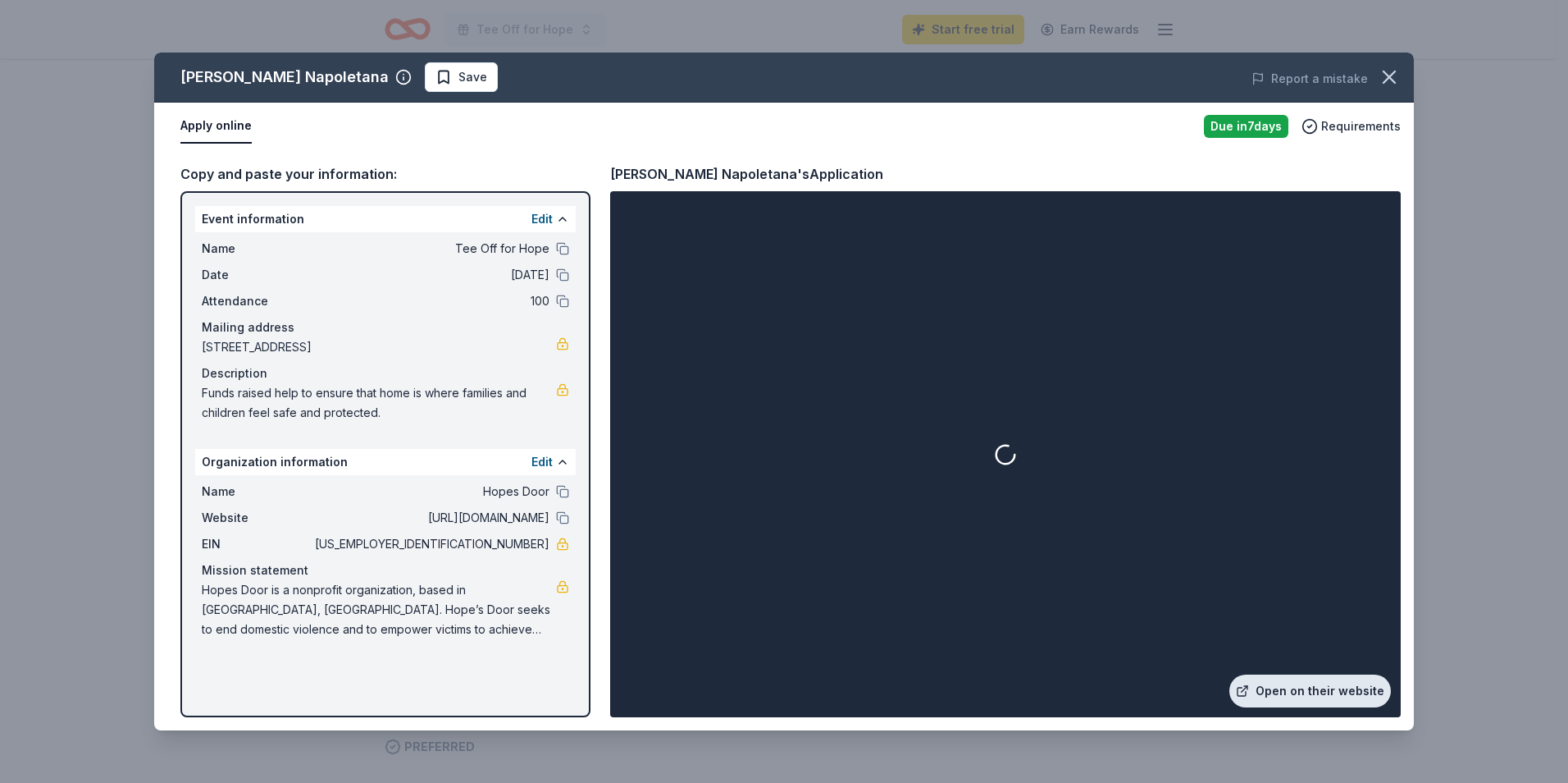
click at [1313, 698] on link "Open on their website" at bounding box center [1310, 691] width 161 height 33
